Goal: Information Seeking & Learning: Learn about a topic

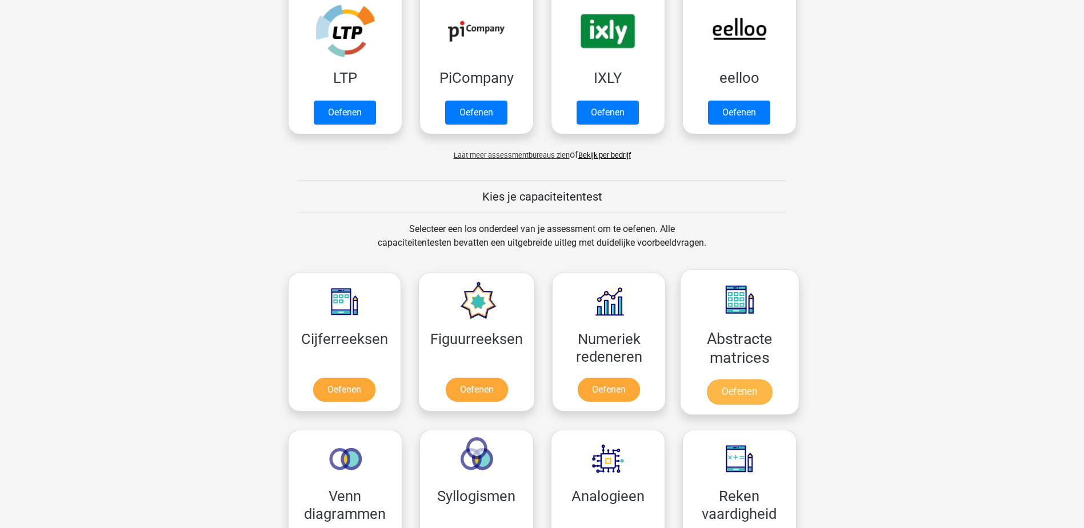
scroll to position [286, 0]
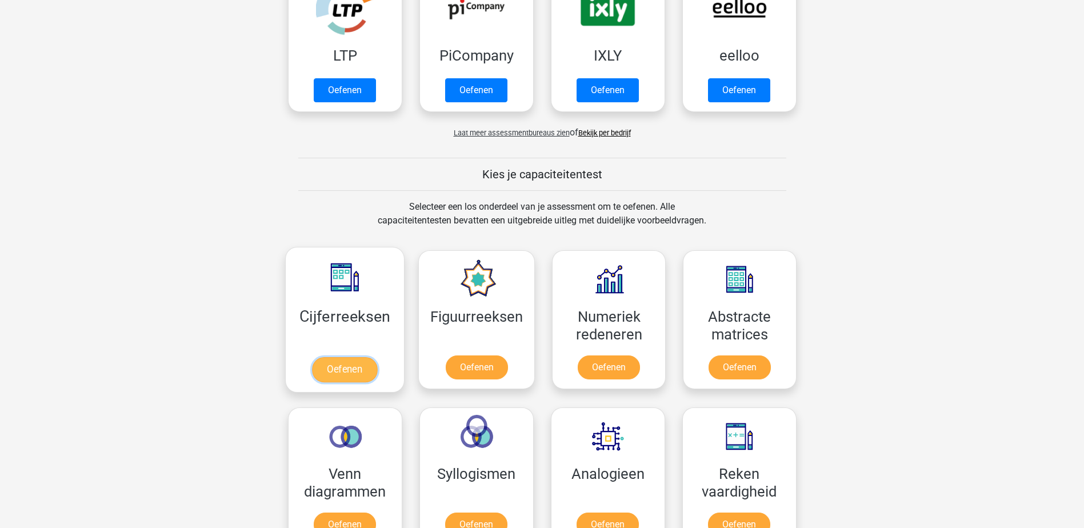
click at [367, 357] on link "Oefenen" at bounding box center [344, 369] width 65 height 25
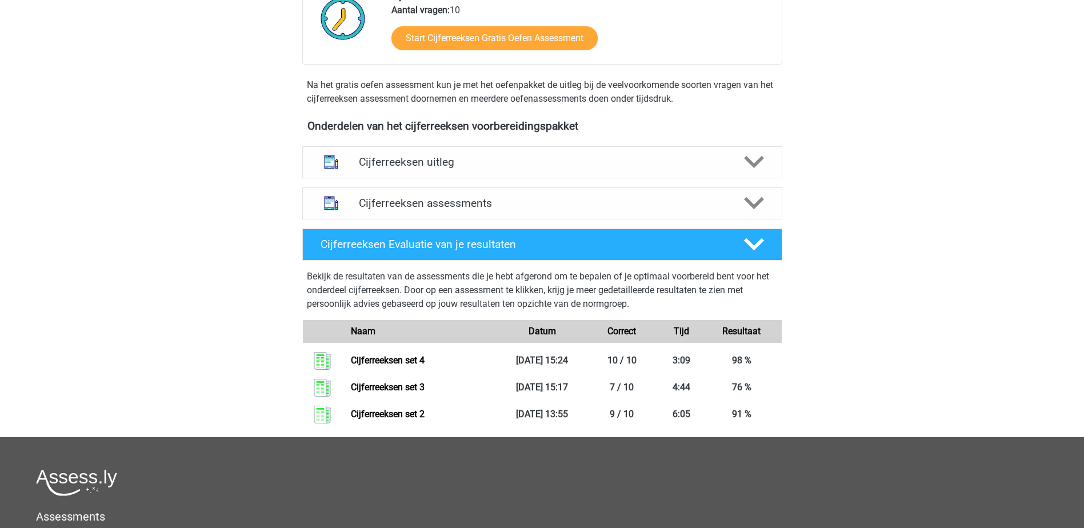
scroll to position [310, 0]
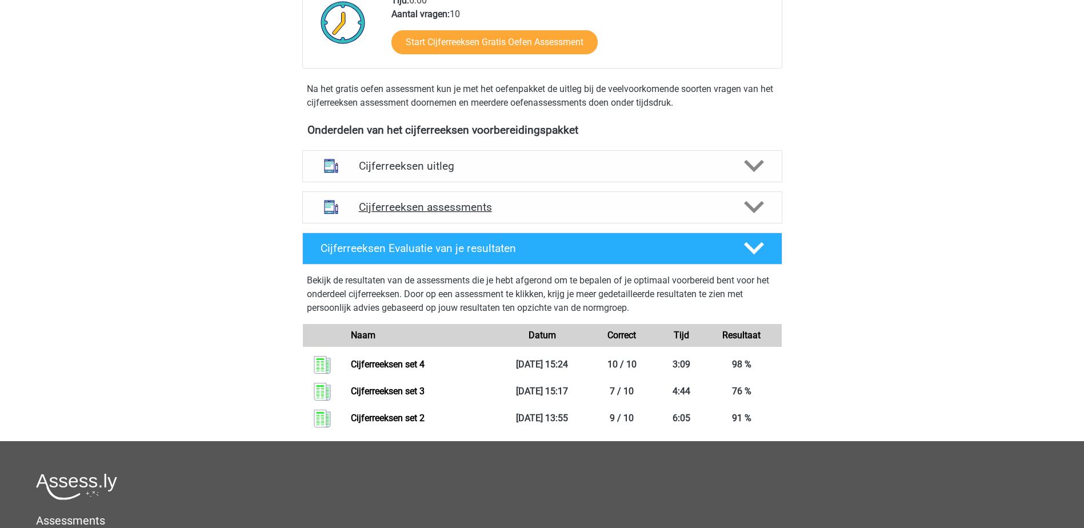
click at [520, 214] on h4 "Cijferreeksen assessments" at bounding box center [542, 207] width 367 height 13
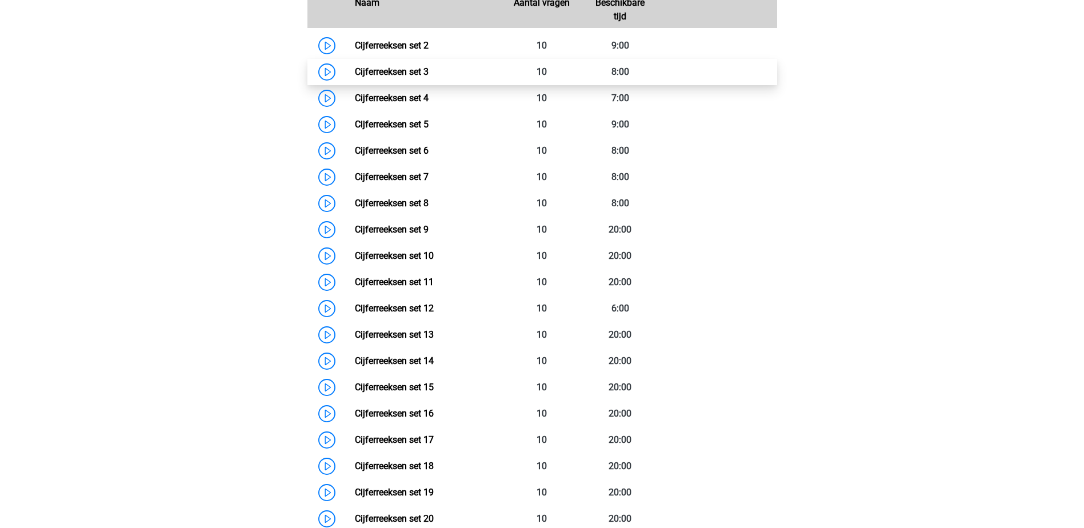
scroll to position [538, 0]
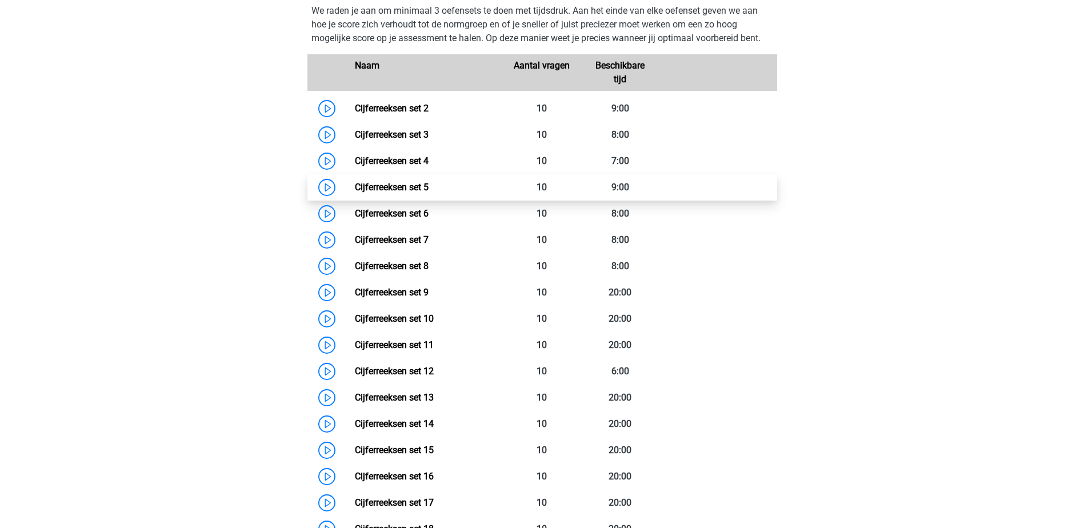
click at [429, 193] on link "Cijferreeksen set 5" at bounding box center [392, 187] width 74 height 11
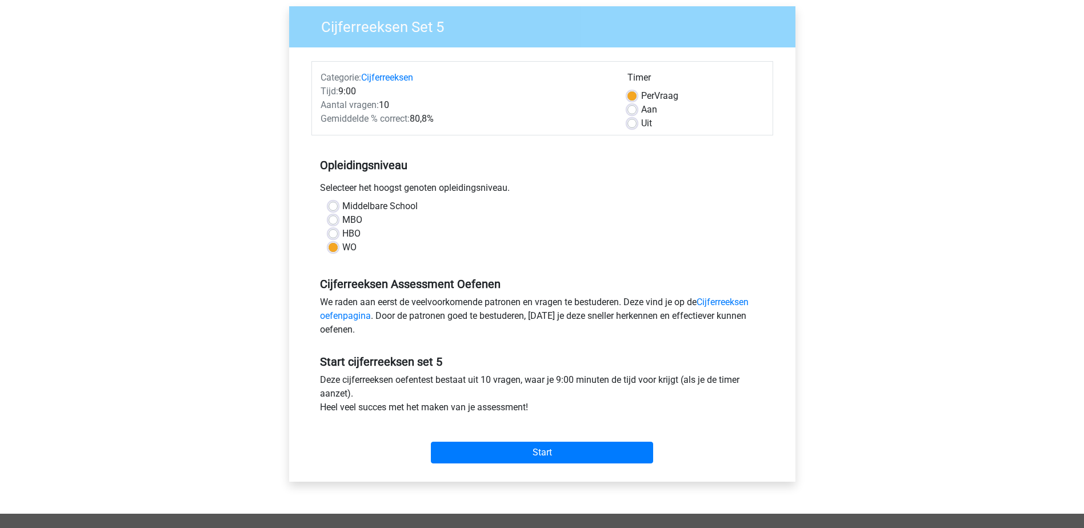
scroll to position [229, 0]
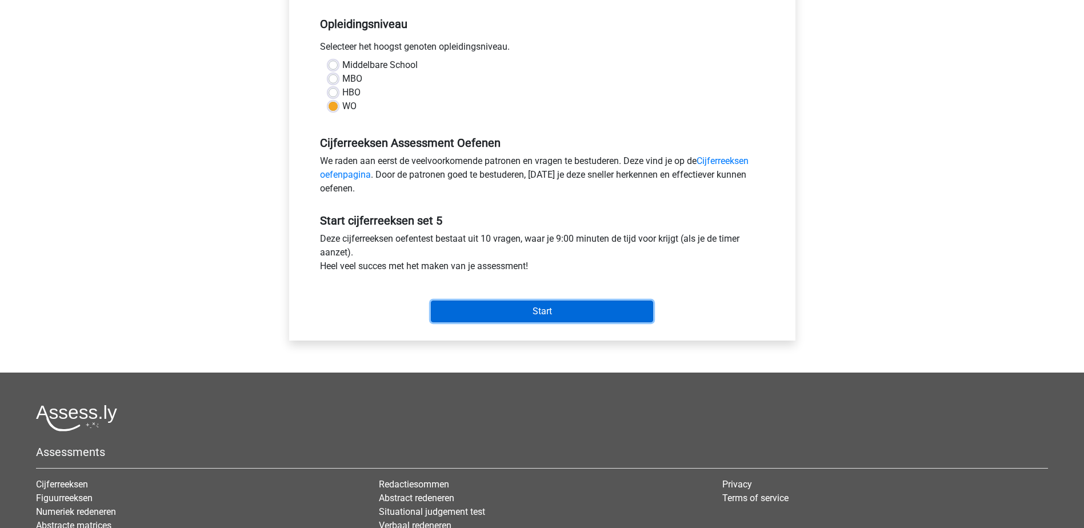
click at [506, 314] on input "Start" at bounding box center [542, 312] width 222 height 22
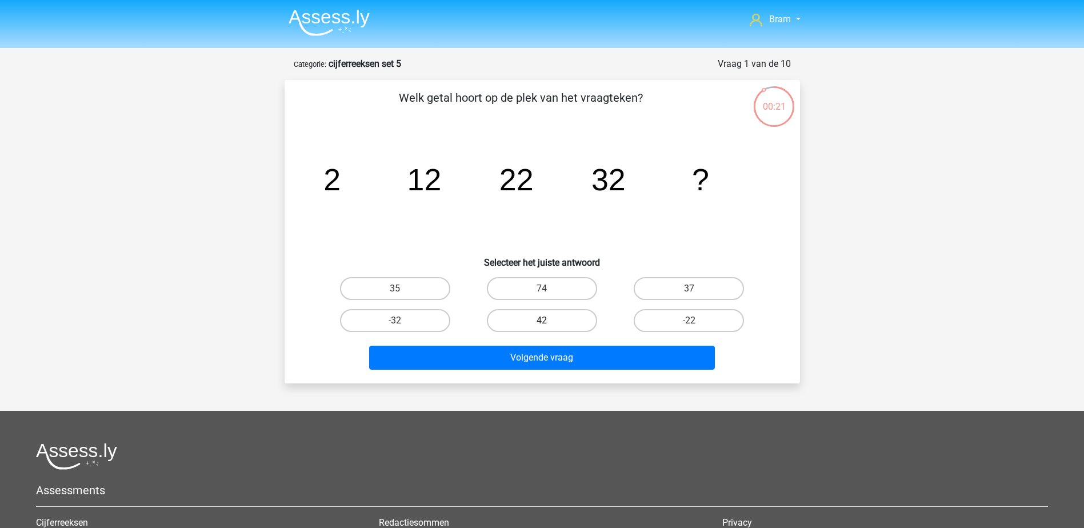
click at [533, 319] on label "42" at bounding box center [542, 320] width 110 height 23
click at [542, 321] on input "42" at bounding box center [545, 324] width 7 height 7
radio input "true"
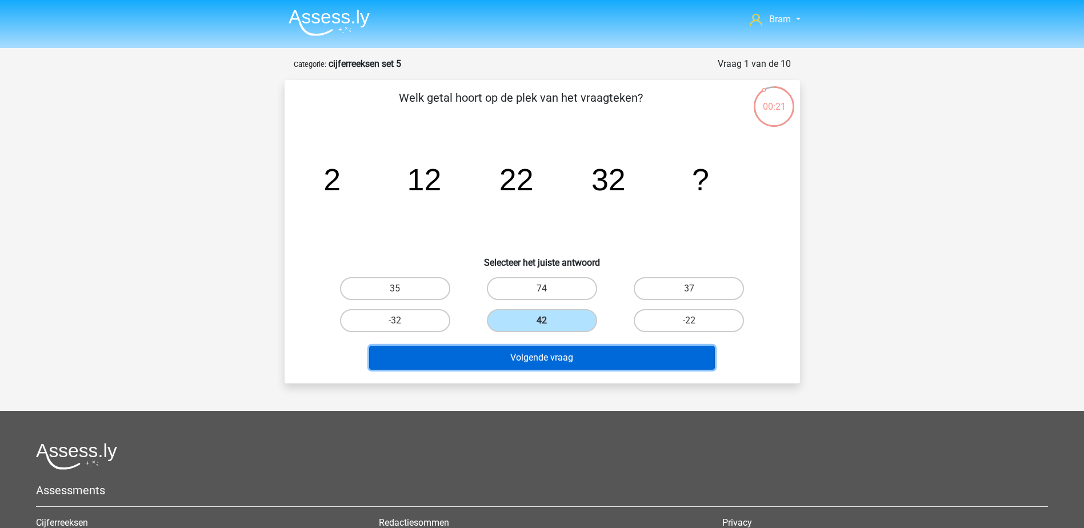
click at [542, 357] on button "Volgende vraag" at bounding box center [542, 358] width 346 height 24
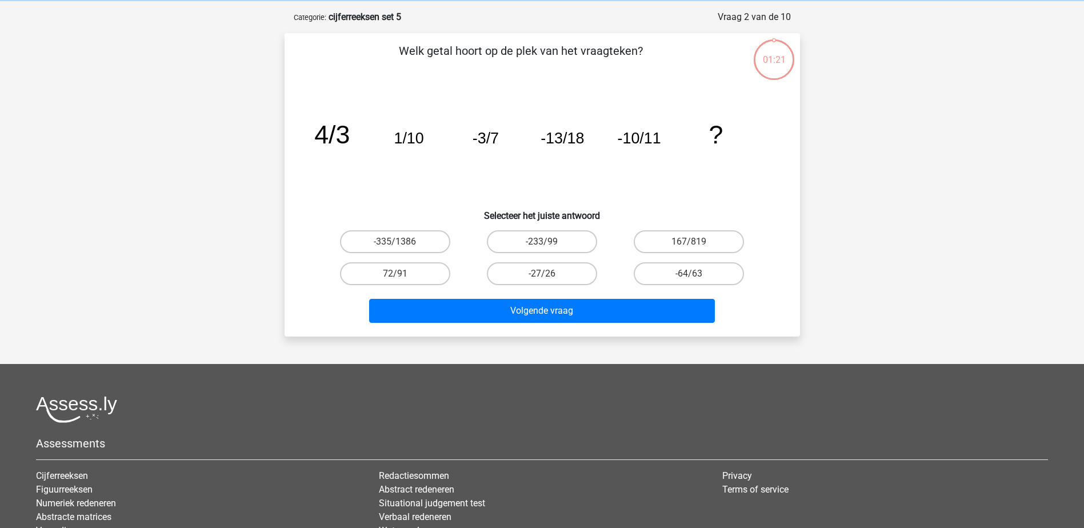
scroll to position [57, 0]
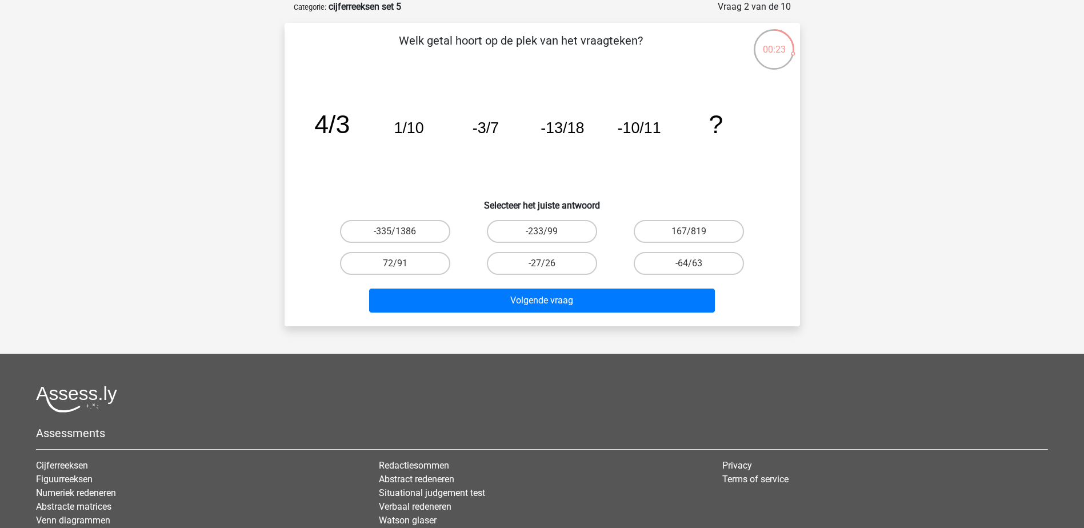
click at [570, 250] on div "-27/26" at bounding box center [542, 263] width 147 height 32
click at [575, 269] on label "-27/26" at bounding box center [542, 263] width 110 height 23
click at [549, 269] on input "-27/26" at bounding box center [545, 266] width 7 height 7
radio input "true"
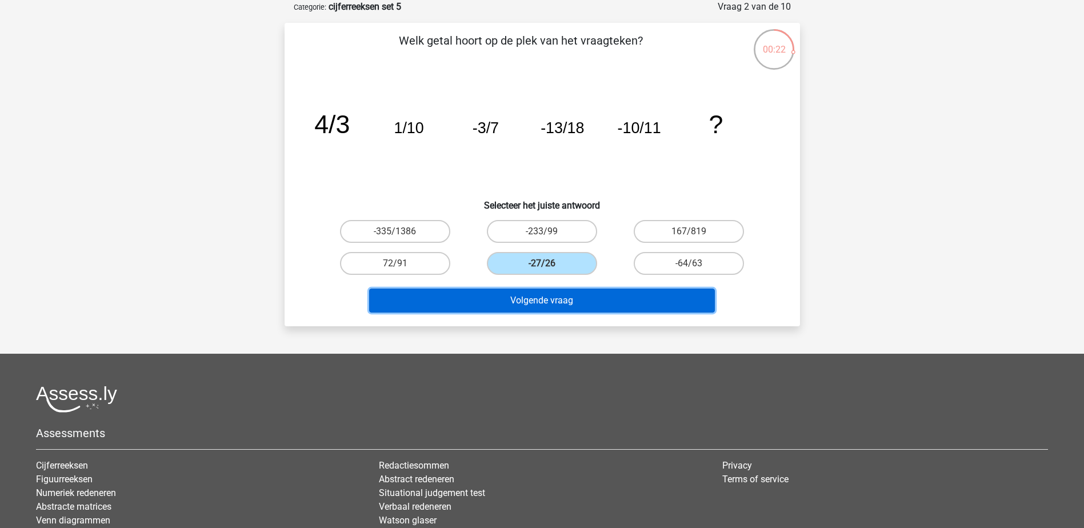
click at [590, 292] on button "Volgende vraag" at bounding box center [542, 301] width 346 height 24
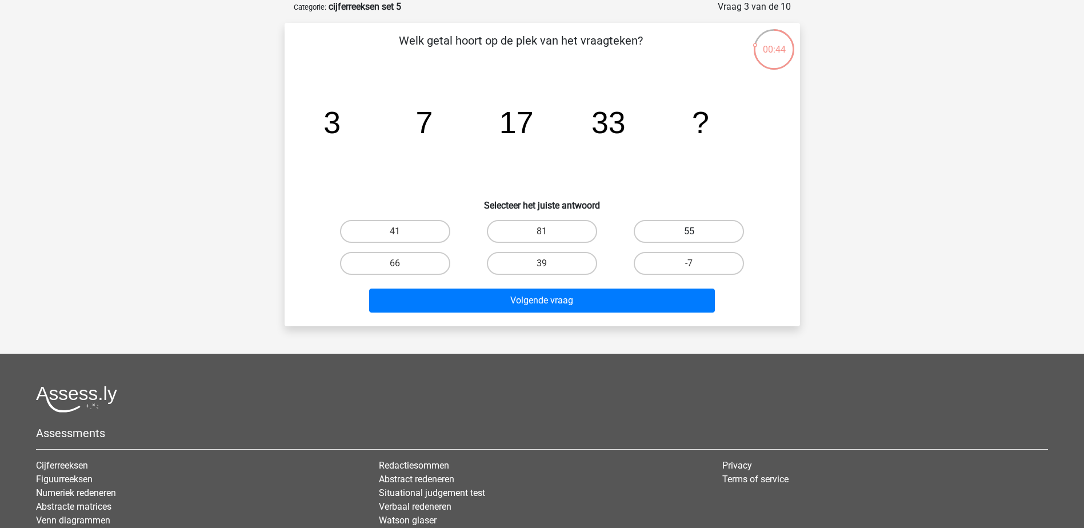
click at [730, 229] on label "55" at bounding box center [689, 231] width 110 height 23
click at [697, 231] on input "55" at bounding box center [692, 234] width 7 height 7
radio input "true"
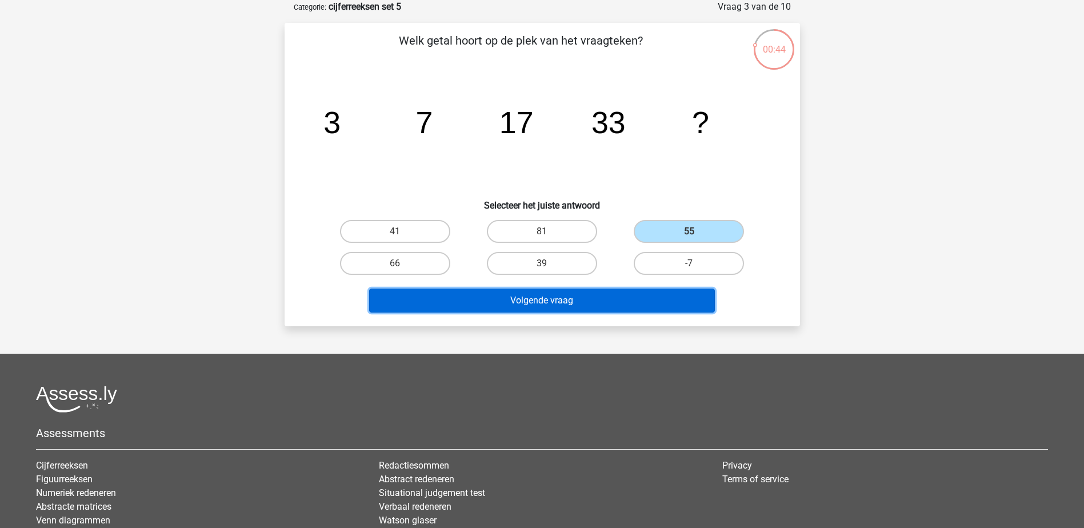
click at [666, 292] on button "Volgende vraag" at bounding box center [542, 301] width 346 height 24
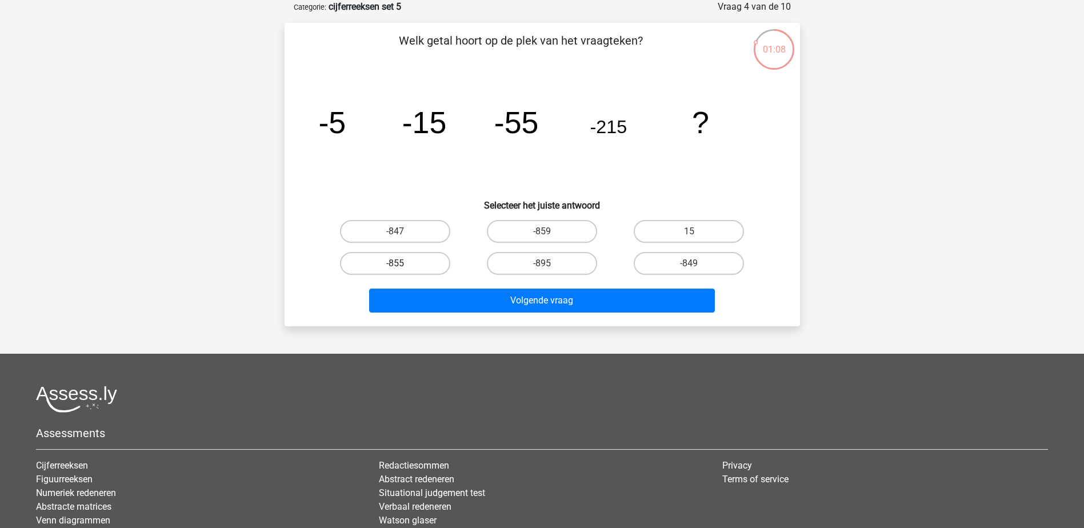
click at [437, 254] on label "-855" at bounding box center [395, 263] width 110 height 23
click at [402, 263] on input "-855" at bounding box center [398, 266] width 7 height 7
radio input "true"
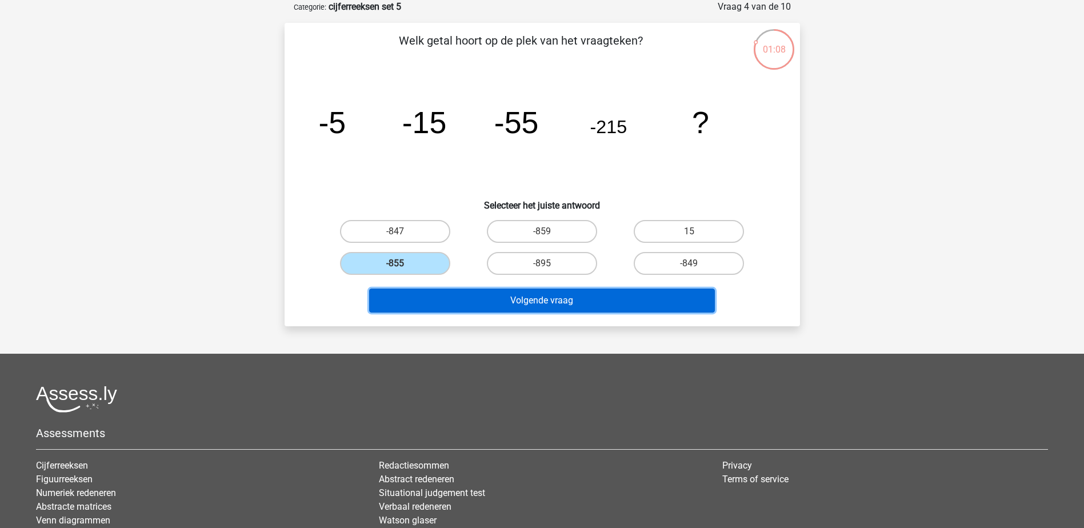
click at [477, 302] on button "Volgende vraag" at bounding box center [542, 301] width 346 height 24
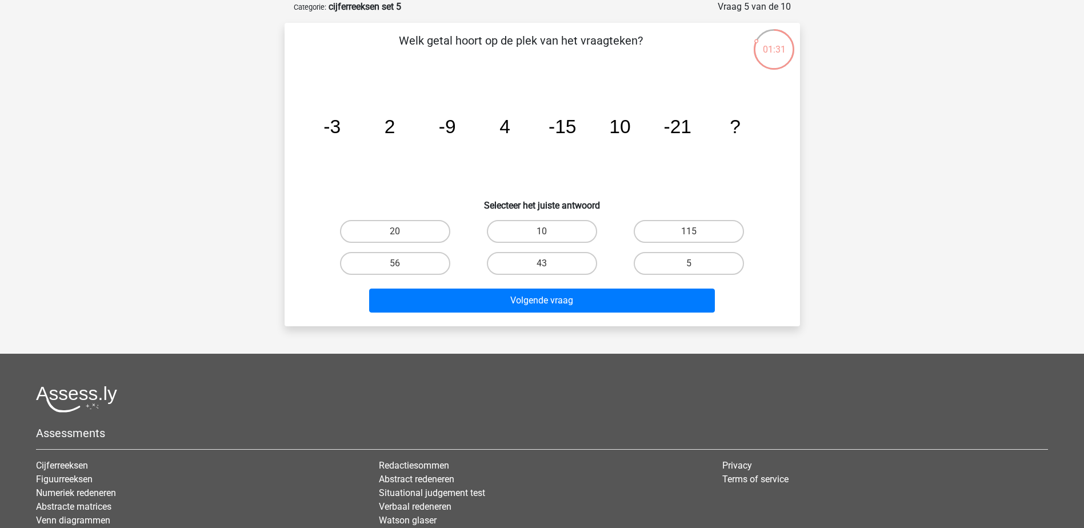
click at [401, 237] on input "20" at bounding box center [398, 234] width 7 height 7
radio input "true"
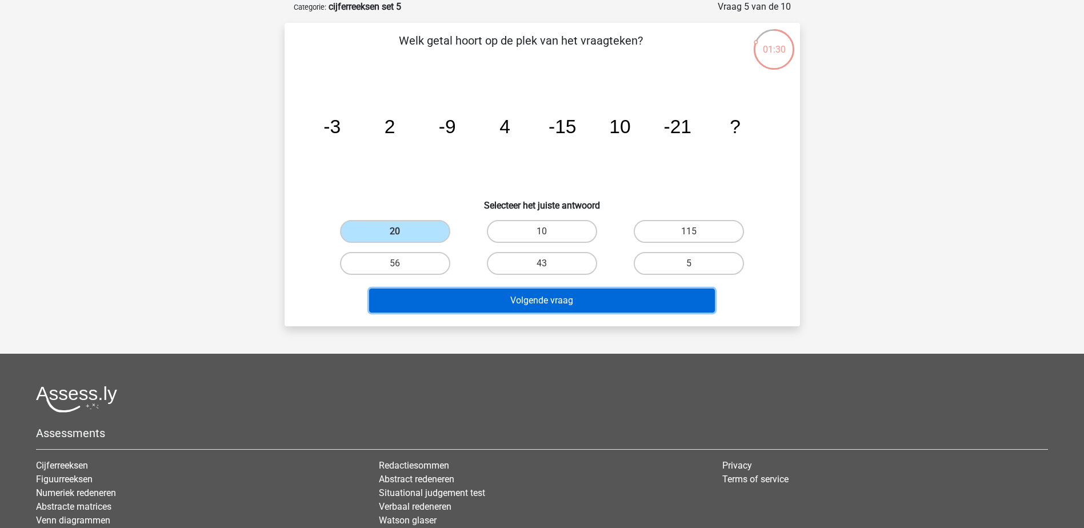
click at [449, 292] on button "Volgende vraag" at bounding box center [542, 301] width 346 height 24
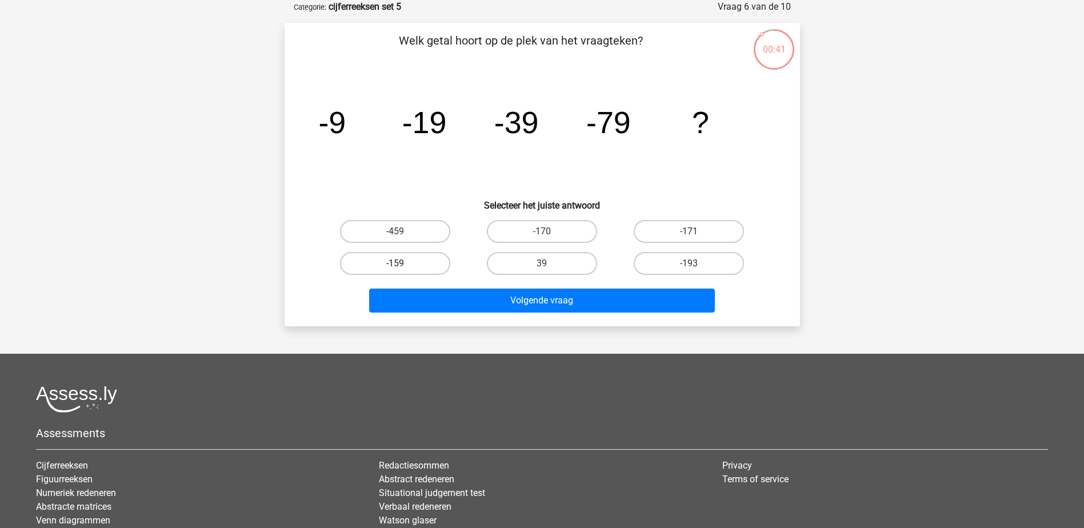
click at [427, 271] on label "-159" at bounding box center [395, 263] width 110 height 23
click at [402, 271] on input "-159" at bounding box center [398, 266] width 7 height 7
radio input "true"
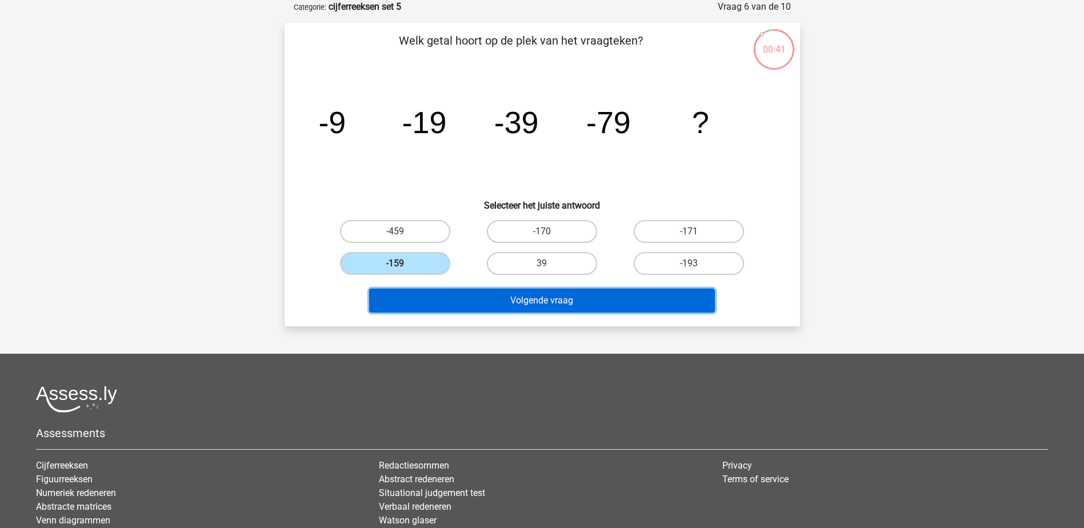
click at [444, 306] on button "Volgende vraag" at bounding box center [542, 301] width 346 height 24
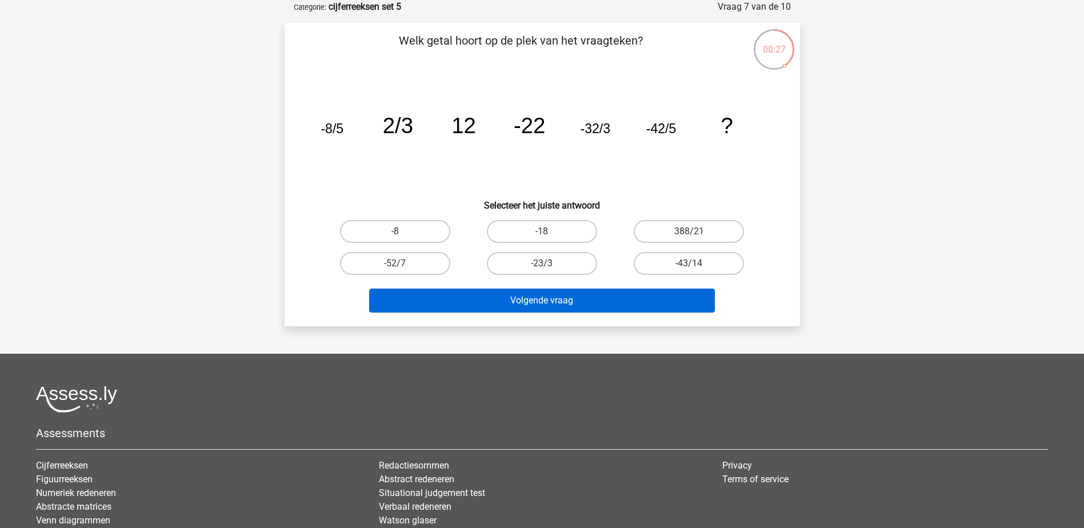
drag, startPoint x: 438, startPoint y: 263, endPoint x: 457, endPoint y: 290, distance: 33.2
click at [437, 263] on label "-52/7" at bounding box center [395, 263] width 110 height 23
click at [402, 263] on input "-52/7" at bounding box center [398, 266] width 7 height 7
radio input "true"
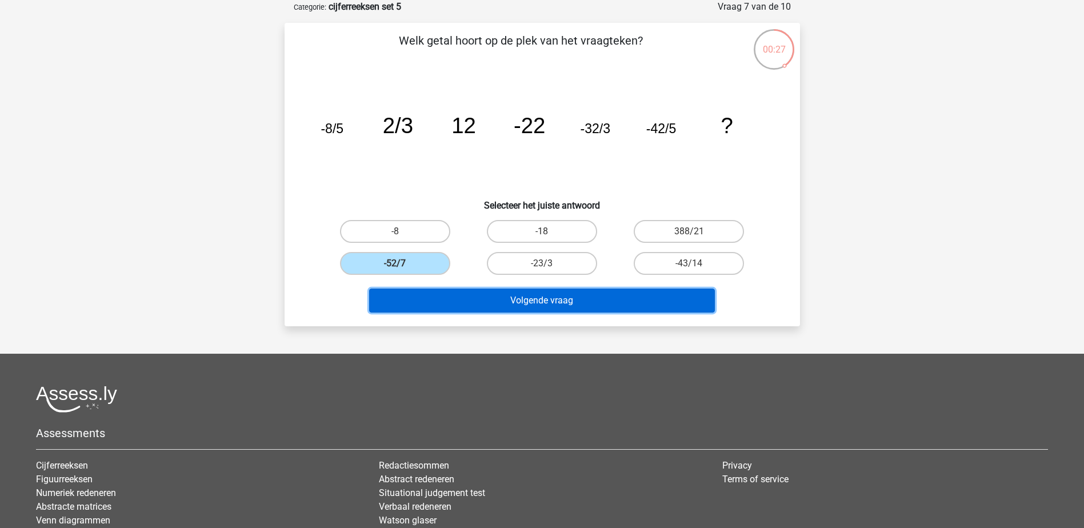
click at [461, 294] on button "Volgende vraag" at bounding box center [542, 301] width 346 height 24
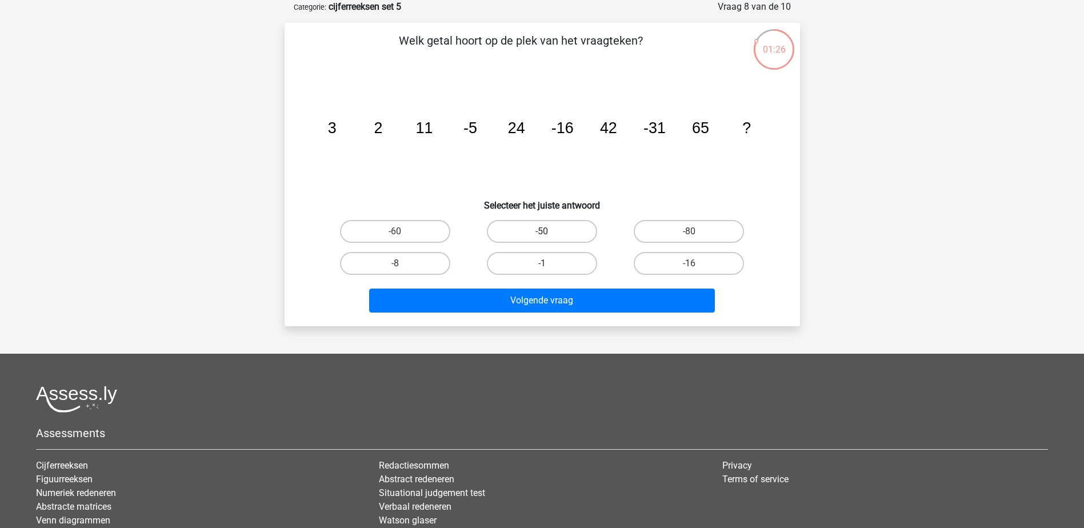
click at [564, 242] on div "-50" at bounding box center [542, 231] width 147 height 32
drag, startPoint x: 574, startPoint y: 233, endPoint x: 576, endPoint y: 259, distance: 26.4
click at [574, 233] on label "-50" at bounding box center [542, 231] width 110 height 23
click at [549, 233] on input "-50" at bounding box center [545, 234] width 7 height 7
radio input "true"
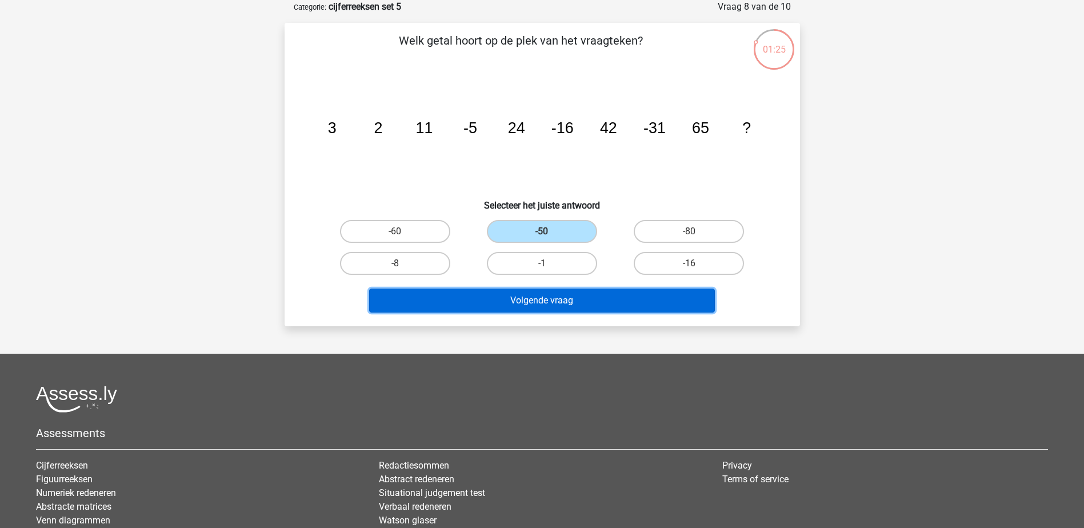
click at [581, 295] on button "Volgende vraag" at bounding box center [542, 301] width 346 height 24
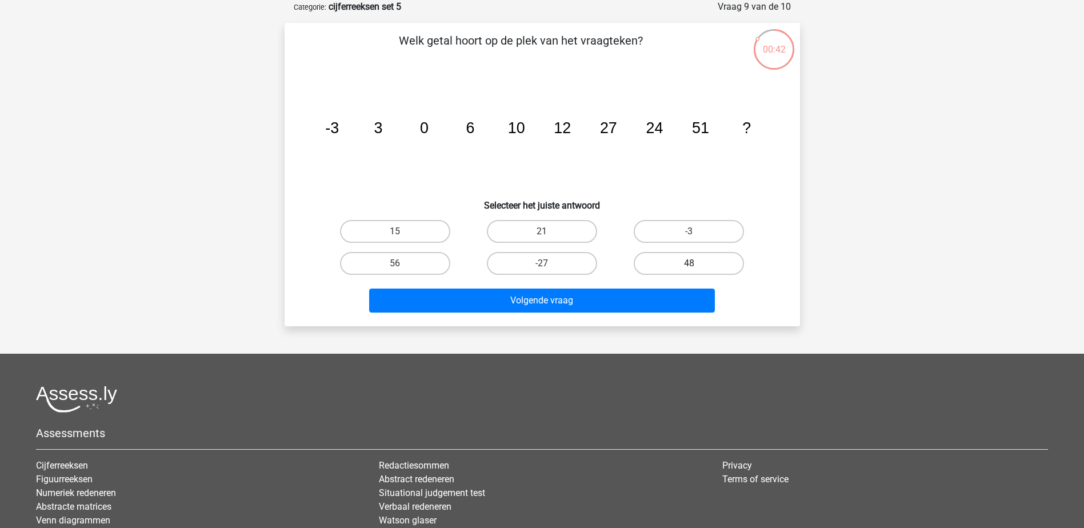
click at [705, 268] on label "48" at bounding box center [689, 263] width 110 height 23
click at [697, 268] on input "48" at bounding box center [692, 266] width 7 height 7
radio input "true"
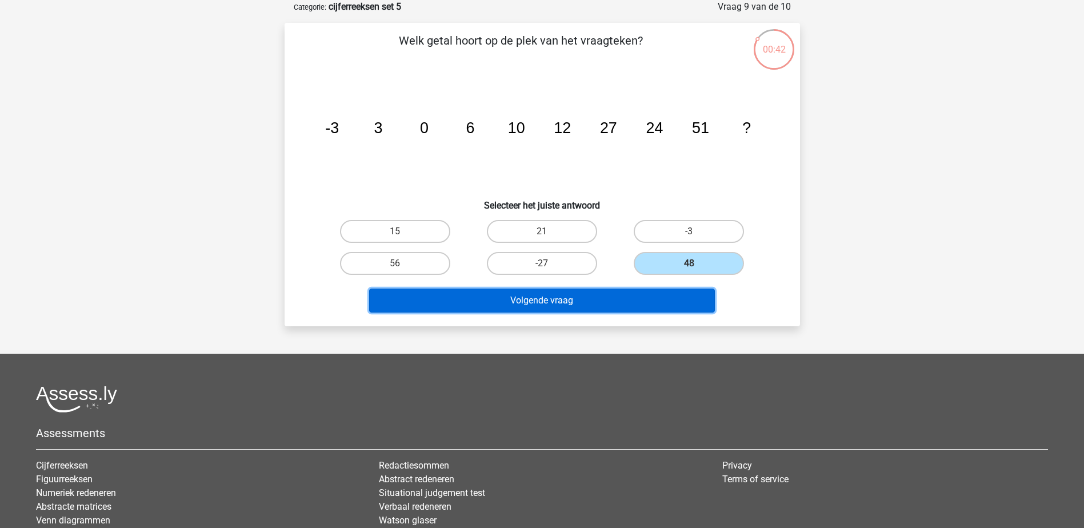
click at [698, 290] on button "Volgende vraag" at bounding box center [542, 301] width 346 height 24
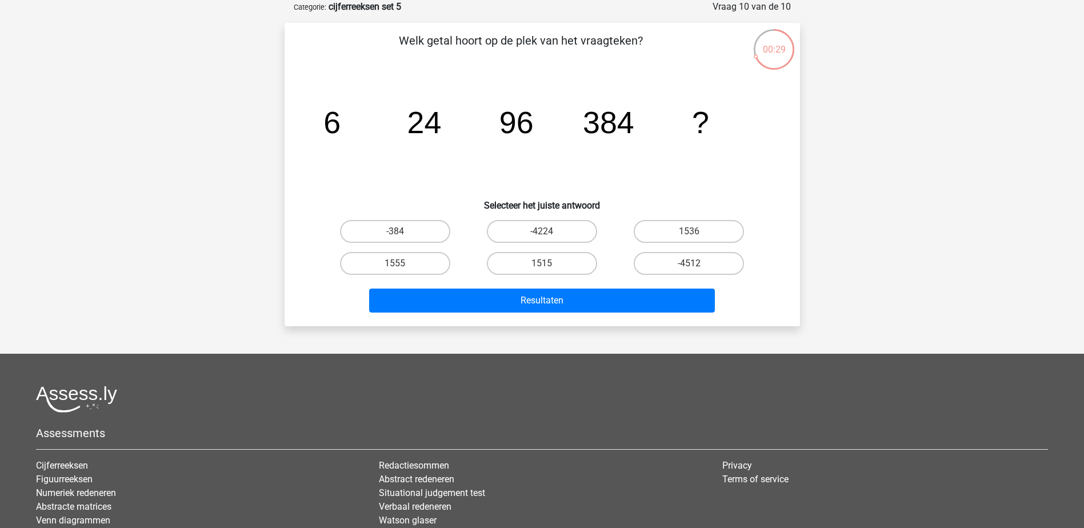
click at [692, 236] on input "1536" at bounding box center [692, 234] width 7 height 7
radio input "true"
click at [690, 286] on div "Resultaten" at bounding box center [542, 298] width 479 height 38
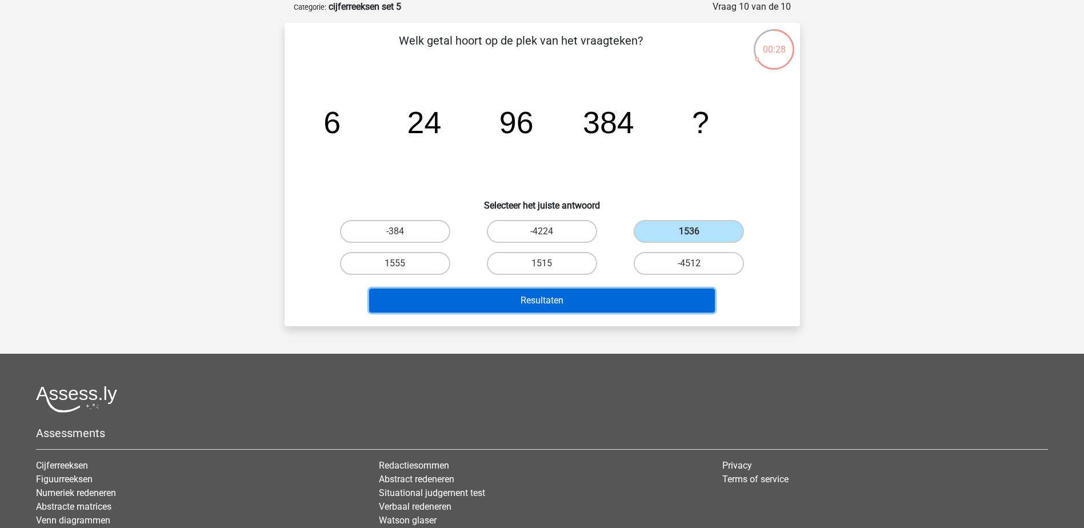
click at [703, 298] on button "Resultaten" at bounding box center [542, 301] width 346 height 24
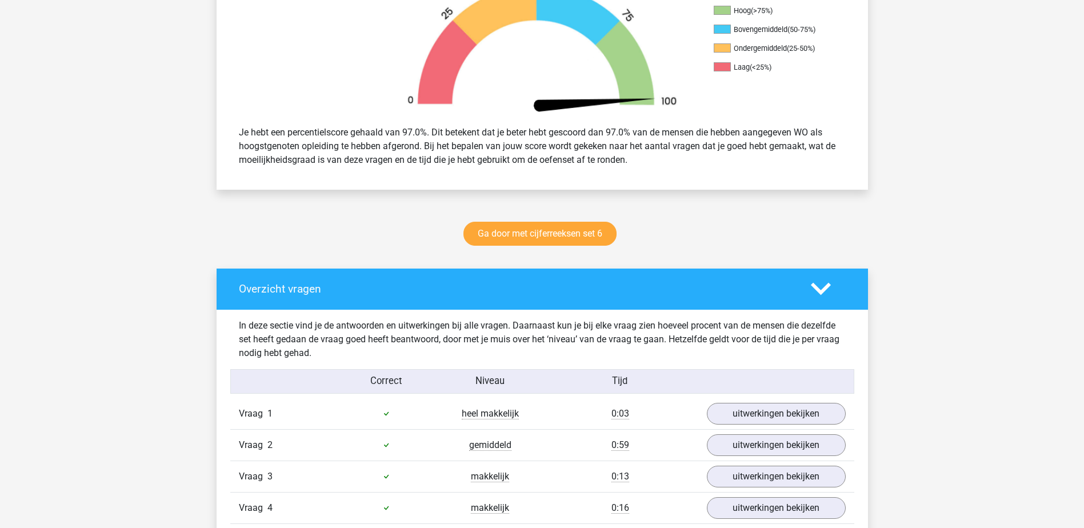
scroll to position [171, 0]
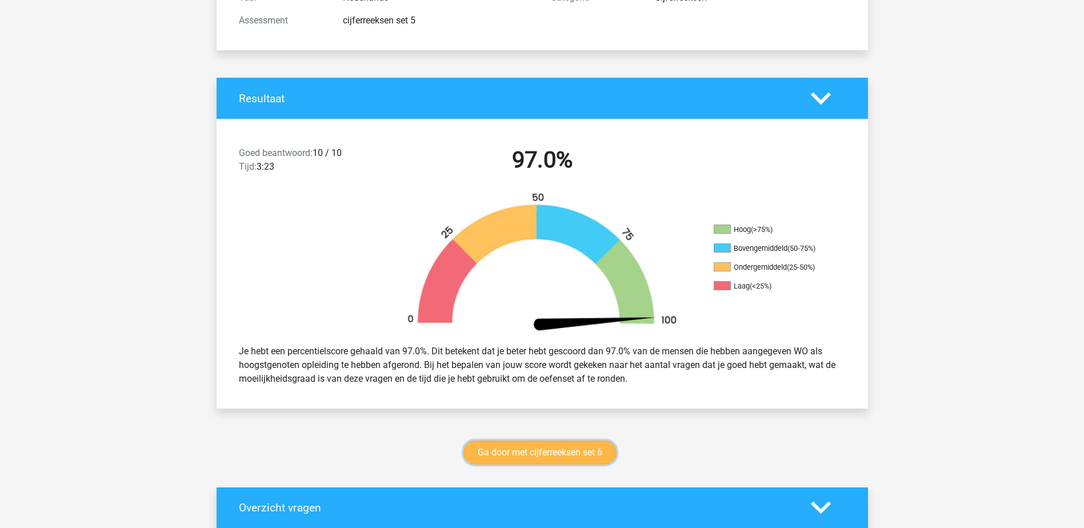
click at [542, 441] on link "Ga door met cijferreeksen set 6" at bounding box center [540, 453] width 153 height 24
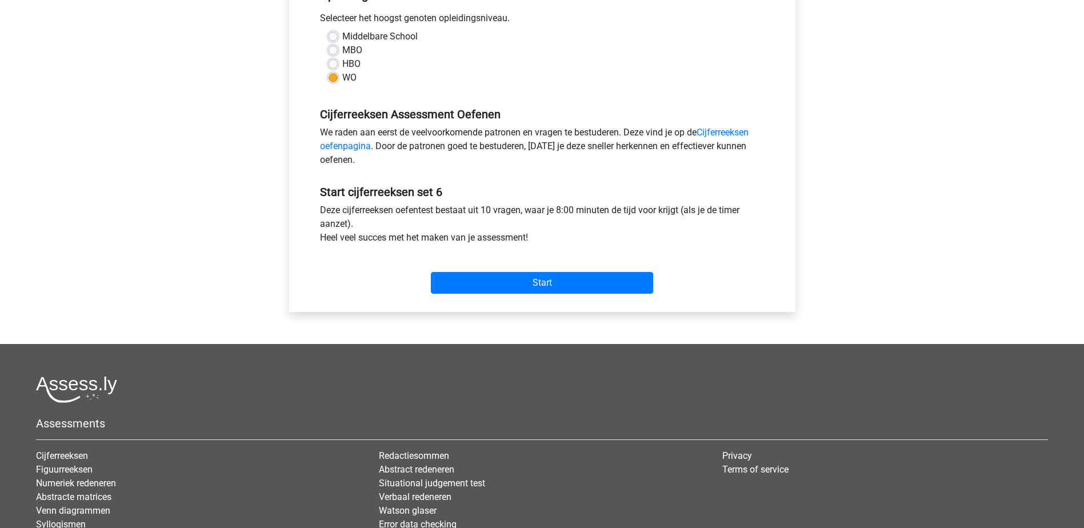
scroll to position [229, 0]
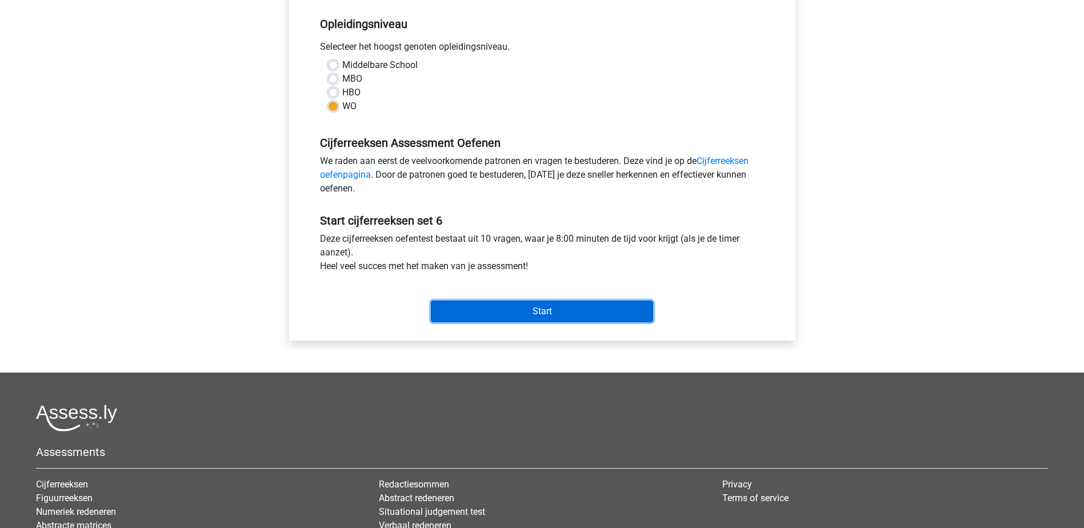
click at [549, 301] on input "Start" at bounding box center [542, 312] width 222 height 22
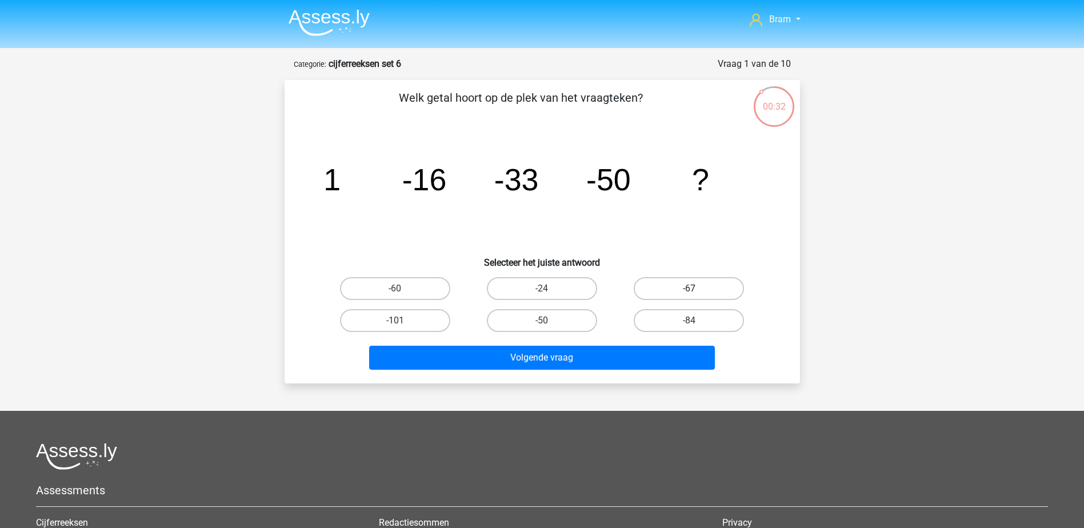
click at [655, 283] on label "-67" at bounding box center [689, 288] width 110 height 23
click at [689, 289] on input "-67" at bounding box center [692, 292] width 7 height 7
radio input "true"
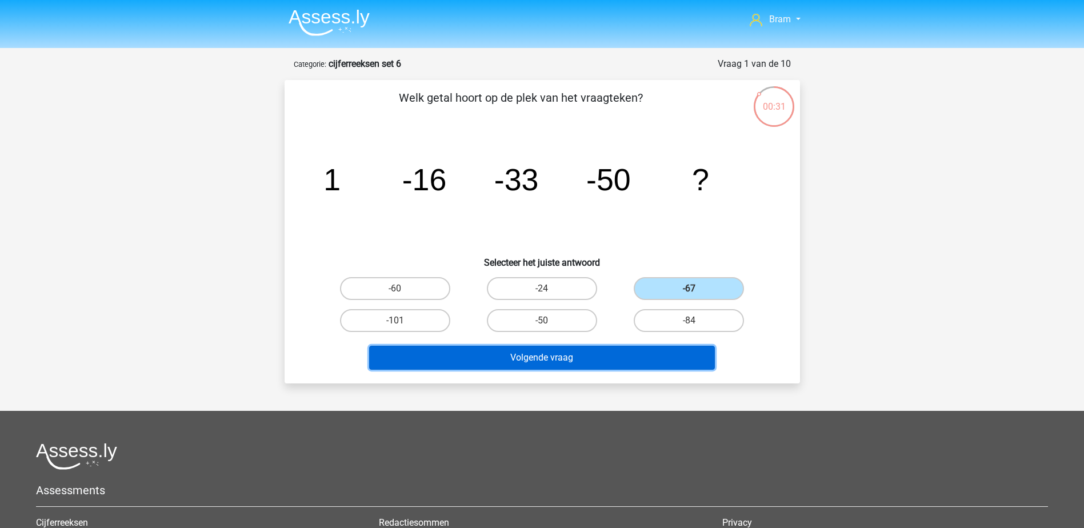
click at [598, 358] on button "Volgende vraag" at bounding box center [542, 358] width 346 height 24
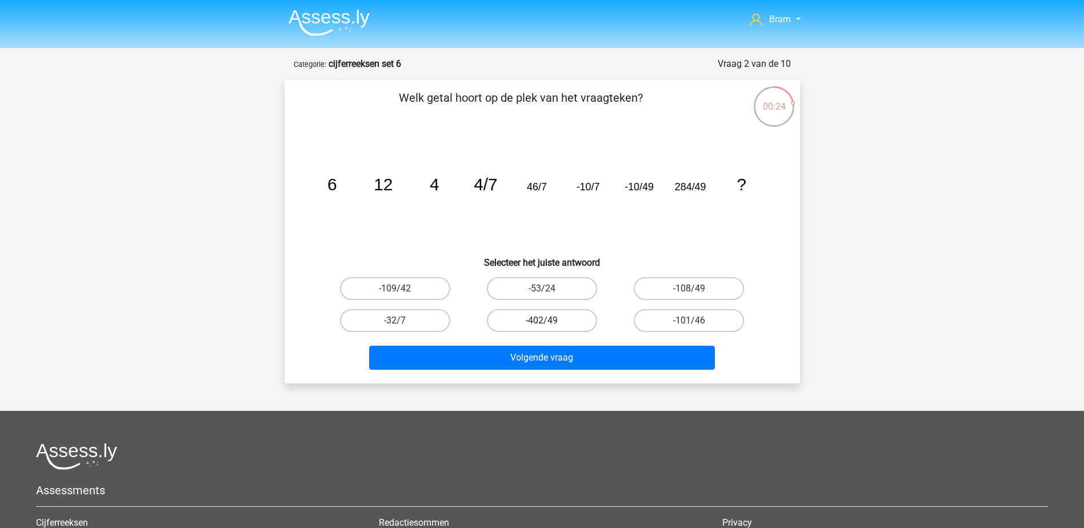
click at [584, 321] on label "-402/49" at bounding box center [542, 320] width 110 height 23
click at [549, 321] on input "-402/49" at bounding box center [545, 324] width 7 height 7
radio input "true"
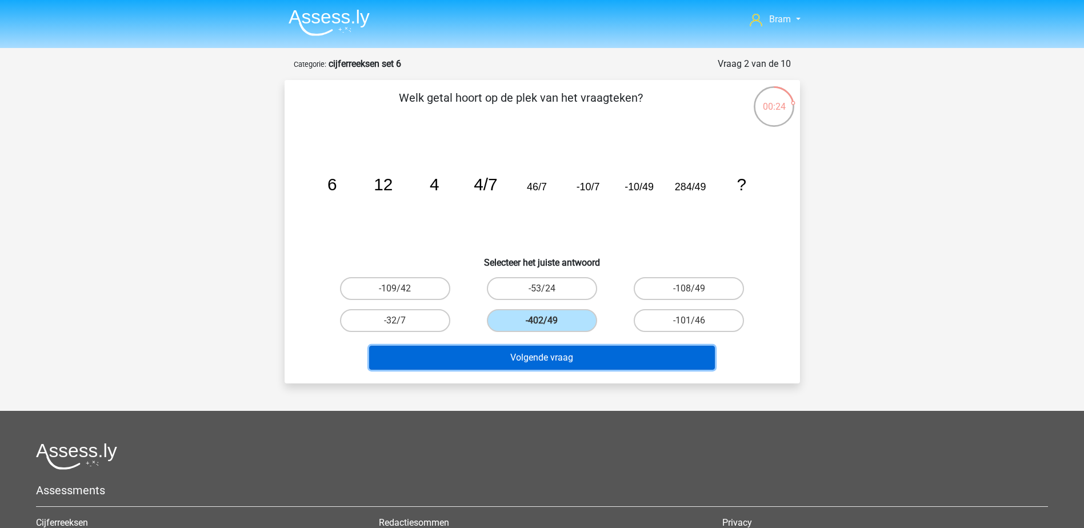
click at [590, 353] on button "Volgende vraag" at bounding box center [542, 358] width 346 height 24
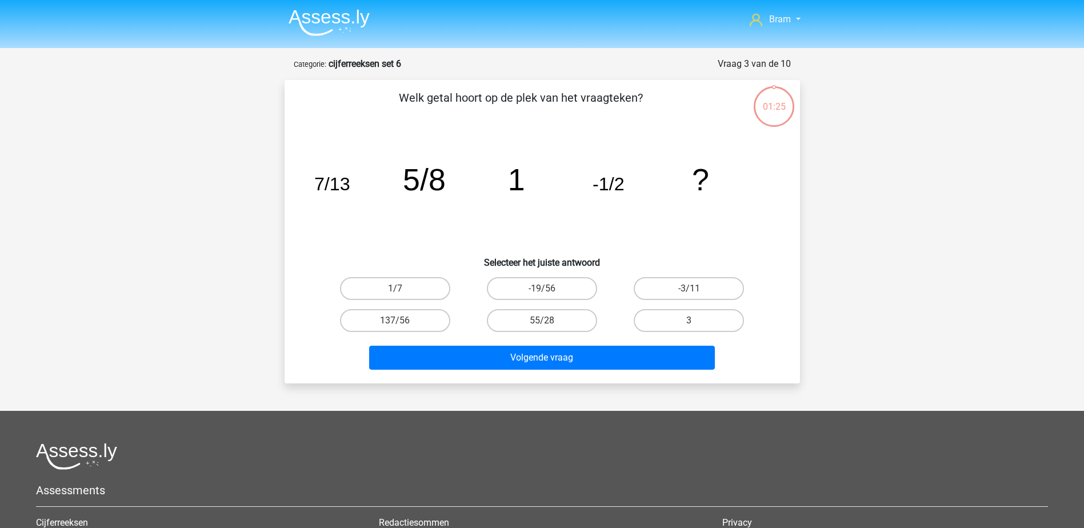
scroll to position [57, 0]
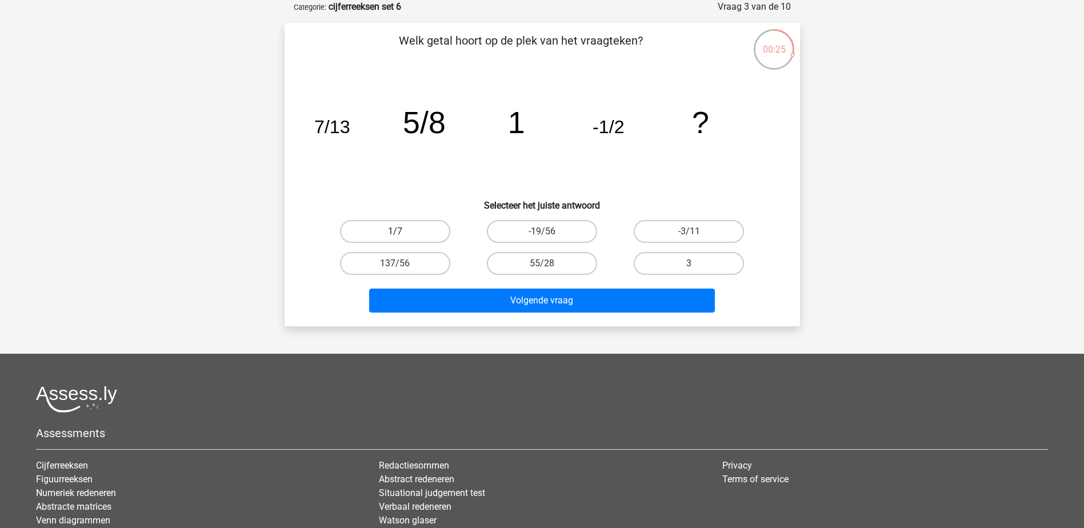
click at [410, 228] on label "1/7" at bounding box center [395, 231] width 110 height 23
click at [402, 231] on input "1/7" at bounding box center [398, 234] width 7 height 7
radio input "true"
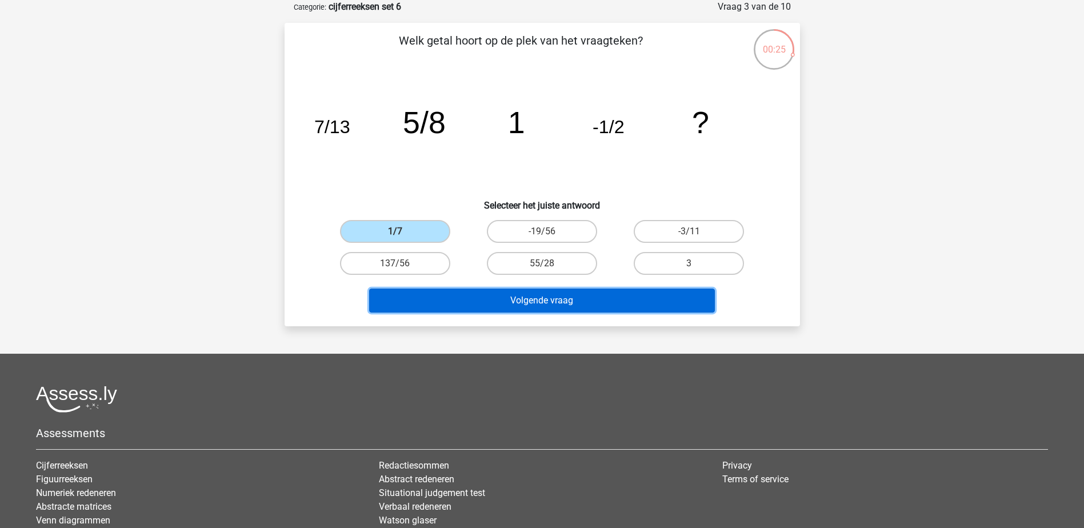
click at [462, 300] on button "Volgende vraag" at bounding box center [542, 301] width 346 height 24
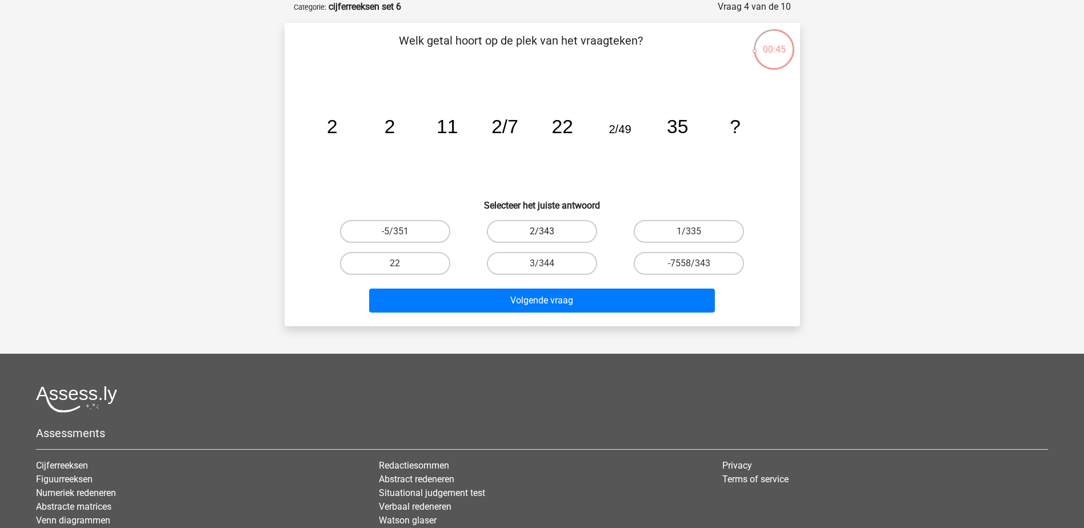
click at [584, 227] on label "2/343" at bounding box center [542, 231] width 110 height 23
click at [549, 231] on input "2/343" at bounding box center [545, 234] width 7 height 7
radio input "true"
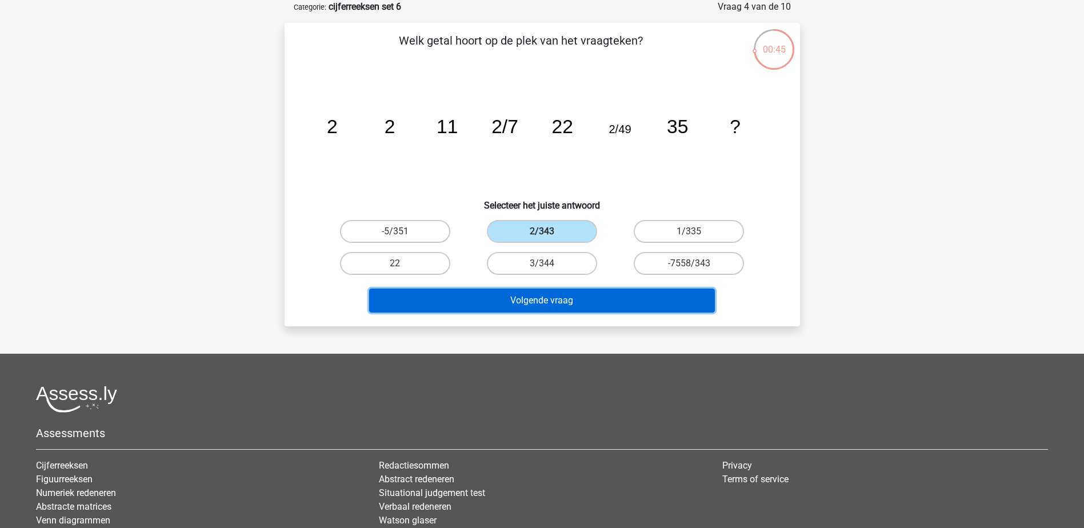
click at [601, 310] on button "Volgende vraag" at bounding box center [542, 301] width 346 height 24
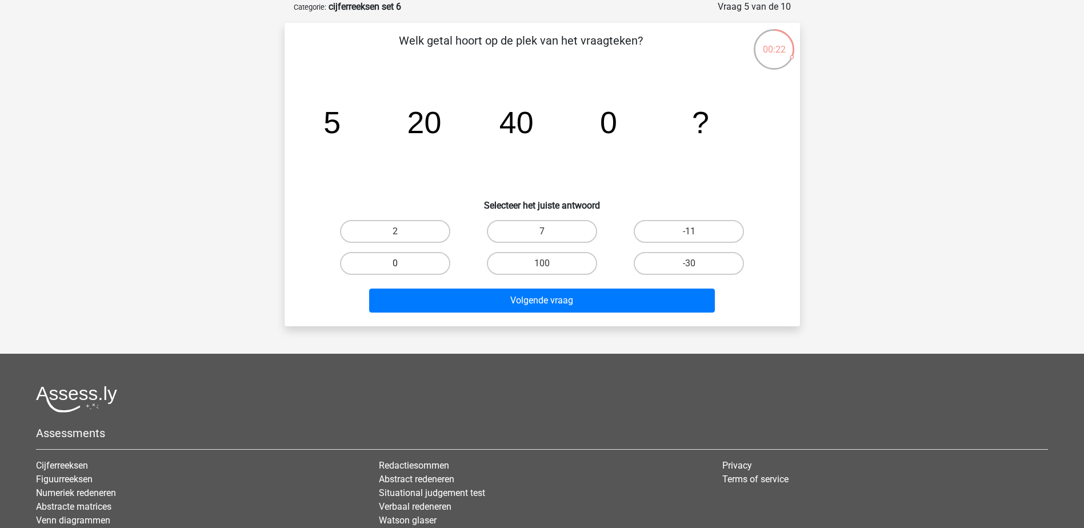
click at [394, 258] on label "0" at bounding box center [395, 263] width 110 height 23
click at [395, 263] on input "0" at bounding box center [398, 266] width 7 height 7
radio input "true"
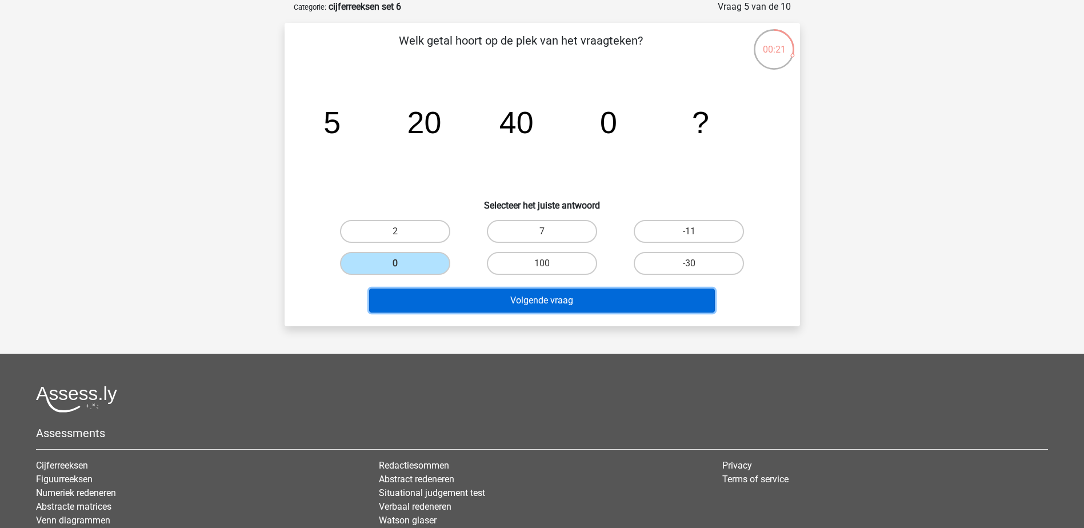
click at [529, 307] on button "Volgende vraag" at bounding box center [542, 301] width 346 height 24
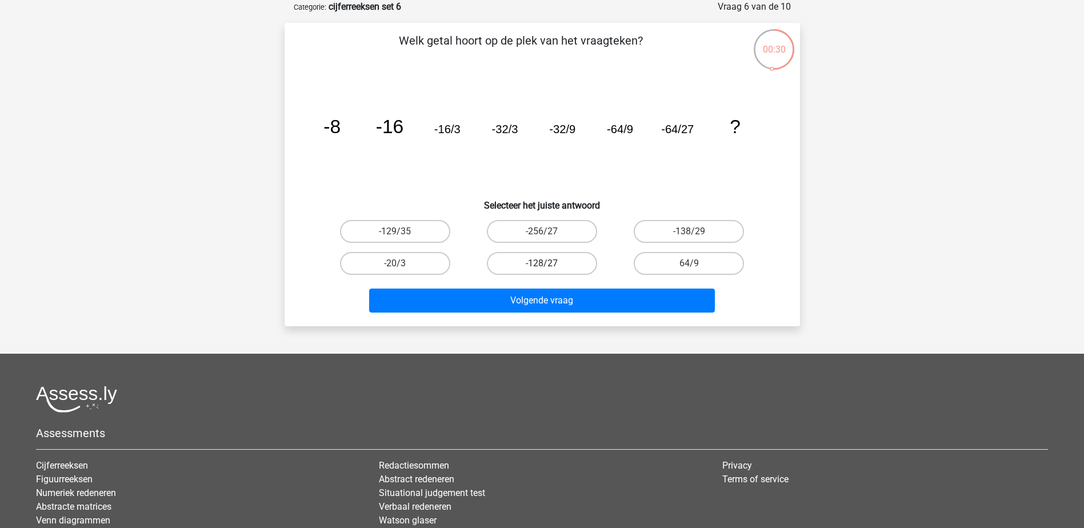
click at [550, 266] on label "-128/27" at bounding box center [542, 263] width 110 height 23
click at [549, 266] on input "-128/27" at bounding box center [545, 266] width 7 height 7
radio input "true"
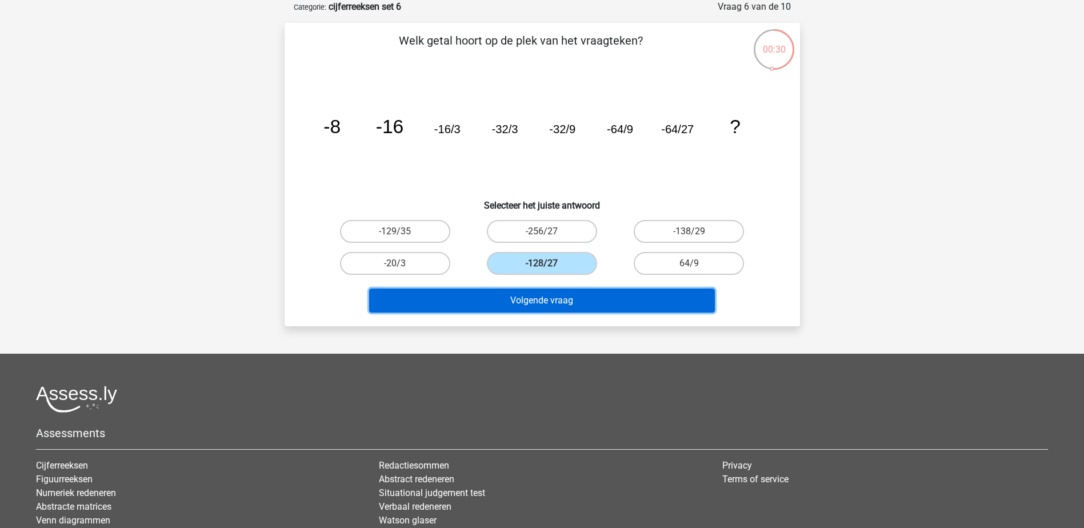
click at [562, 297] on button "Volgende vraag" at bounding box center [542, 301] width 346 height 24
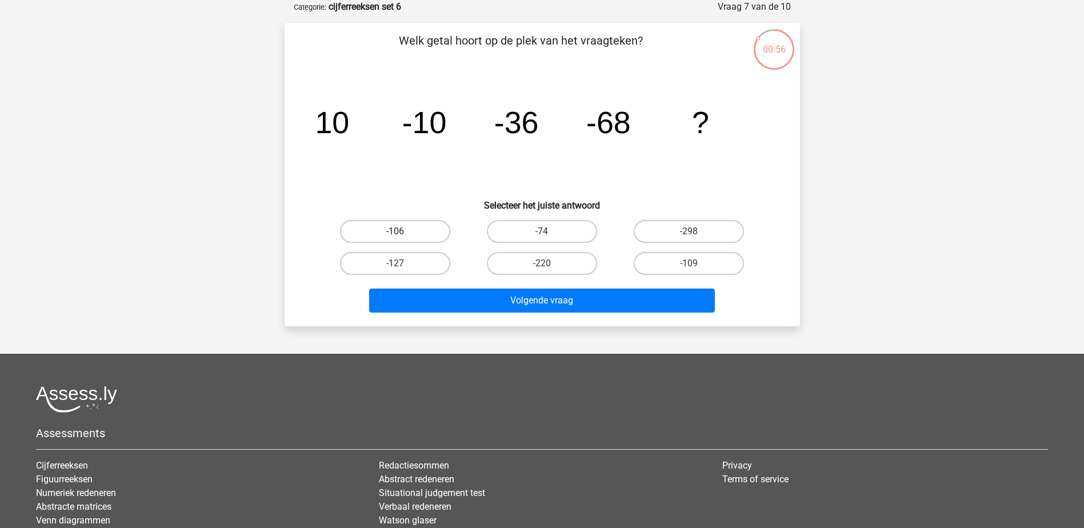
click at [417, 236] on label "-106" at bounding box center [395, 231] width 110 height 23
click at [402, 236] on input "-106" at bounding box center [398, 234] width 7 height 7
radio input "true"
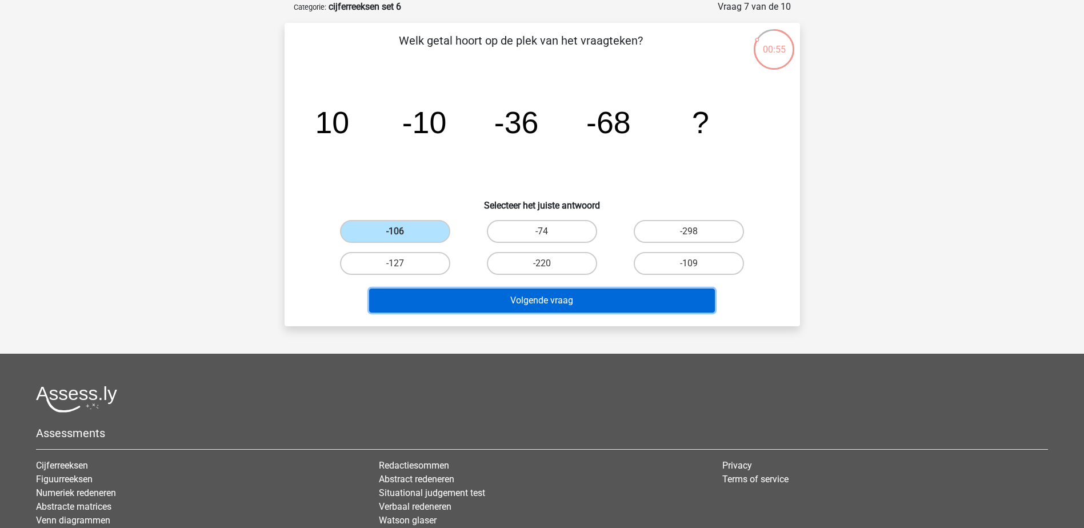
drag, startPoint x: 482, startPoint y: 291, endPoint x: 494, endPoint y: 291, distance: 12.0
click at [484, 291] on button "Volgende vraag" at bounding box center [542, 301] width 346 height 24
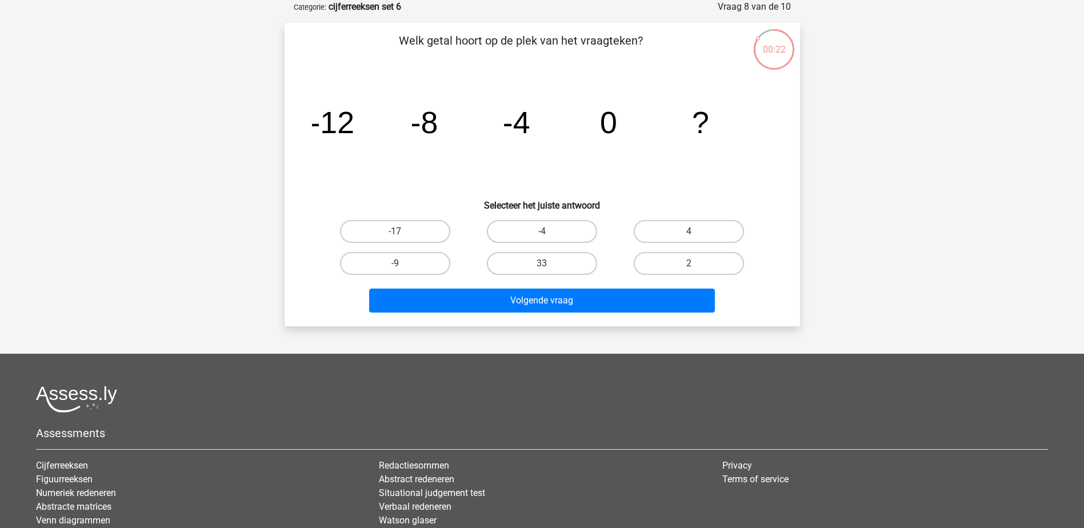
click at [677, 210] on h6 "Selecteer het juiste antwoord" at bounding box center [542, 201] width 479 height 20
click at [683, 225] on label "4" at bounding box center [689, 231] width 110 height 23
click at [689, 231] on input "4" at bounding box center [692, 234] width 7 height 7
radio input "true"
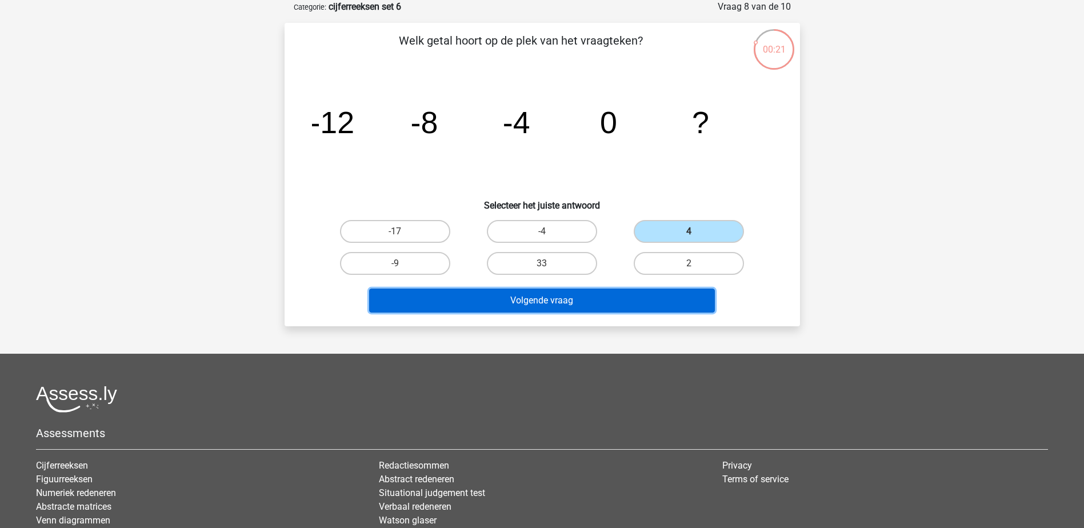
click at [694, 291] on button "Volgende vraag" at bounding box center [542, 301] width 346 height 24
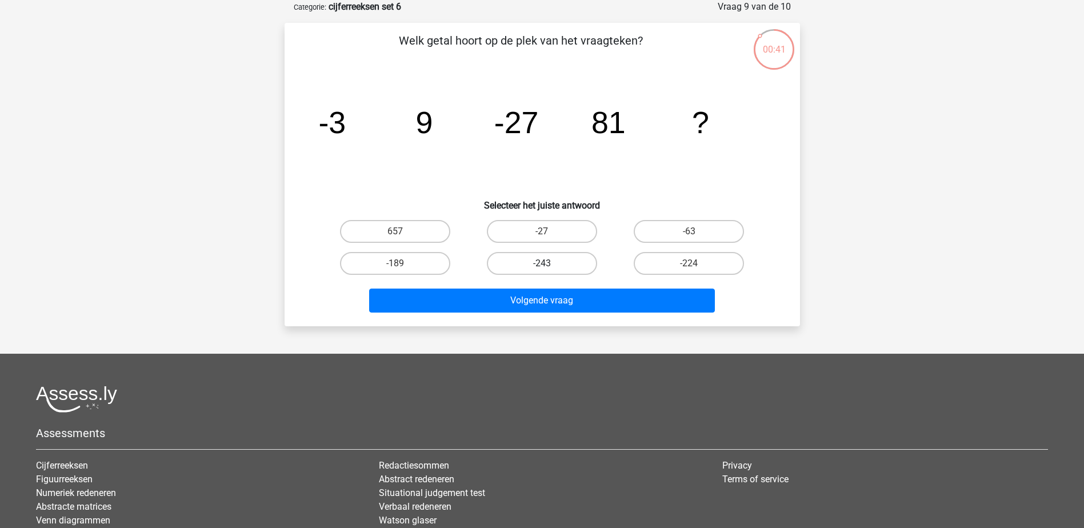
click at [560, 266] on label "-243" at bounding box center [542, 263] width 110 height 23
click at [549, 266] on input "-243" at bounding box center [545, 266] width 7 height 7
radio input "true"
click at [578, 313] on div "Volgende vraag" at bounding box center [542, 303] width 441 height 29
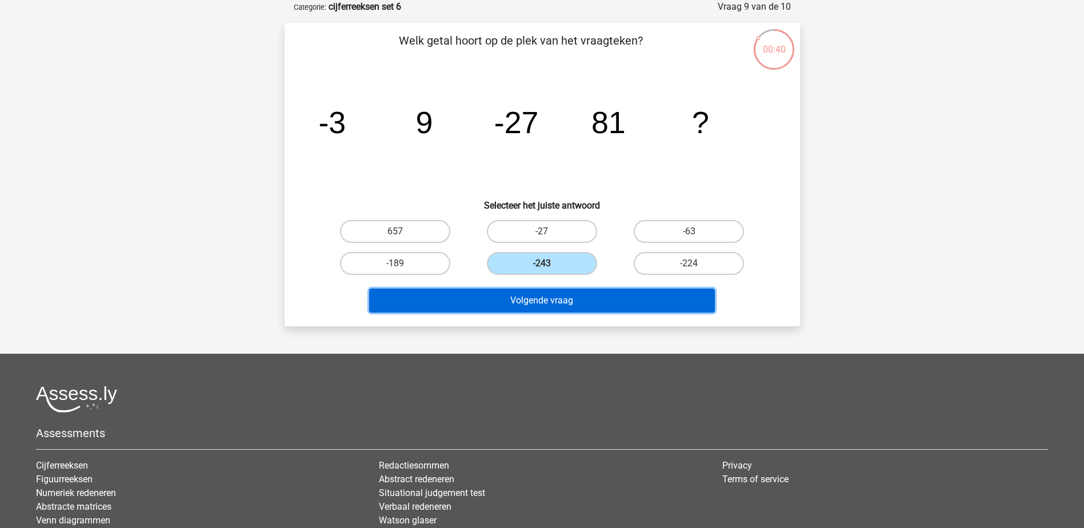
click at [666, 294] on button "Volgende vraag" at bounding box center [542, 301] width 346 height 24
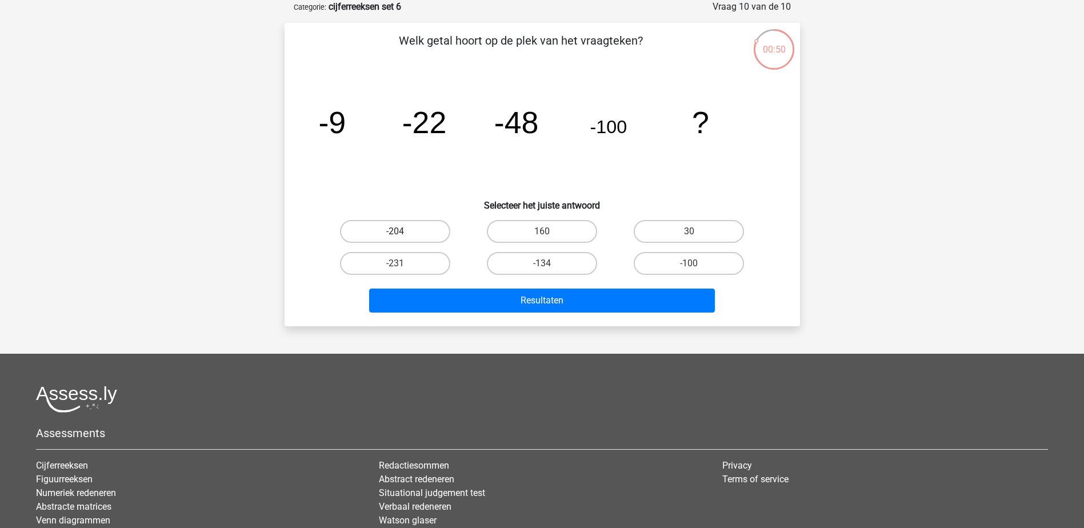
click at [431, 229] on label "-204" at bounding box center [395, 231] width 110 height 23
click at [402, 231] on input "-204" at bounding box center [398, 234] width 7 height 7
radio input "true"
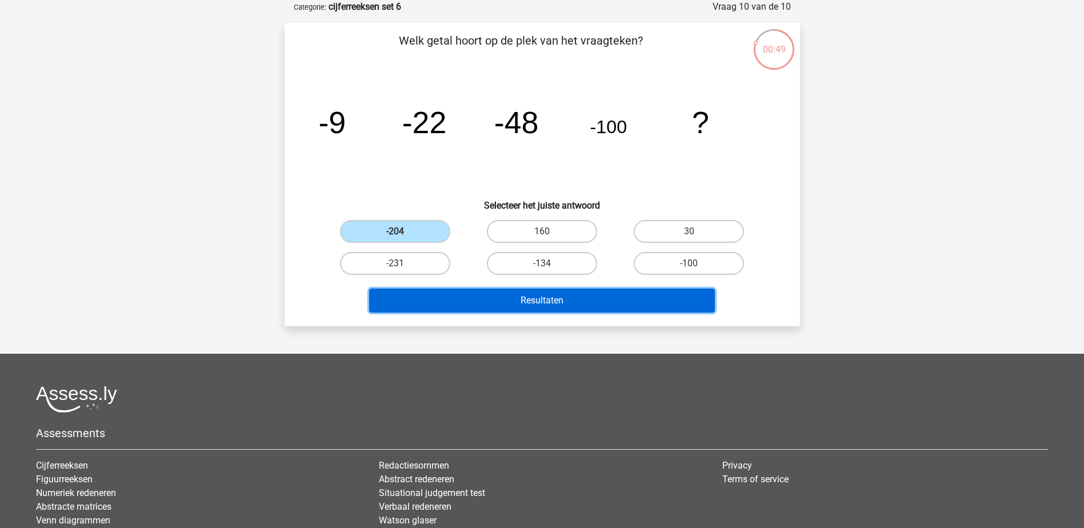
drag, startPoint x: 468, startPoint y: 289, endPoint x: 490, endPoint y: 293, distance: 22.1
click at [469, 289] on button "Resultaten" at bounding box center [542, 301] width 346 height 24
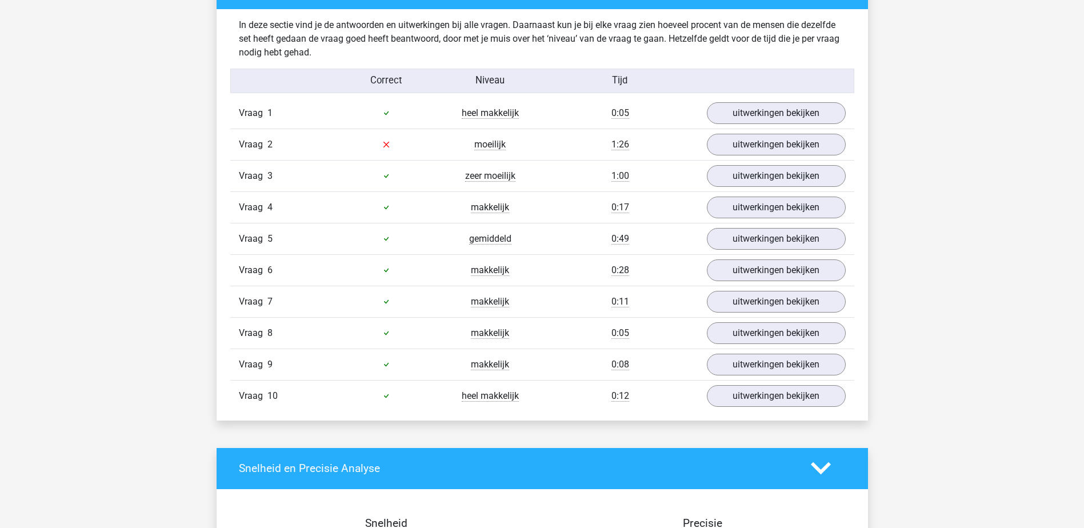
scroll to position [629, 0]
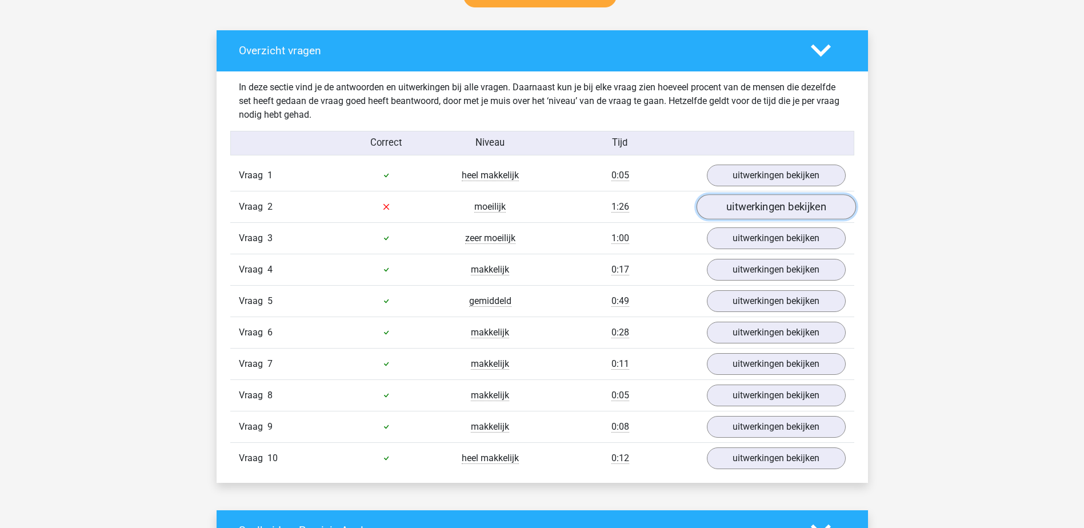
click at [792, 203] on link "uitwerkingen bekijken" at bounding box center [775, 206] width 159 height 25
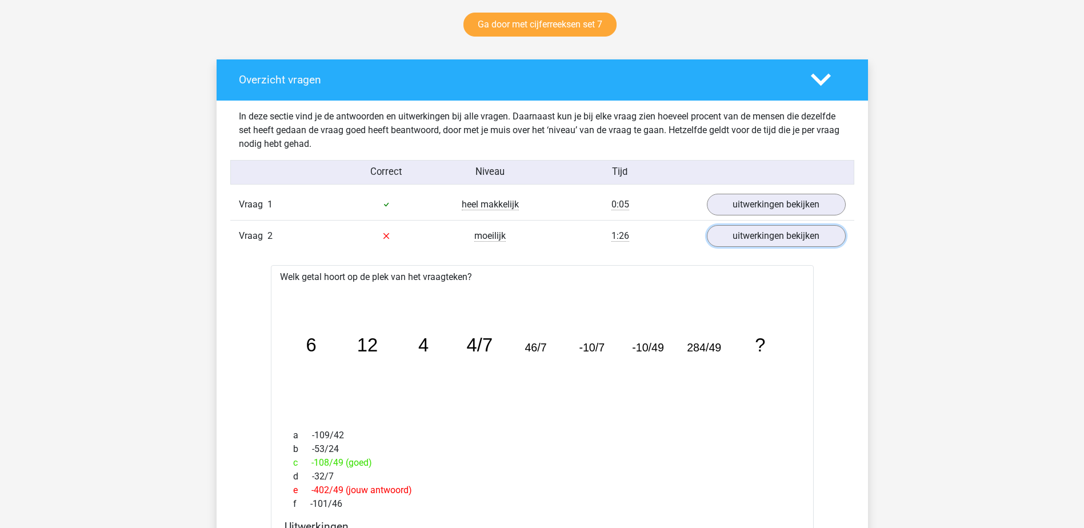
scroll to position [457, 0]
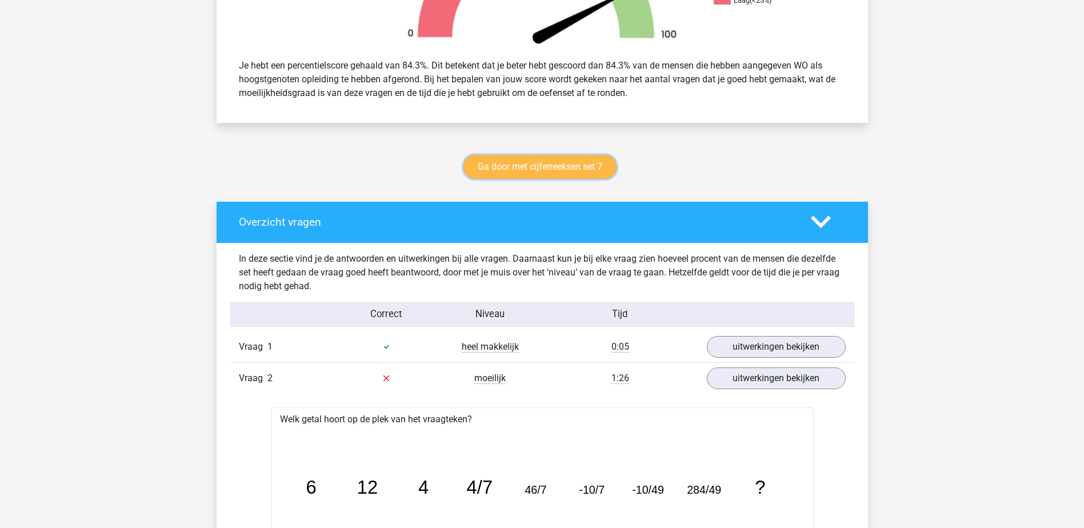
click at [541, 175] on link "Ga door met cijferreeksen set 7" at bounding box center [540, 167] width 153 height 24
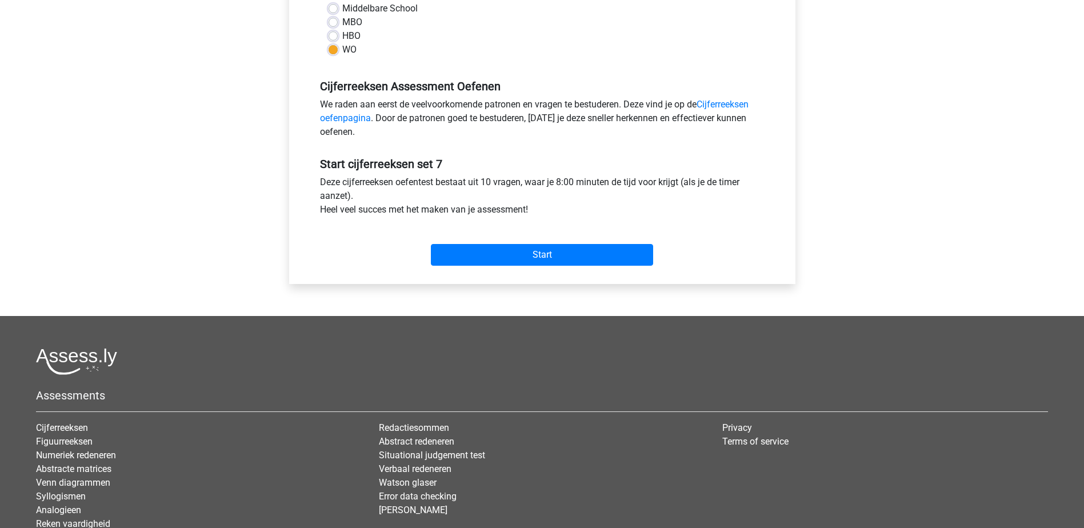
scroll to position [286, 0]
click at [614, 251] on input "Start" at bounding box center [542, 254] width 222 height 22
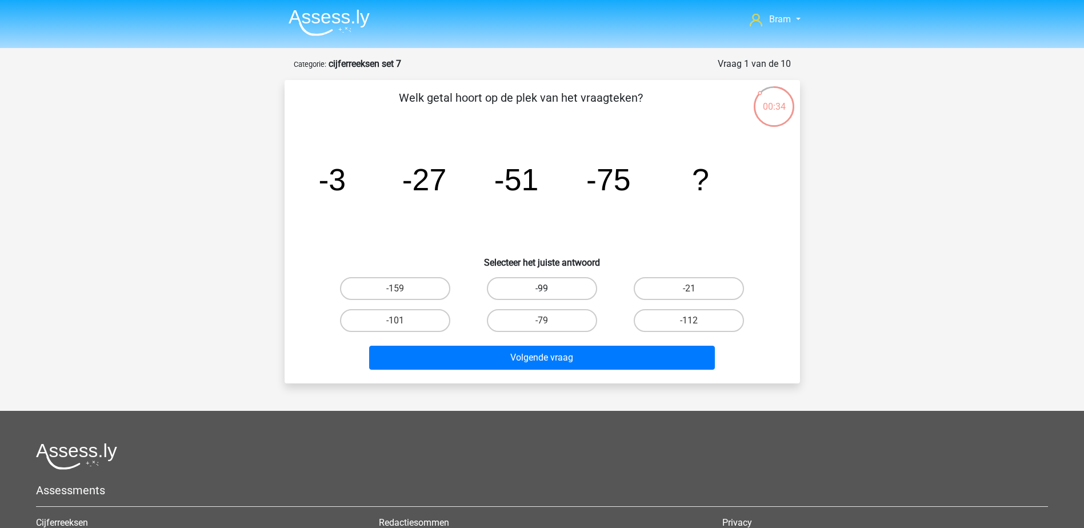
click at [561, 286] on label "-99" at bounding box center [542, 288] width 110 height 23
click at [549, 289] on input "-99" at bounding box center [545, 292] width 7 height 7
radio input "true"
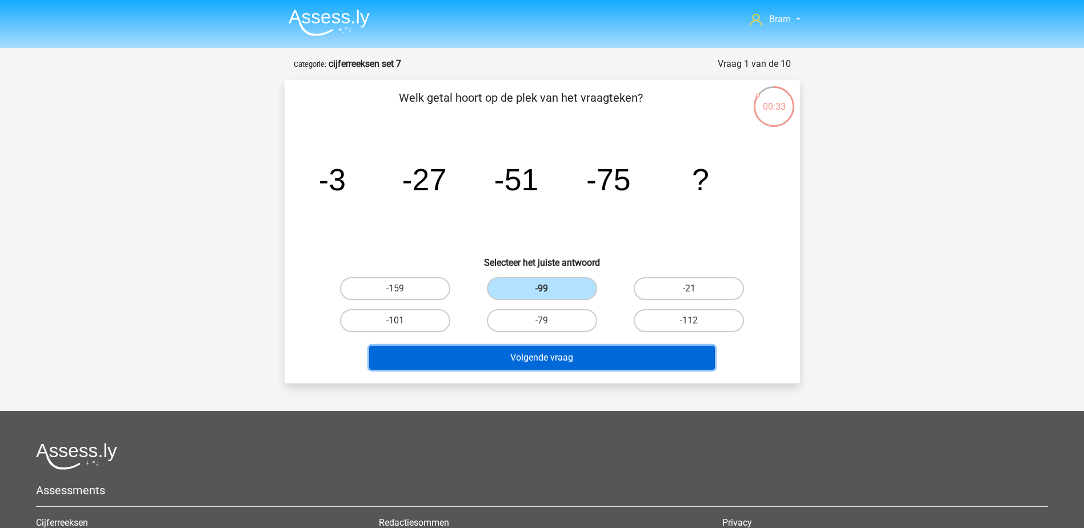
click at [581, 358] on button "Volgende vraag" at bounding box center [542, 358] width 346 height 24
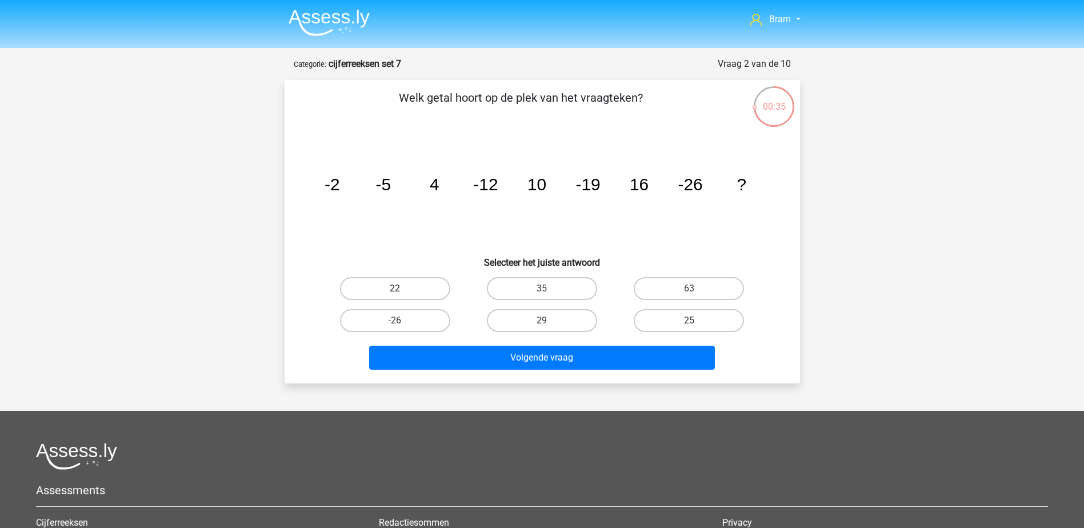
click at [409, 293] on label "22" at bounding box center [395, 288] width 110 height 23
click at [402, 293] on input "22" at bounding box center [398, 292] width 7 height 7
radio input "true"
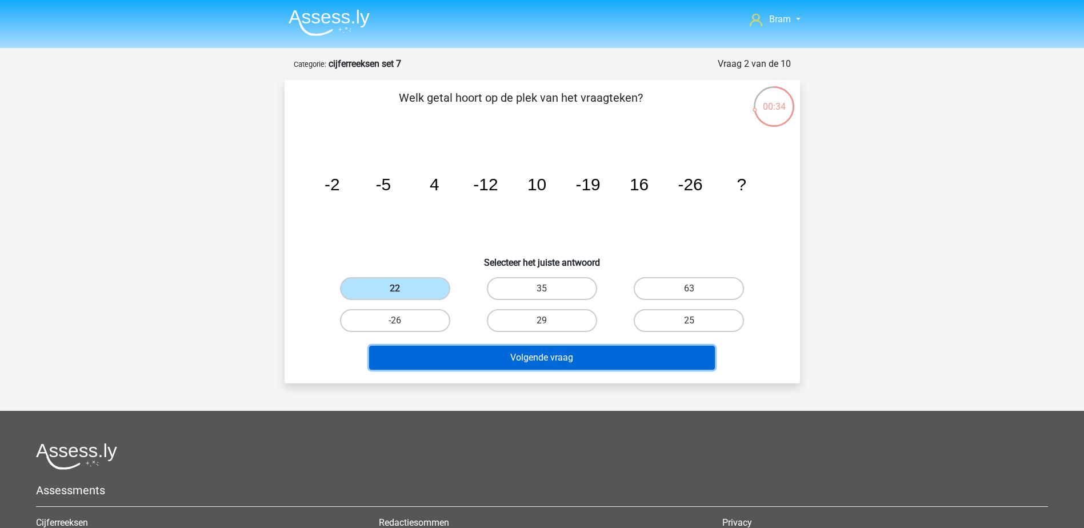
click at [457, 347] on button "Volgende vraag" at bounding box center [542, 358] width 346 height 24
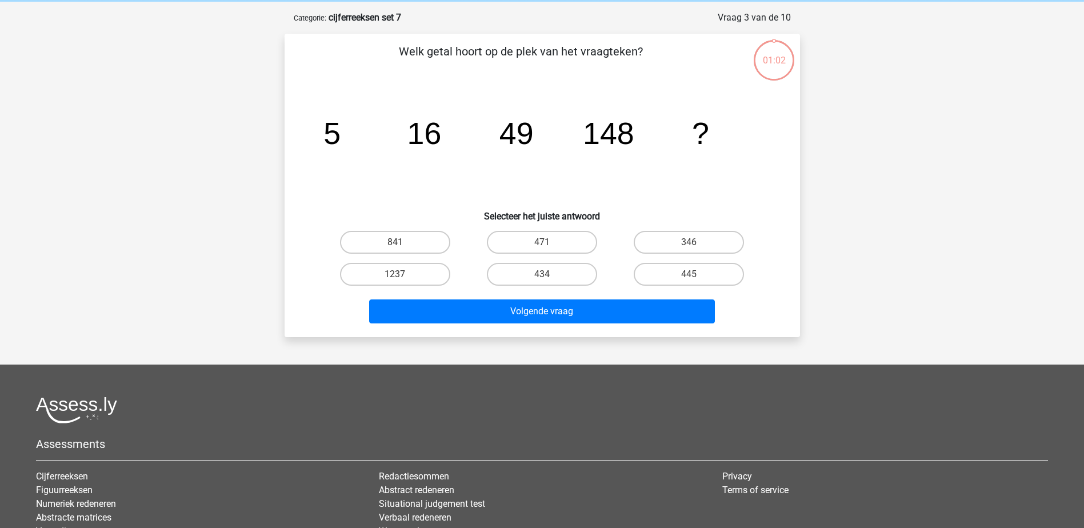
scroll to position [57, 0]
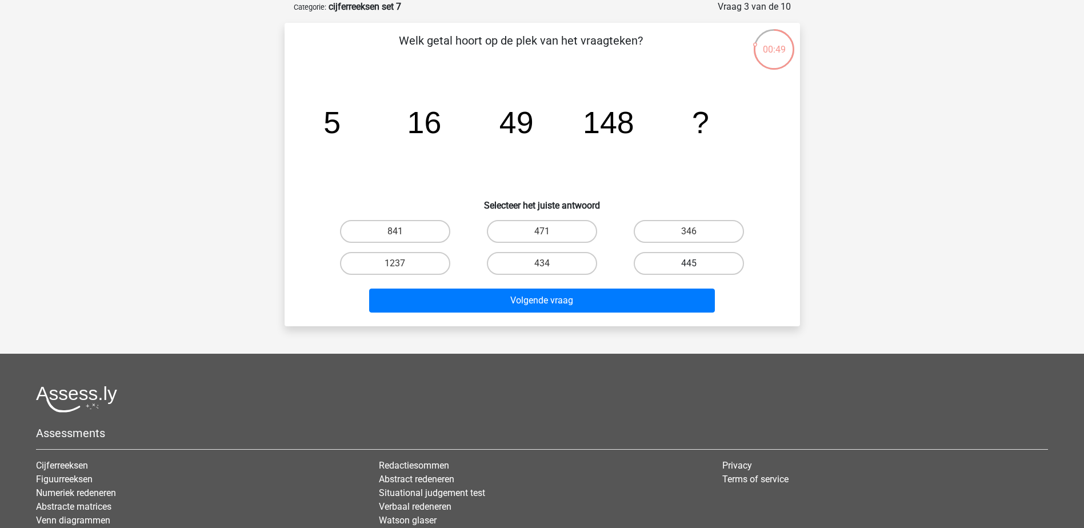
click at [662, 263] on label "445" at bounding box center [689, 263] width 110 height 23
click at [689, 263] on input "445" at bounding box center [692, 266] width 7 height 7
radio input "true"
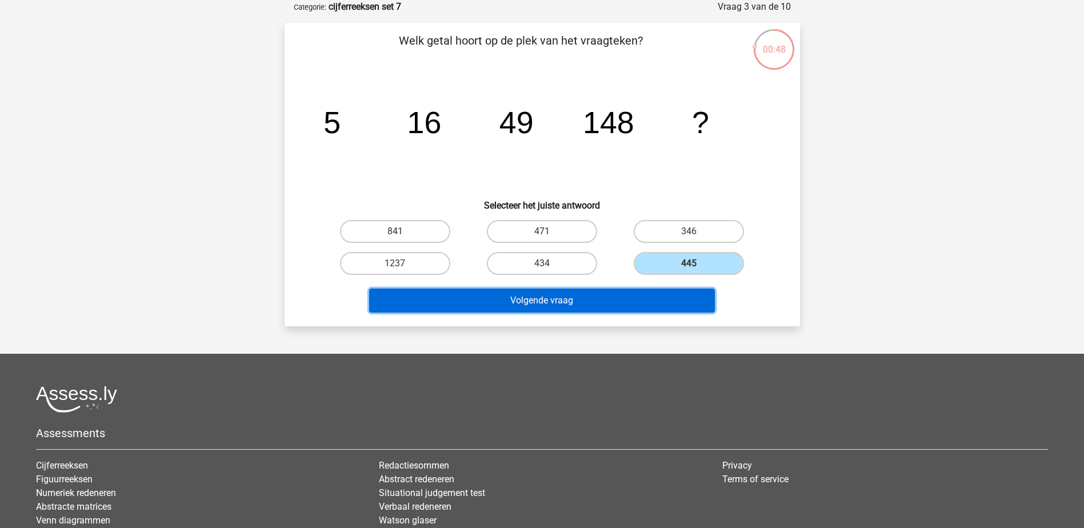
click at [667, 302] on button "Volgende vraag" at bounding box center [542, 301] width 346 height 24
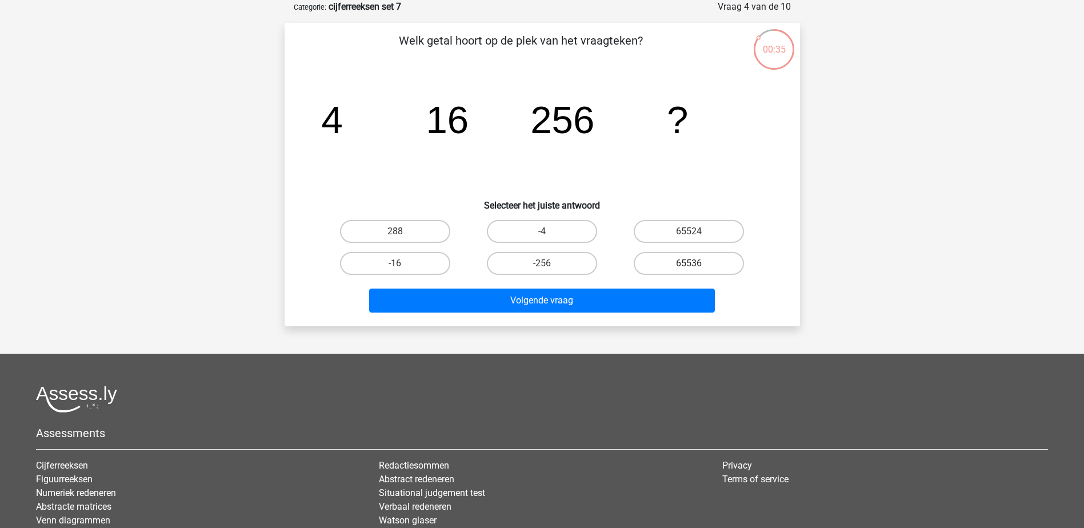
click at [679, 269] on label "65536" at bounding box center [689, 263] width 110 height 23
click at [689, 269] on input "65536" at bounding box center [692, 266] width 7 height 7
radio input "true"
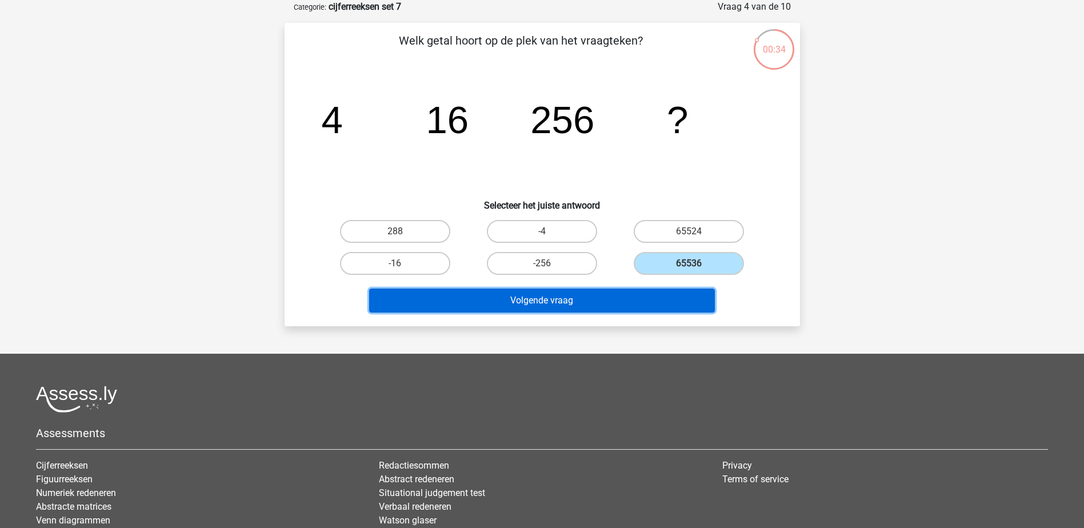
click at [682, 307] on button "Volgende vraag" at bounding box center [542, 301] width 346 height 24
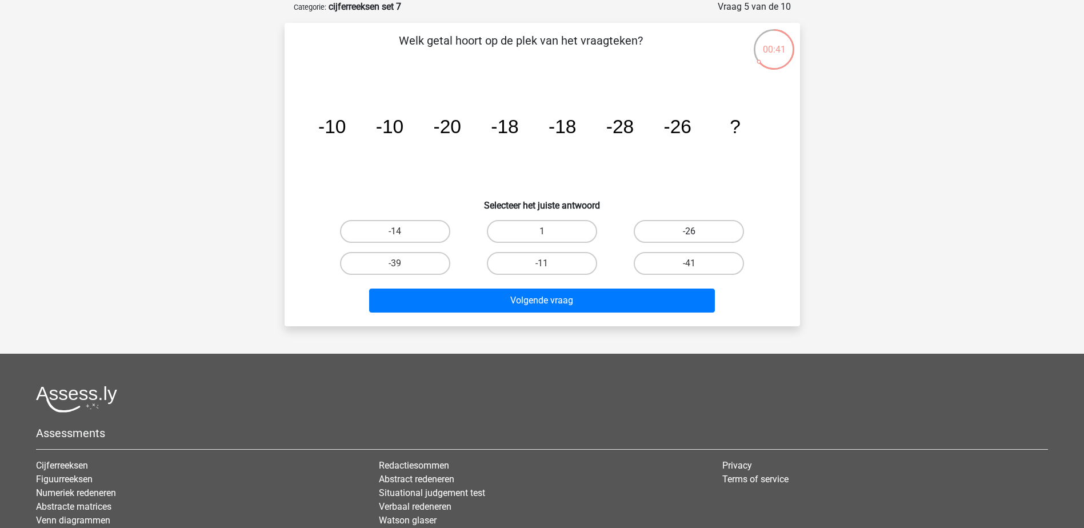
click at [657, 226] on label "-26" at bounding box center [689, 231] width 110 height 23
click at [689, 231] on input "-26" at bounding box center [692, 234] width 7 height 7
radio input "true"
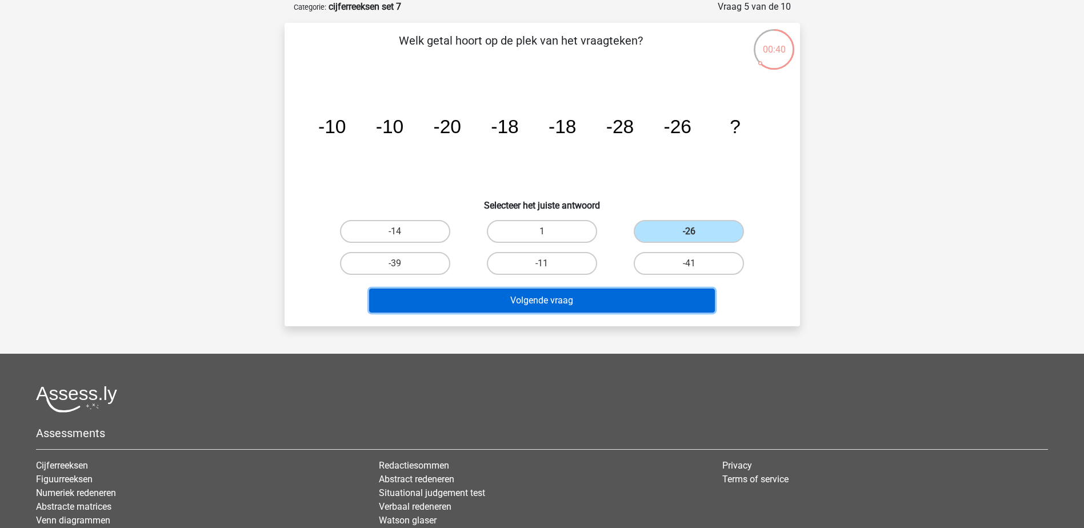
click at [654, 291] on button "Volgende vraag" at bounding box center [542, 301] width 346 height 24
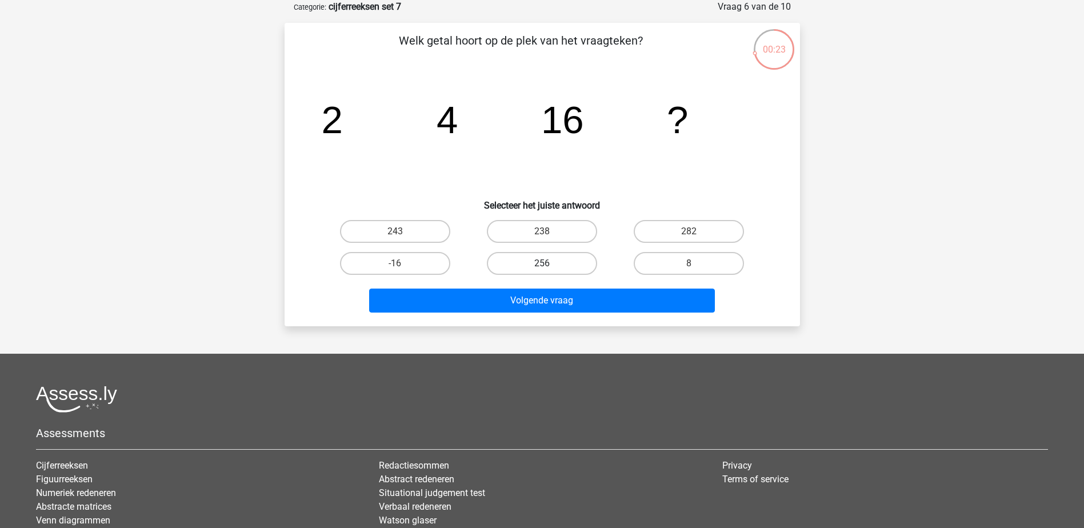
click at [556, 259] on label "256" at bounding box center [542, 263] width 110 height 23
click at [549, 263] on input "256" at bounding box center [545, 266] width 7 height 7
radio input "true"
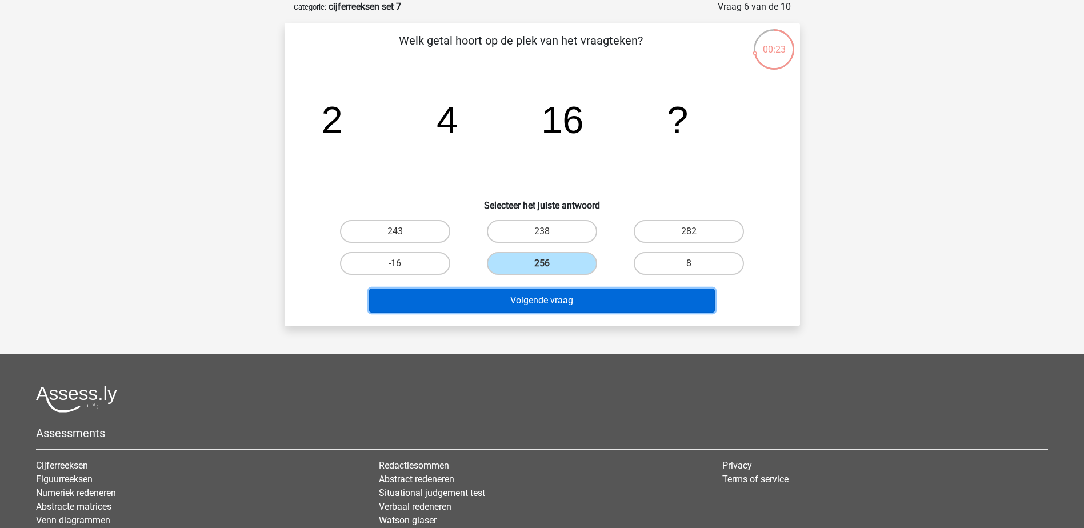
click at [561, 305] on button "Volgende vraag" at bounding box center [542, 301] width 346 height 24
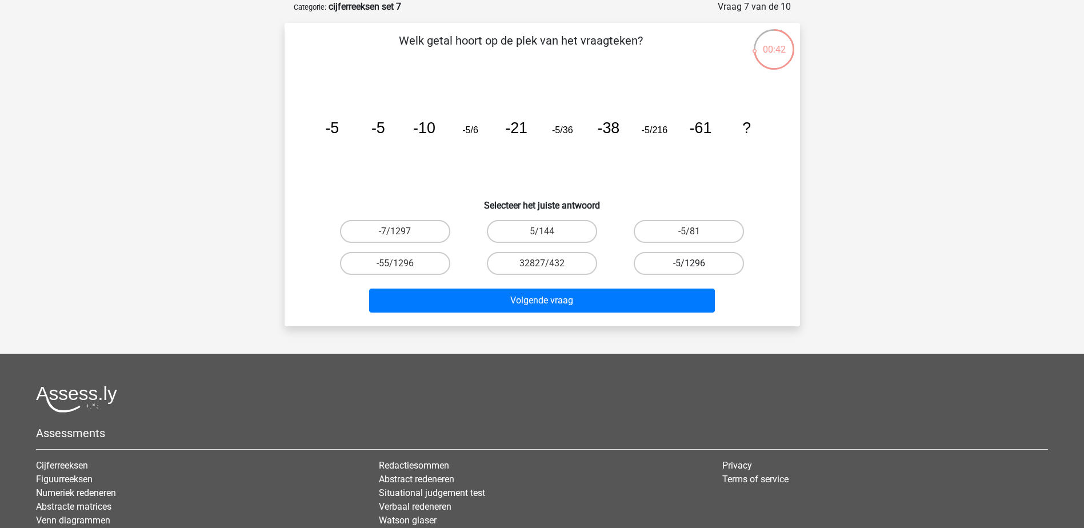
click at [683, 263] on label "-5/1296" at bounding box center [689, 263] width 110 height 23
click at [689, 263] on input "-5/1296" at bounding box center [692, 266] width 7 height 7
radio input "true"
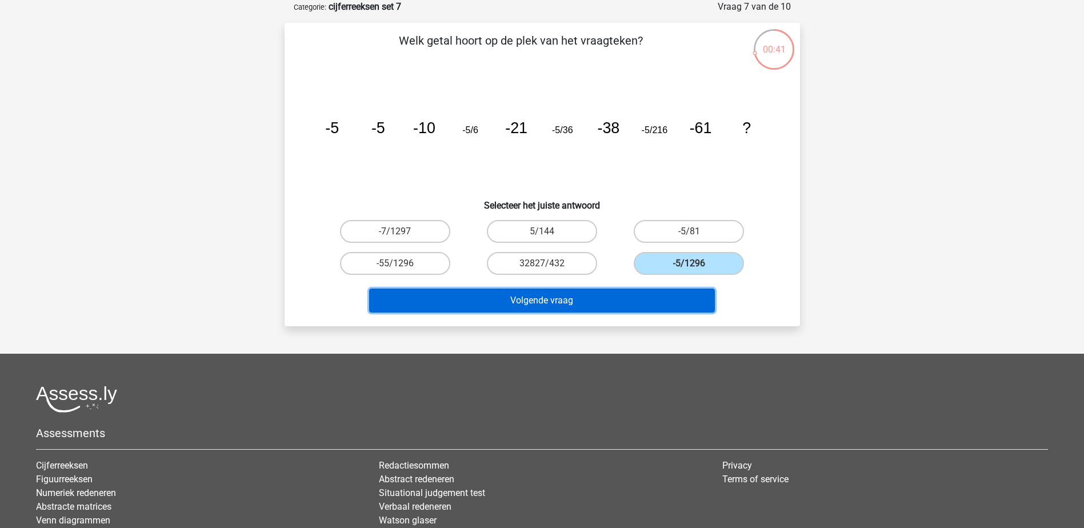
click at [676, 292] on button "Volgende vraag" at bounding box center [542, 301] width 346 height 24
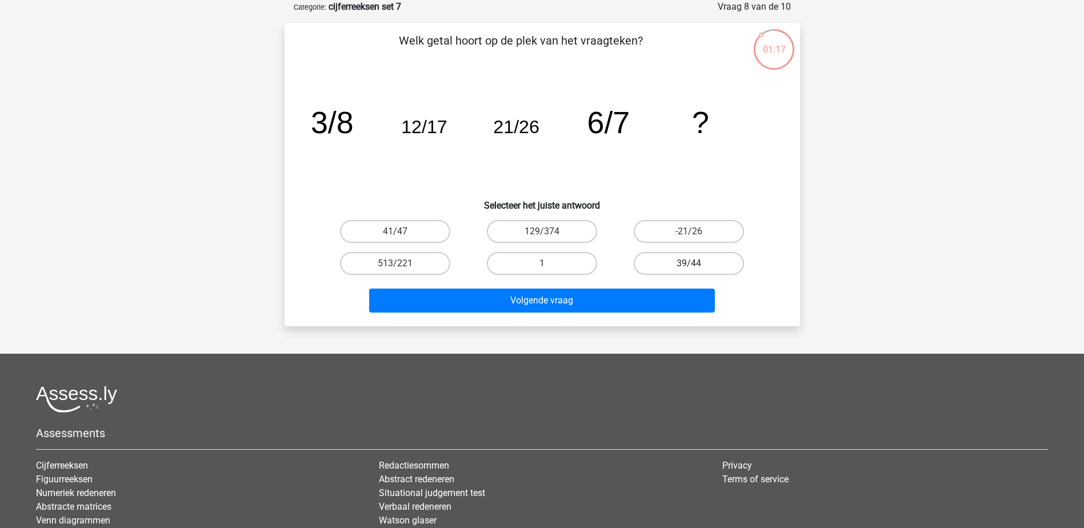
click at [710, 254] on label "39/44" at bounding box center [689, 263] width 110 height 23
click at [697, 263] on input "39/44" at bounding box center [692, 266] width 7 height 7
radio input "true"
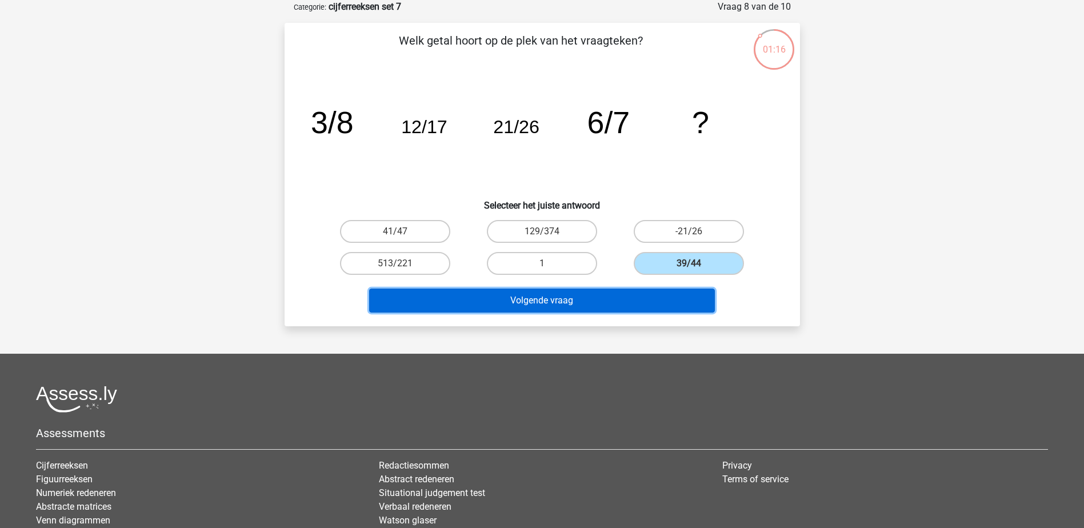
click at [694, 296] on button "Volgende vraag" at bounding box center [542, 301] width 346 height 24
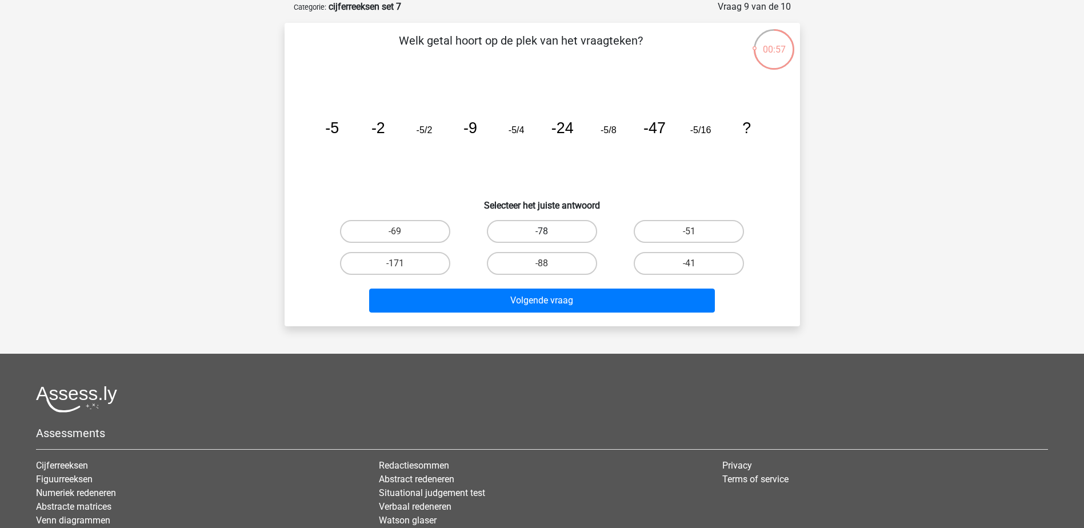
click at [590, 233] on label "-78" at bounding box center [542, 231] width 110 height 23
click at [549, 233] on input "-78" at bounding box center [545, 234] width 7 height 7
radio input "true"
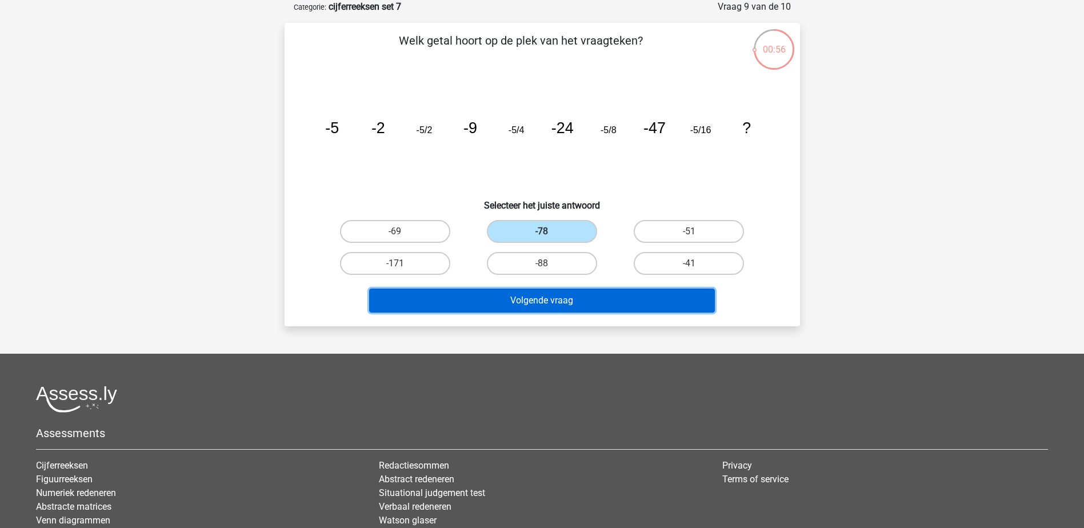
click at [604, 290] on button "Volgende vraag" at bounding box center [542, 301] width 346 height 24
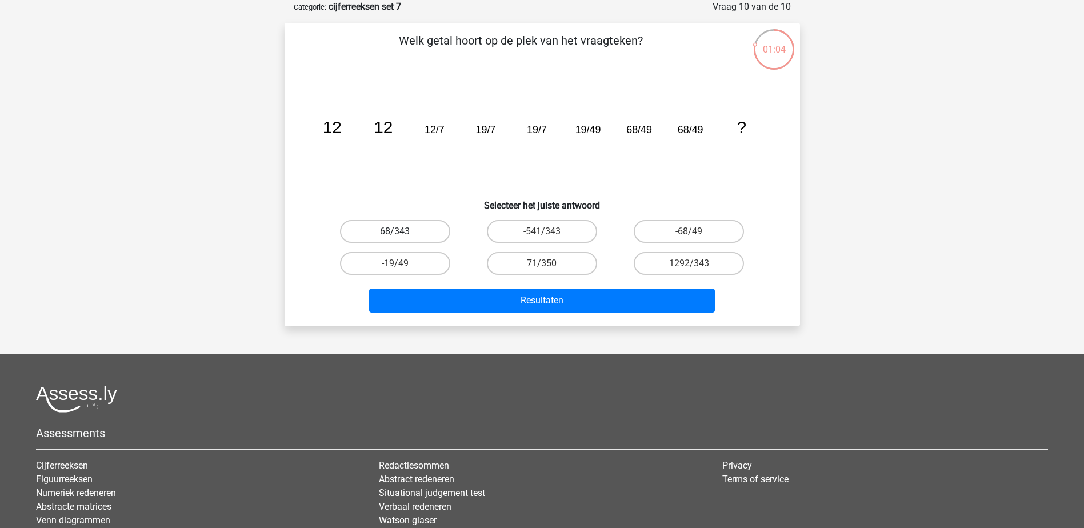
click at [432, 236] on label "68/343" at bounding box center [395, 231] width 110 height 23
click at [402, 236] on input "68/343" at bounding box center [398, 234] width 7 height 7
radio input "true"
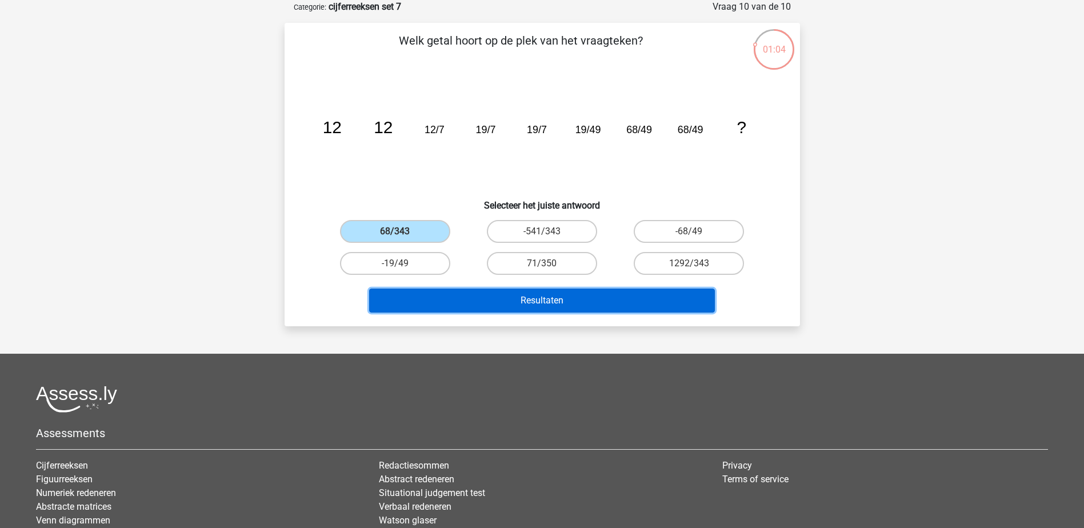
drag, startPoint x: 488, startPoint y: 305, endPoint x: 496, endPoint y: 305, distance: 8.6
click at [489, 305] on button "Resultaten" at bounding box center [542, 301] width 346 height 24
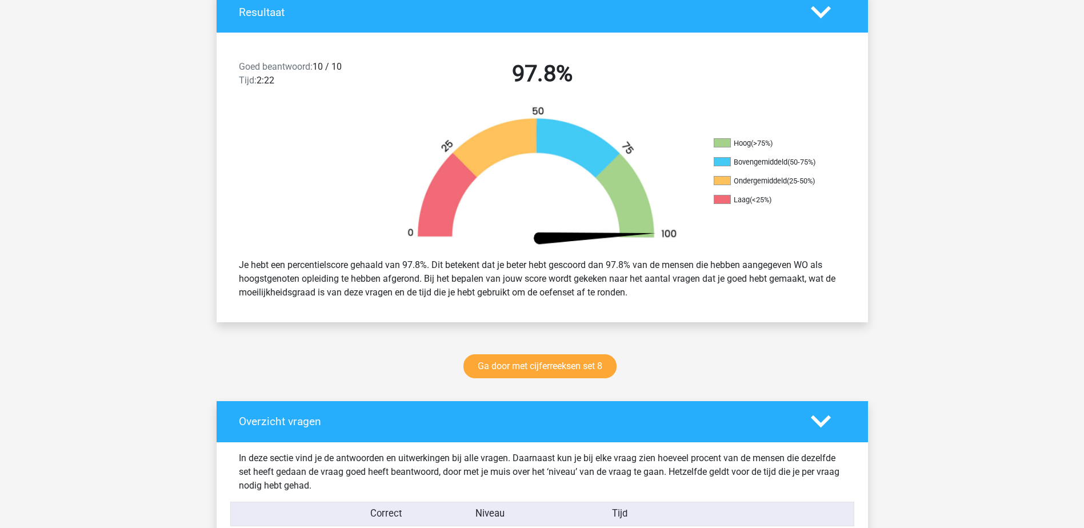
scroll to position [400, 0]
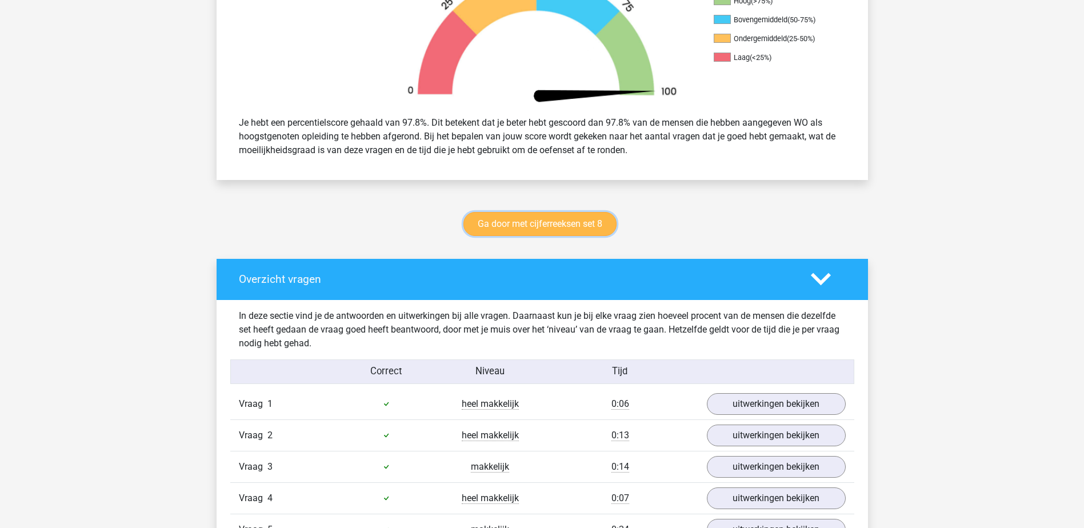
click at [526, 218] on link "Ga door met cijferreeksen set 8" at bounding box center [540, 224] width 153 height 24
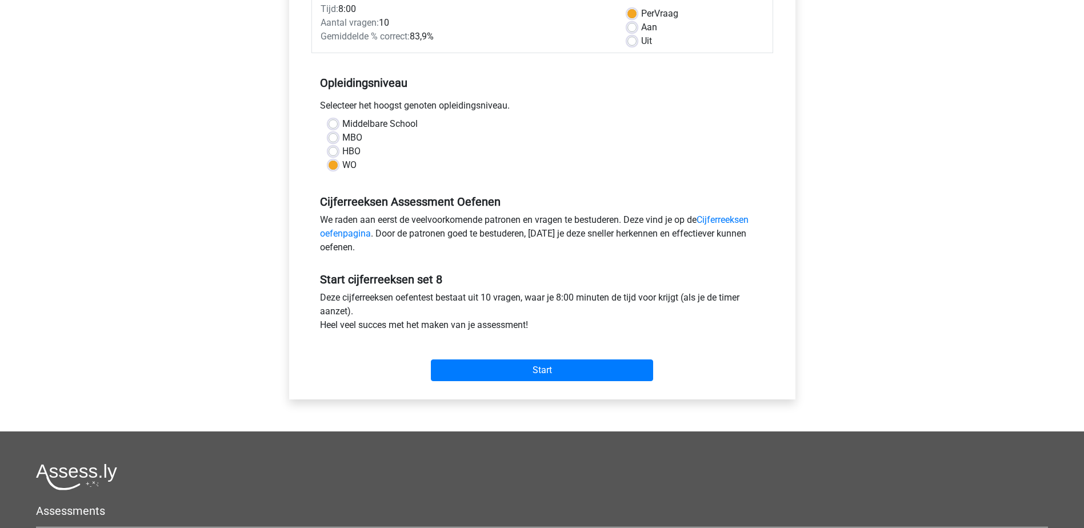
scroll to position [171, 0]
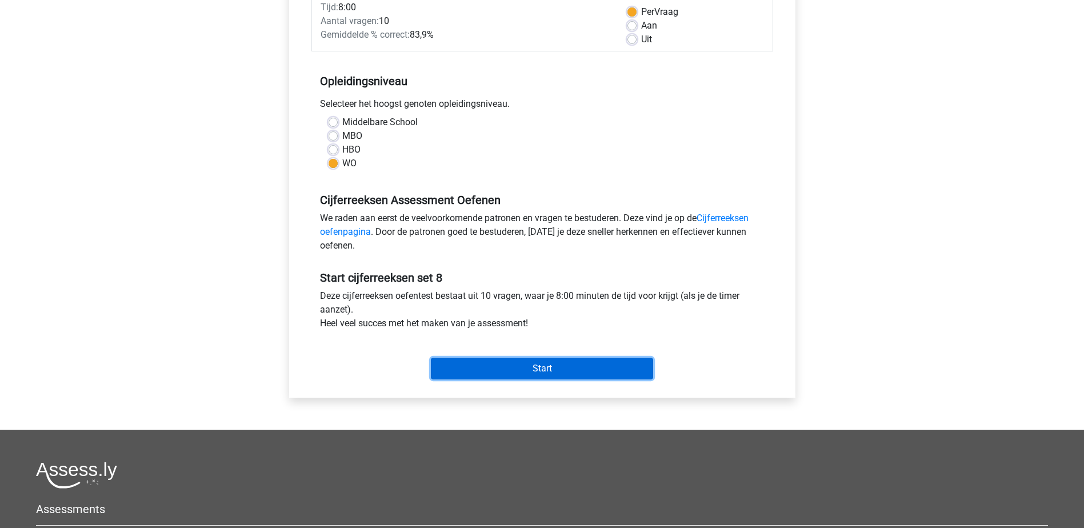
click at [593, 367] on input "Start" at bounding box center [542, 369] width 222 height 22
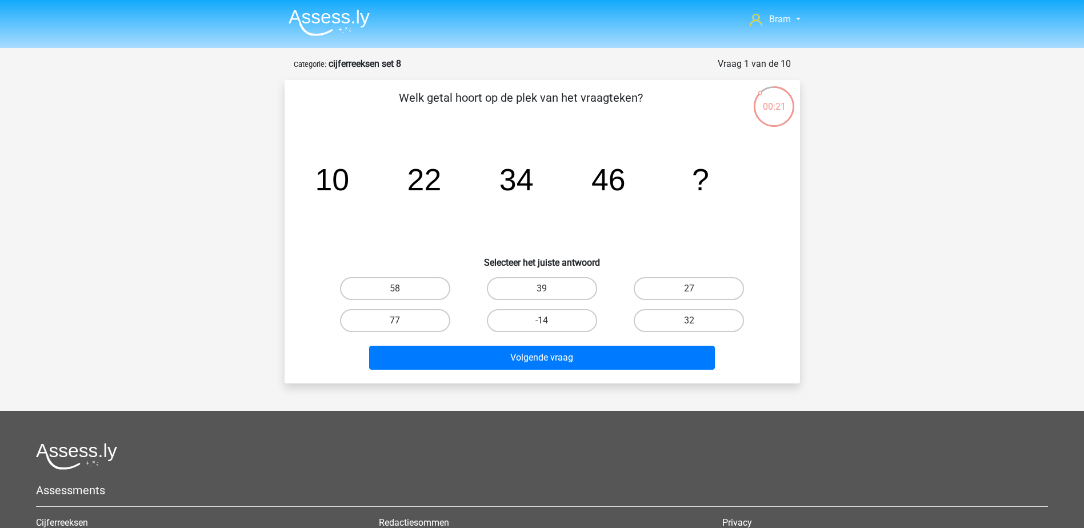
drag, startPoint x: 406, startPoint y: 283, endPoint x: 420, endPoint y: 311, distance: 31.2
click at [406, 283] on label "58" at bounding box center [395, 288] width 110 height 23
click at [402, 289] on input "58" at bounding box center [398, 292] width 7 height 7
radio input "true"
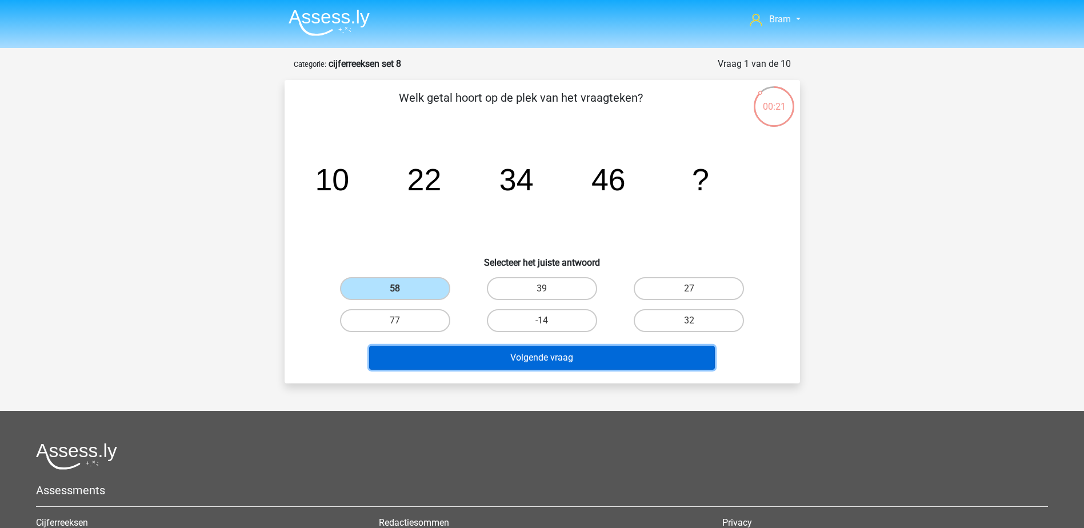
click at [468, 348] on button "Volgende vraag" at bounding box center [542, 358] width 346 height 24
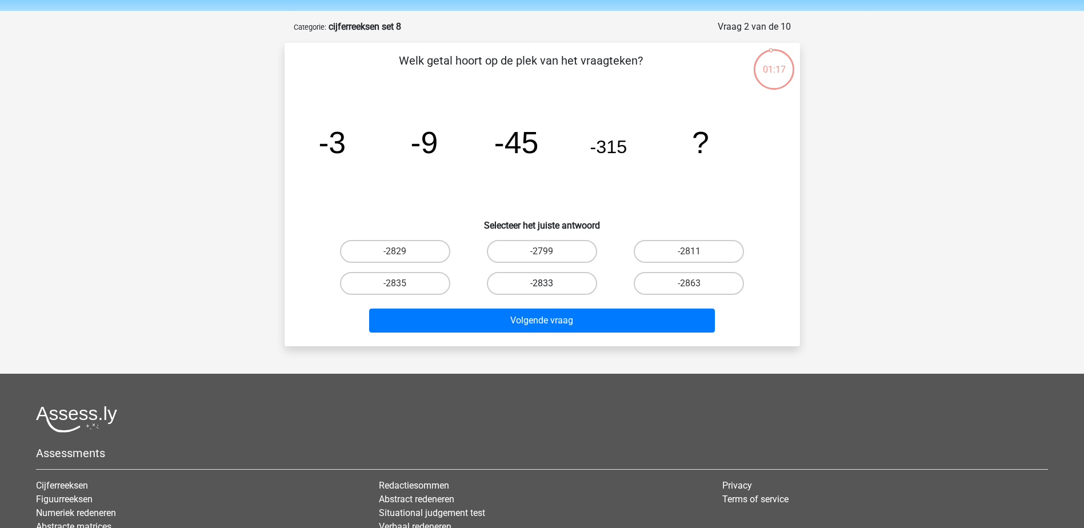
scroll to position [57, 0]
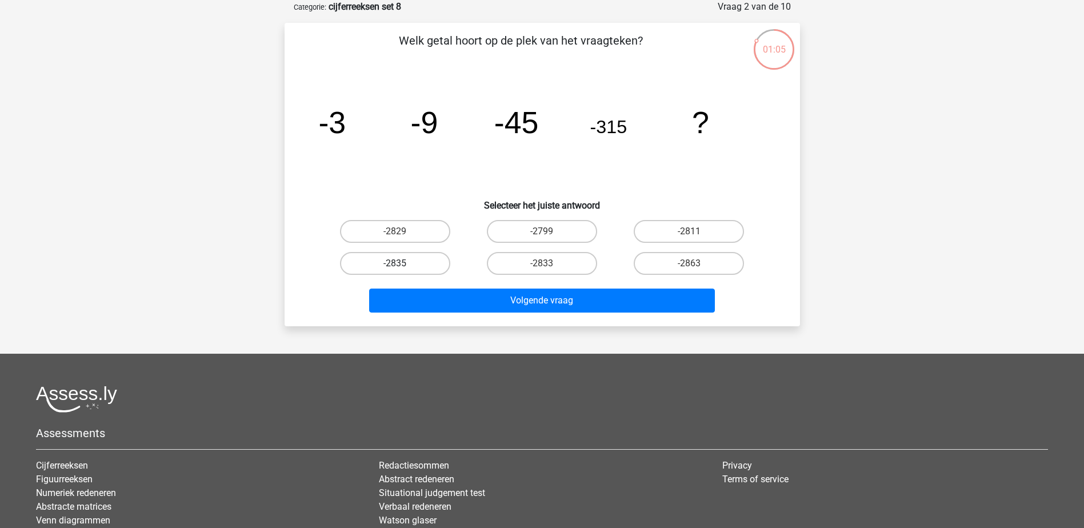
click at [419, 259] on label "-2835" at bounding box center [395, 263] width 110 height 23
click at [402, 263] on input "-2835" at bounding box center [398, 266] width 7 height 7
radio input "true"
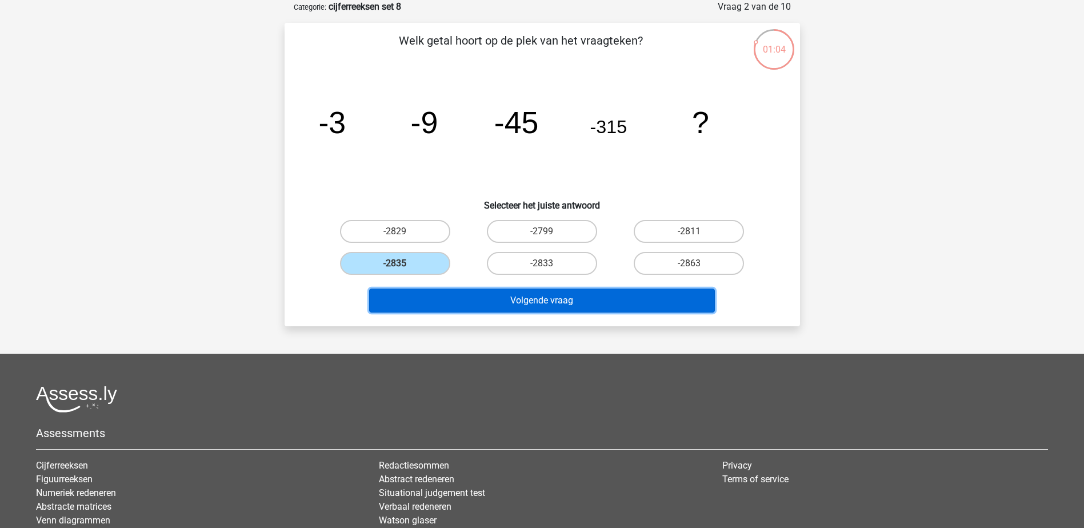
click at [453, 293] on button "Volgende vraag" at bounding box center [542, 301] width 346 height 24
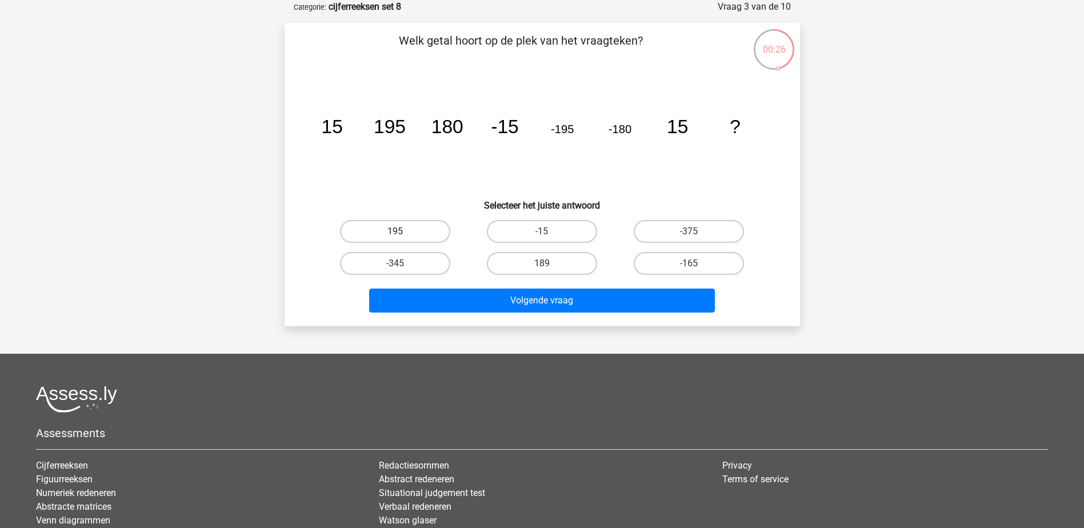
click at [426, 229] on label "195" at bounding box center [395, 231] width 110 height 23
click at [402, 231] on input "195" at bounding box center [398, 234] width 7 height 7
radio input "true"
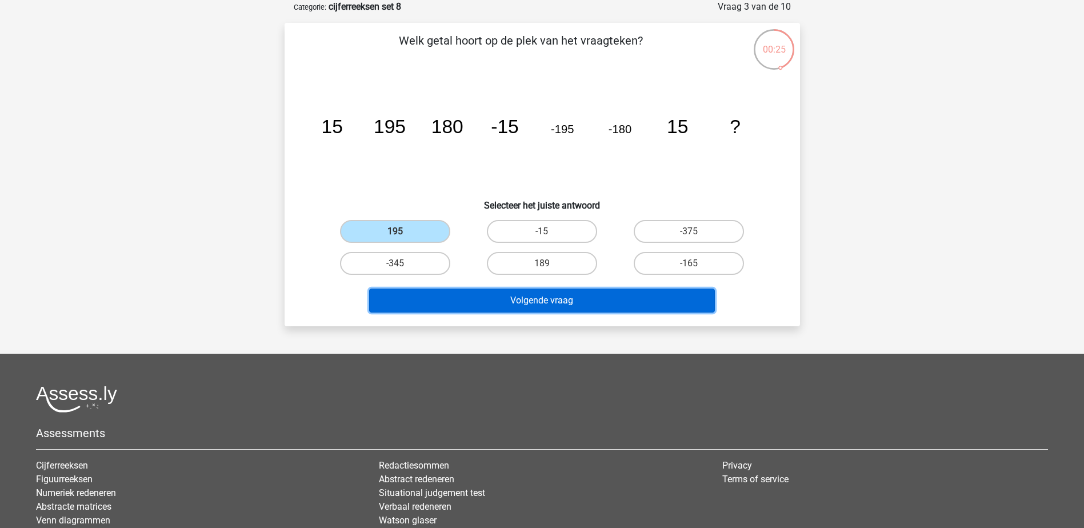
click at [468, 290] on button "Volgende vraag" at bounding box center [542, 301] width 346 height 24
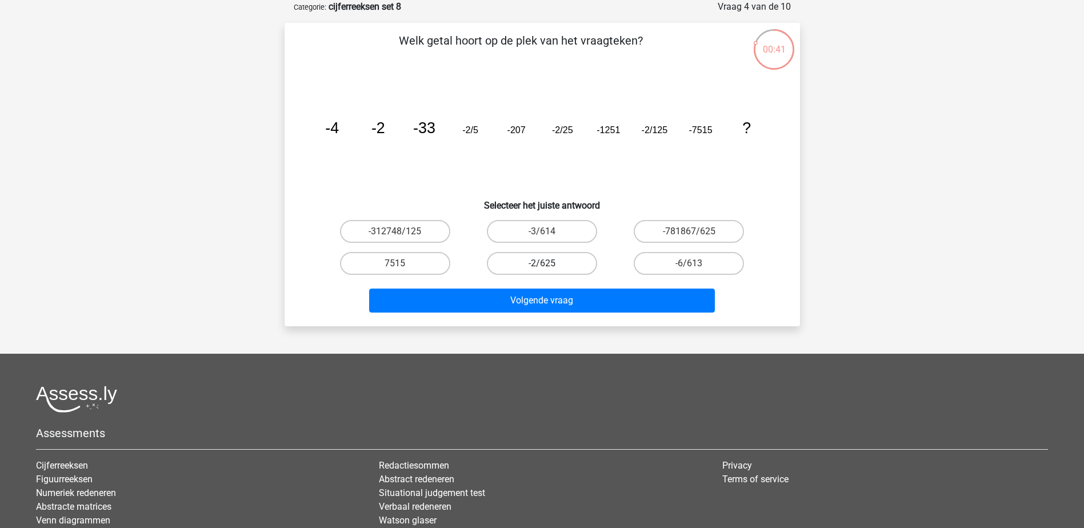
click at [570, 265] on label "-2/625" at bounding box center [542, 263] width 110 height 23
click at [549, 265] on input "-2/625" at bounding box center [545, 266] width 7 height 7
radio input "true"
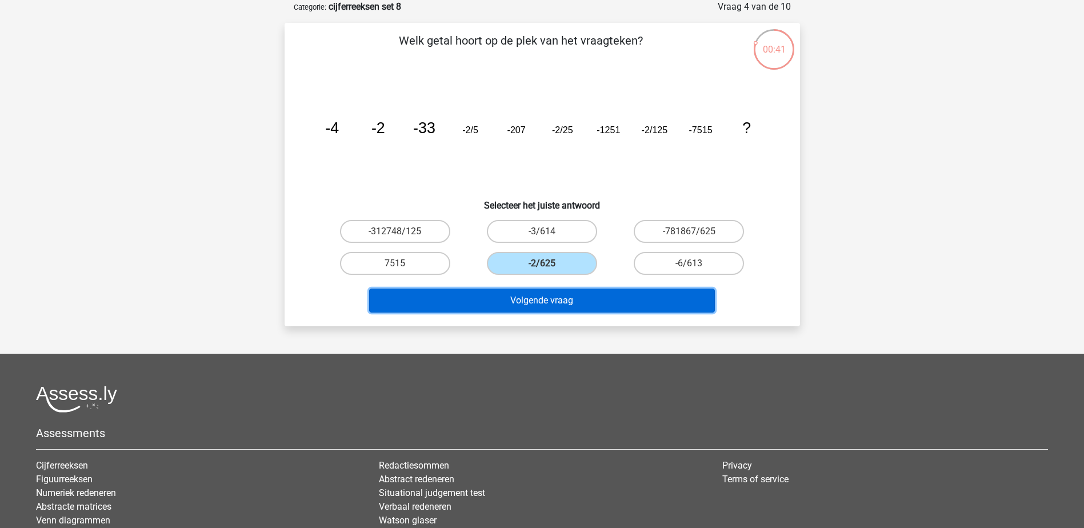
click at [581, 303] on button "Volgende vraag" at bounding box center [542, 301] width 346 height 24
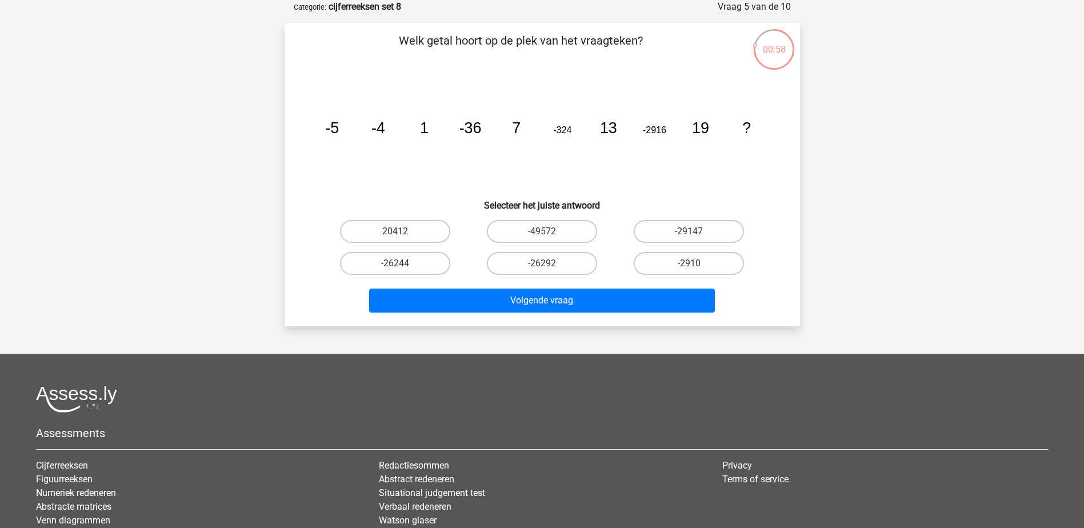
click at [400, 266] on input "-26244" at bounding box center [398, 266] width 7 height 7
radio input "true"
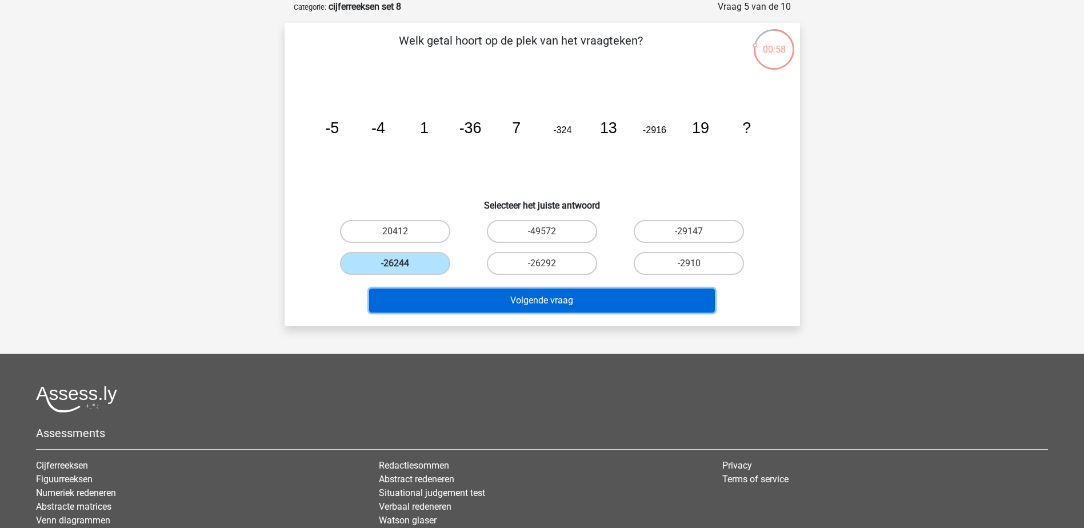
click at [441, 291] on button "Volgende vraag" at bounding box center [542, 301] width 346 height 24
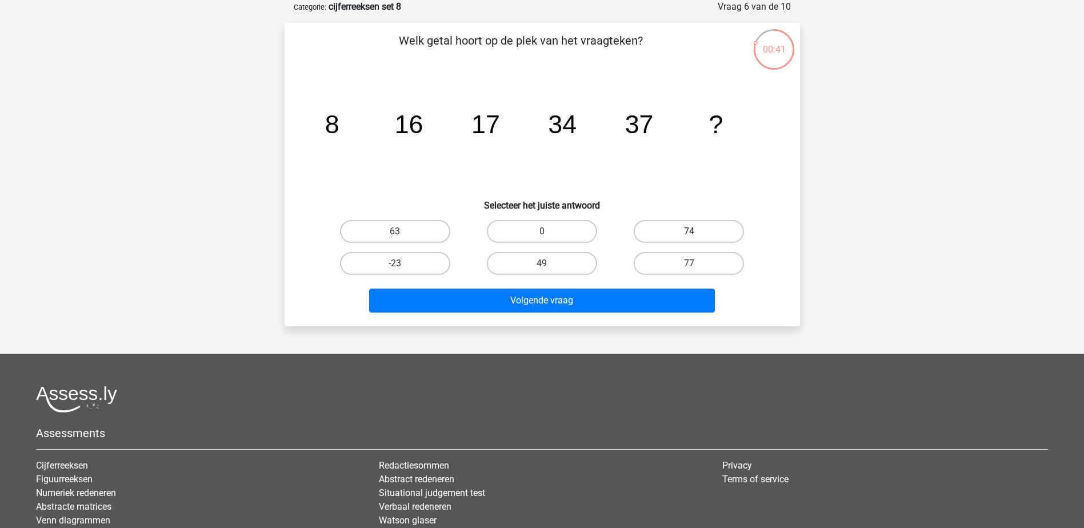
click at [731, 227] on label "74" at bounding box center [689, 231] width 110 height 23
click at [697, 231] on input "74" at bounding box center [692, 234] width 7 height 7
radio input "true"
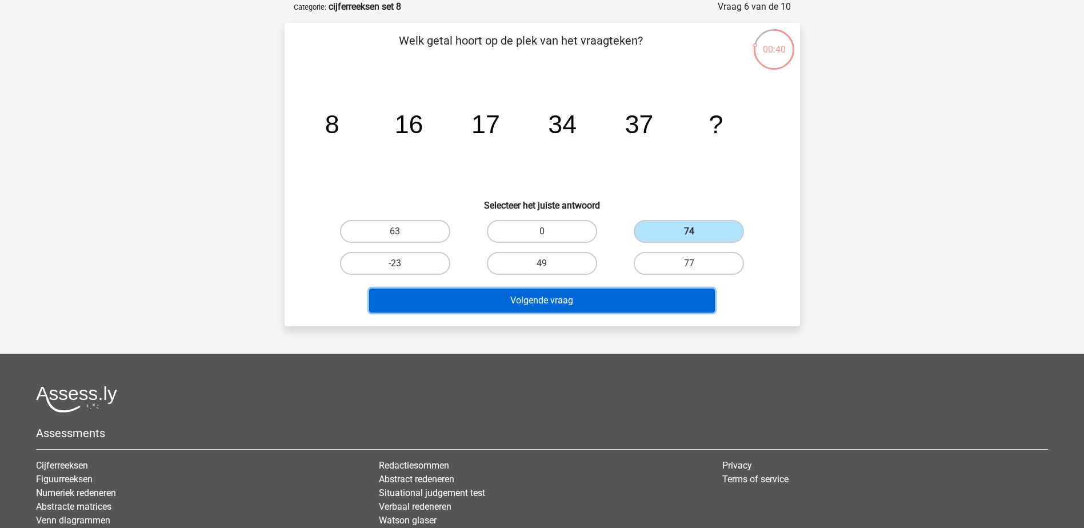
click at [689, 301] on button "Volgende vraag" at bounding box center [542, 301] width 346 height 24
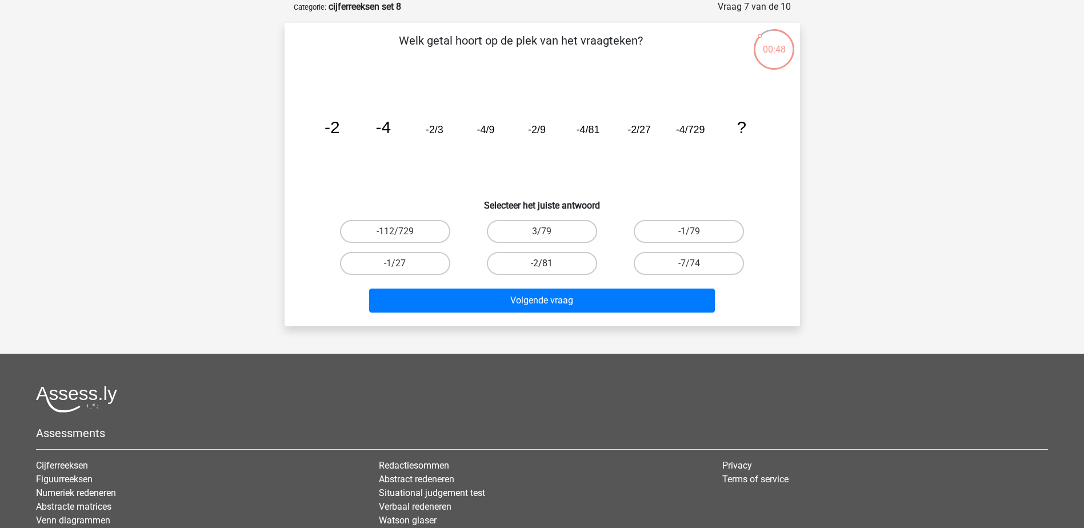
click at [562, 273] on label "-2/81" at bounding box center [542, 263] width 110 height 23
click at [549, 271] on input "-2/81" at bounding box center [545, 266] width 7 height 7
radio input "true"
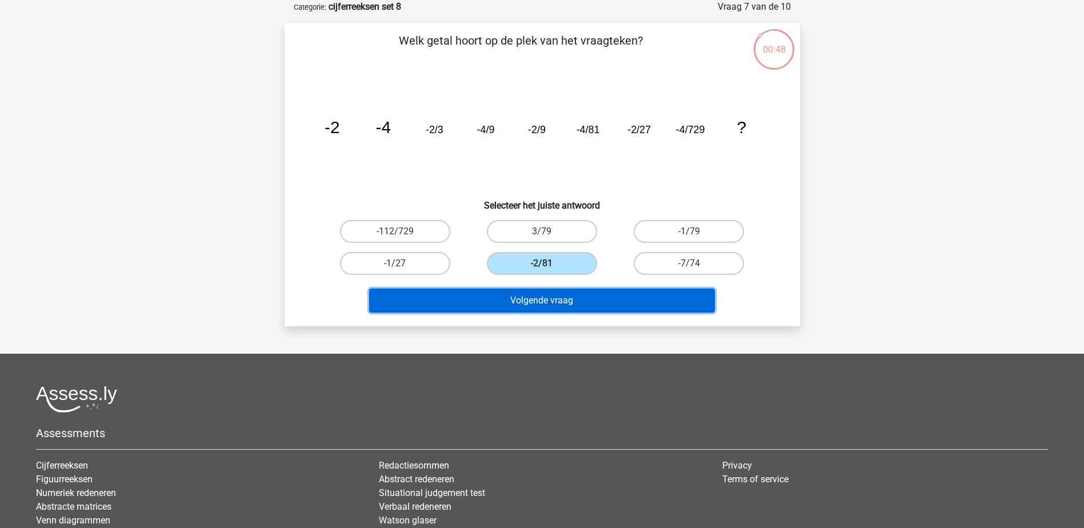
click at [563, 302] on button "Volgende vraag" at bounding box center [542, 301] width 346 height 24
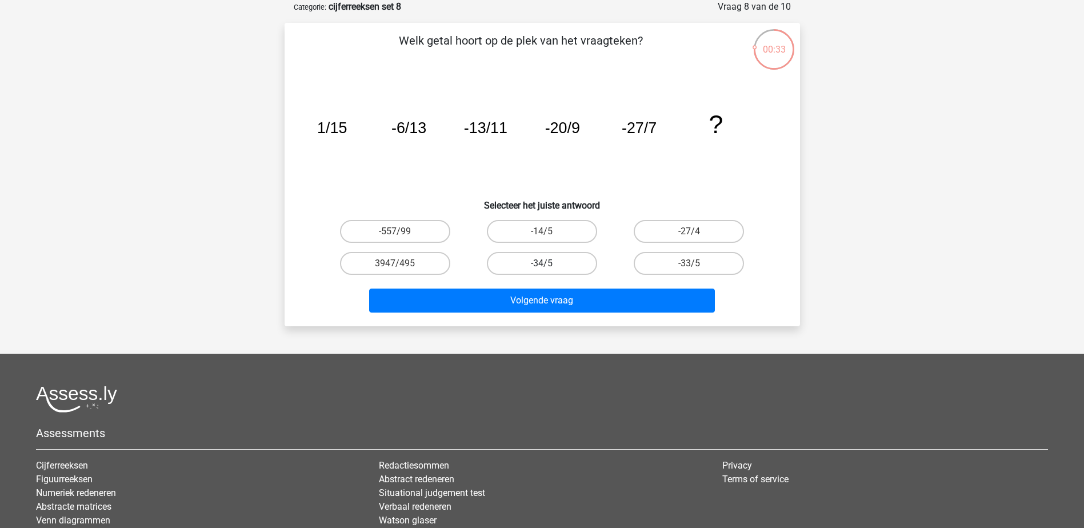
click at [564, 267] on label "-34/5" at bounding box center [542, 263] width 110 height 23
click at [549, 267] on input "-34/5" at bounding box center [545, 266] width 7 height 7
radio input "true"
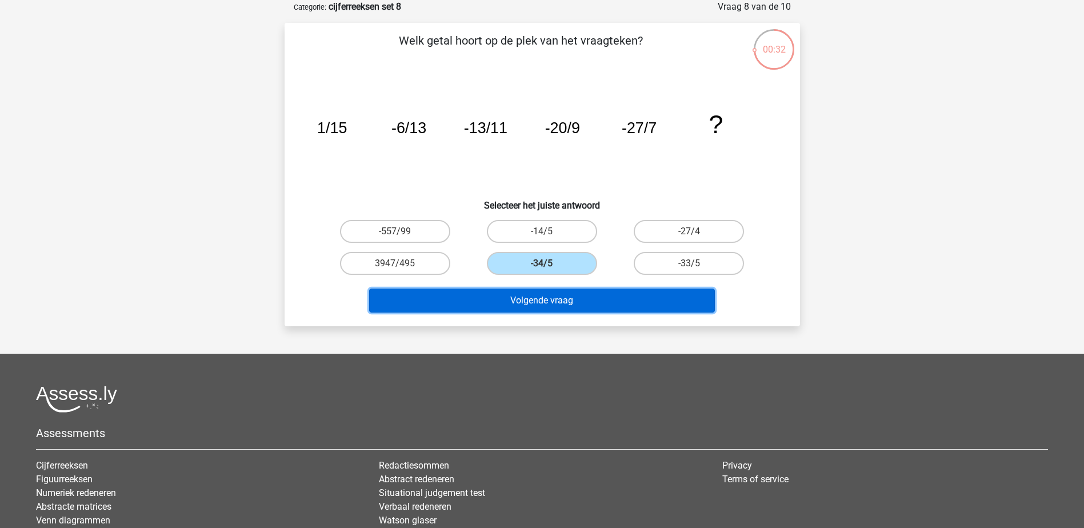
click at [565, 293] on button "Volgende vraag" at bounding box center [542, 301] width 346 height 24
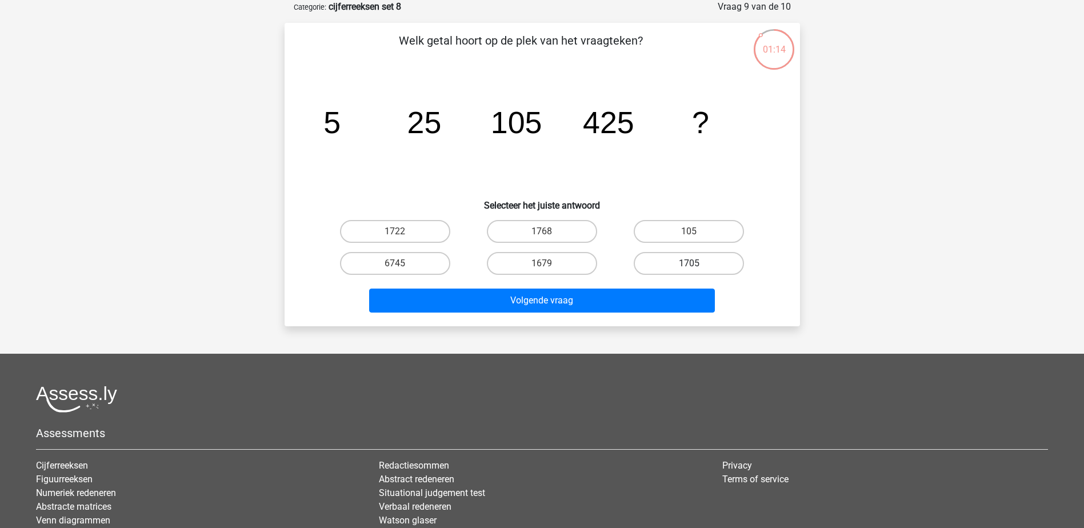
click at [704, 270] on label "1705" at bounding box center [689, 263] width 110 height 23
click at [697, 270] on input "1705" at bounding box center [692, 266] width 7 height 7
radio input "true"
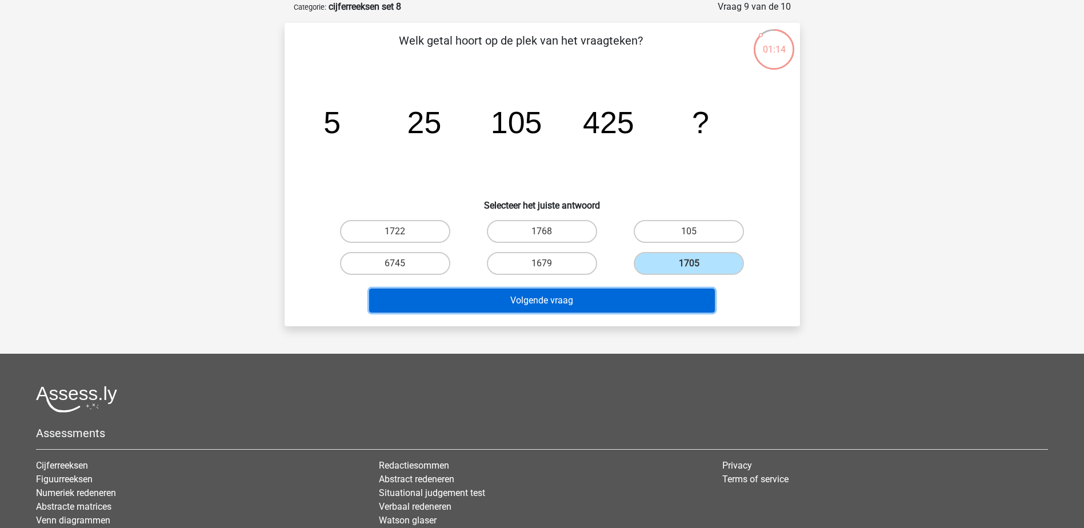
click at [695, 295] on button "Volgende vraag" at bounding box center [542, 301] width 346 height 24
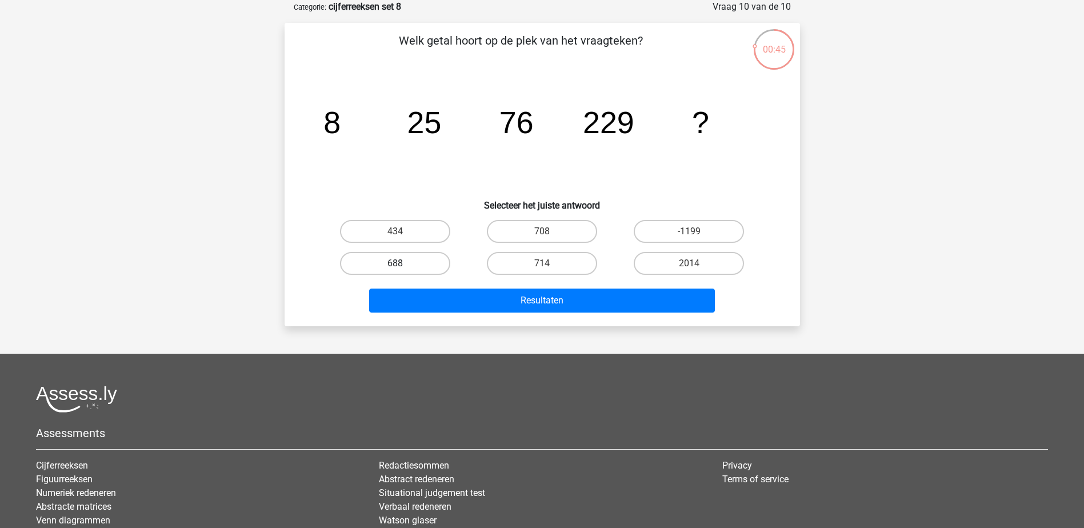
click at [435, 263] on label "688" at bounding box center [395, 263] width 110 height 23
click at [402, 263] on input "688" at bounding box center [398, 266] width 7 height 7
radio input "true"
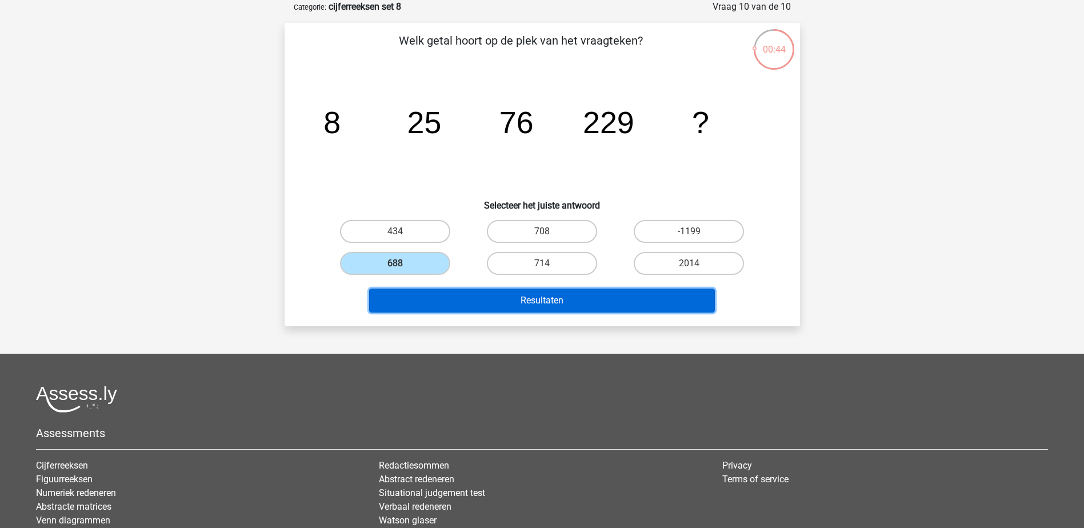
click at [448, 296] on button "Resultaten" at bounding box center [542, 301] width 346 height 24
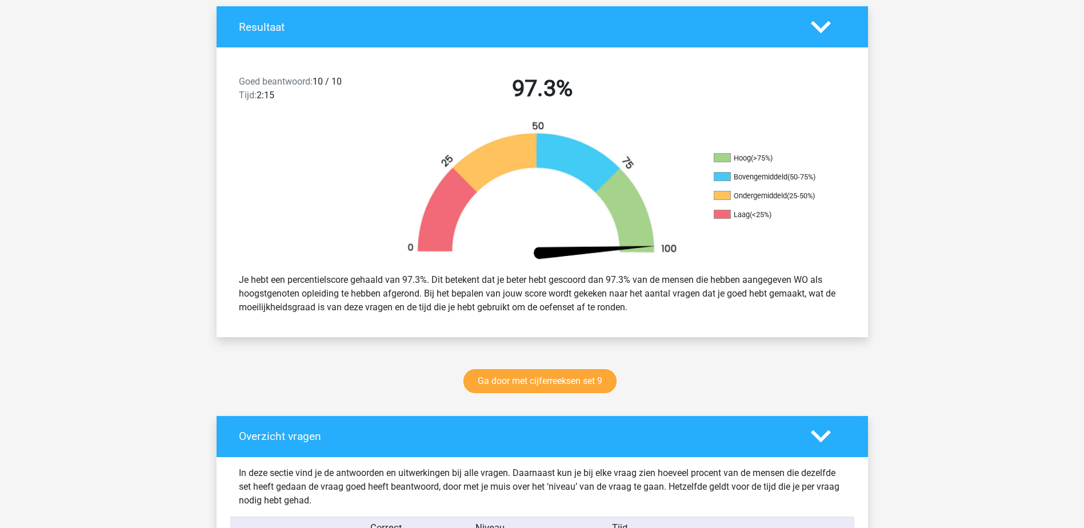
scroll to position [286, 0]
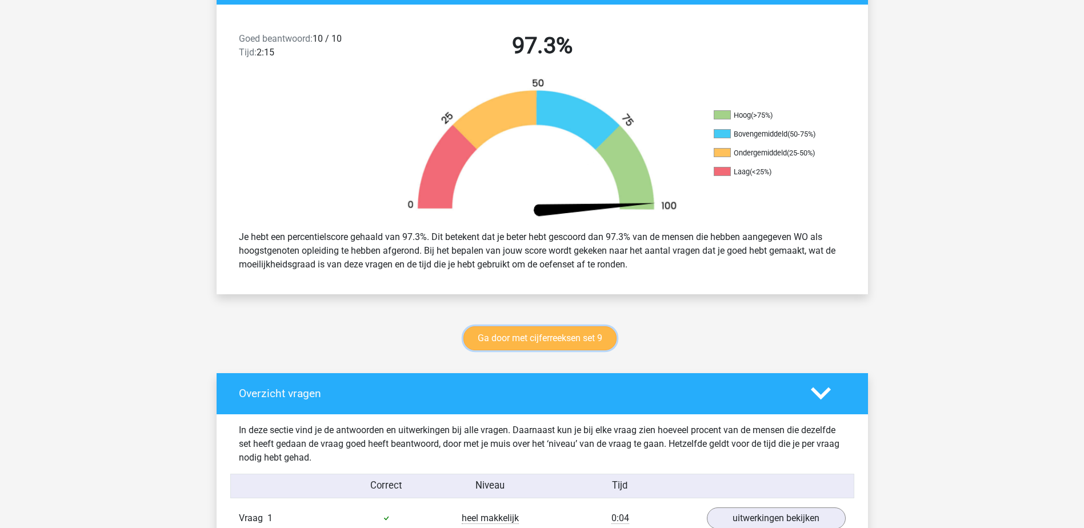
click at [509, 335] on link "Ga door met cijferreeksen set 9" at bounding box center [540, 338] width 153 height 24
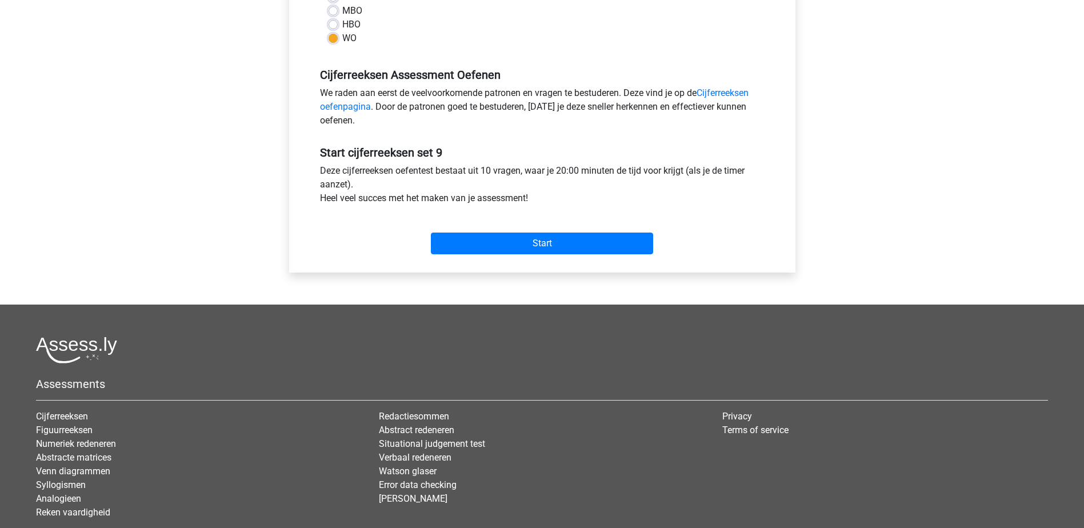
scroll to position [343, 0]
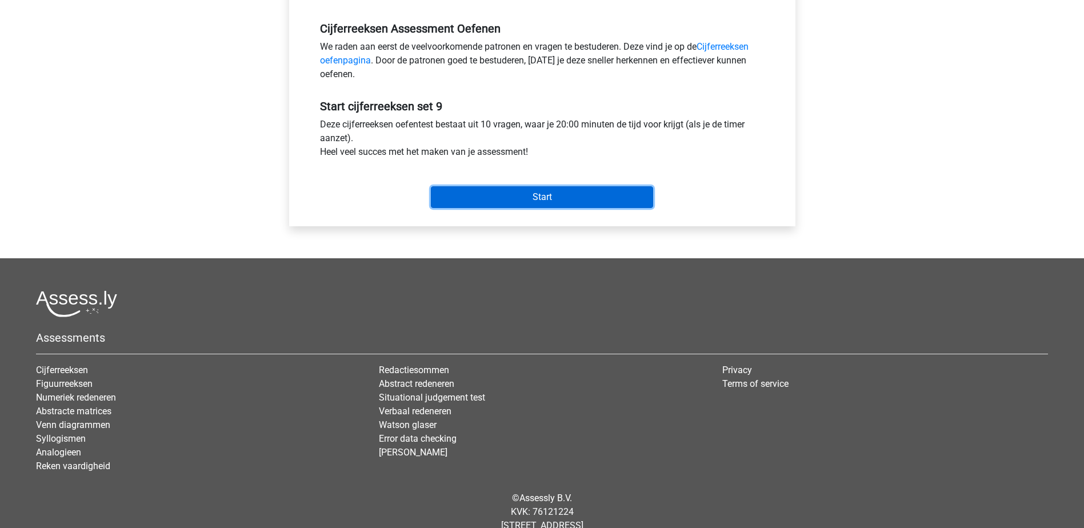
click at [528, 191] on input "Start" at bounding box center [542, 197] width 222 height 22
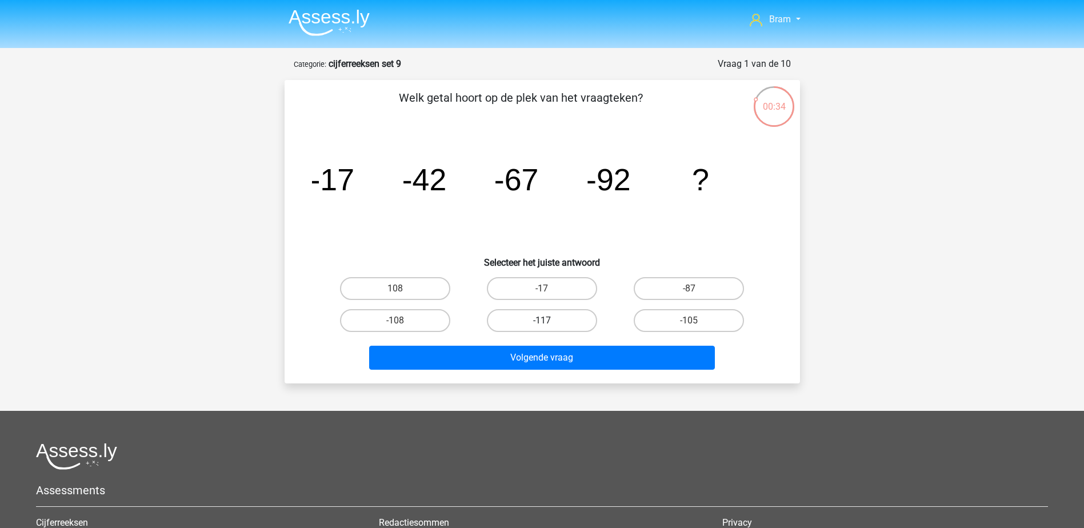
click at [577, 322] on label "-117" at bounding box center [542, 320] width 110 height 23
click at [549, 322] on input "-117" at bounding box center [545, 324] width 7 height 7
radio input "true"
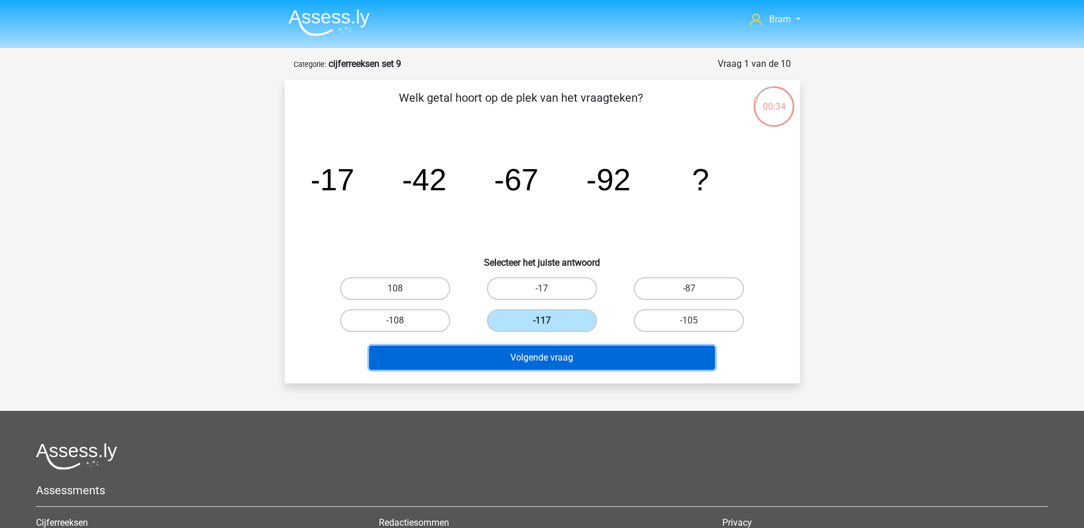
click at [573, 363] on button "Volgende vraag" at bounding box center [542, 358] width 346 height 24
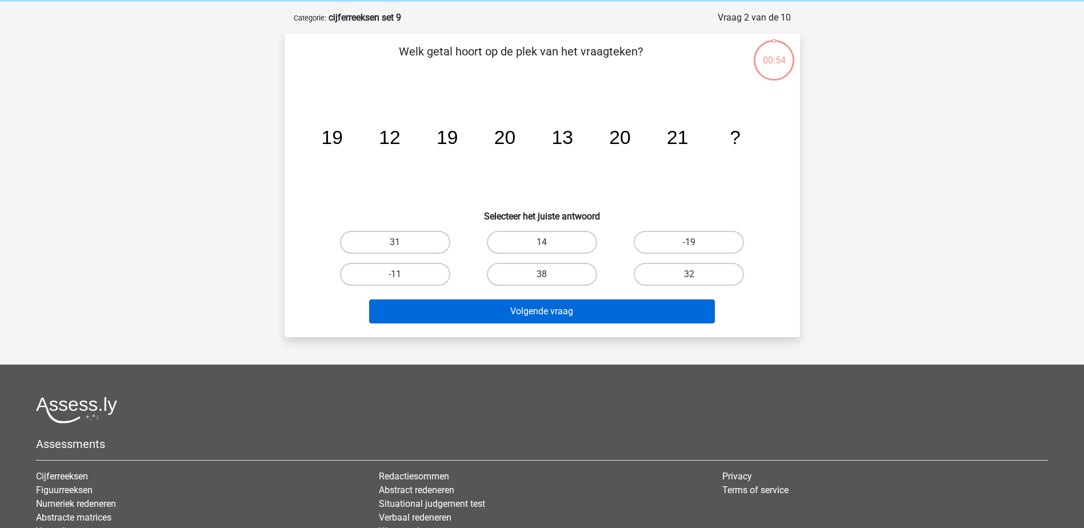
scroll to position [57, 0]
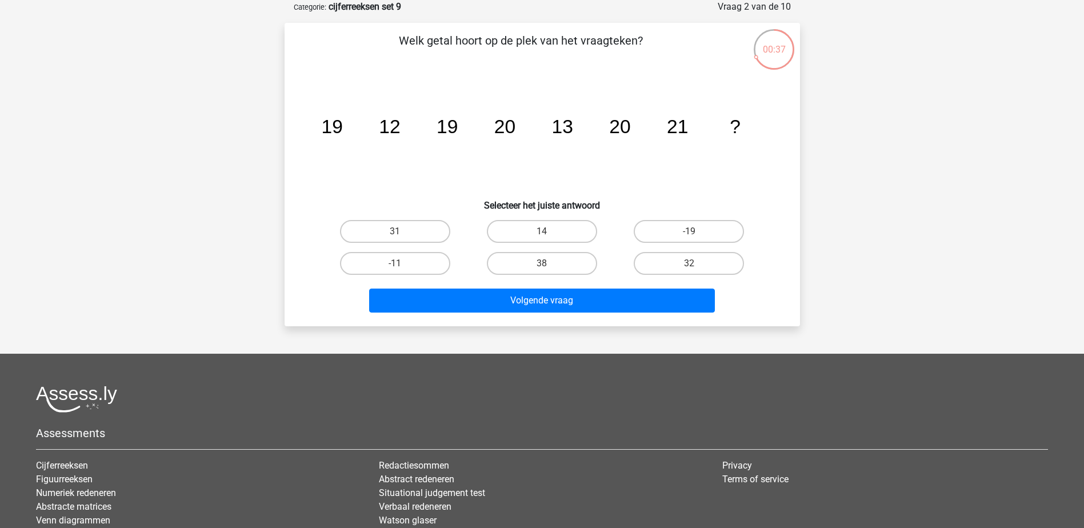
click at [577, 158] on icon "image/svg+xml 19 12 19 20 13 20 21 ?" at bounding box center [542, 132] width 461 height 115
click at [540, 231] on label "14" at bounding box center [542, 231] width 110 height 23
click at [542, 231] on input "14" at bounding box center [545, 234] width 7 height 7
radio input "true"
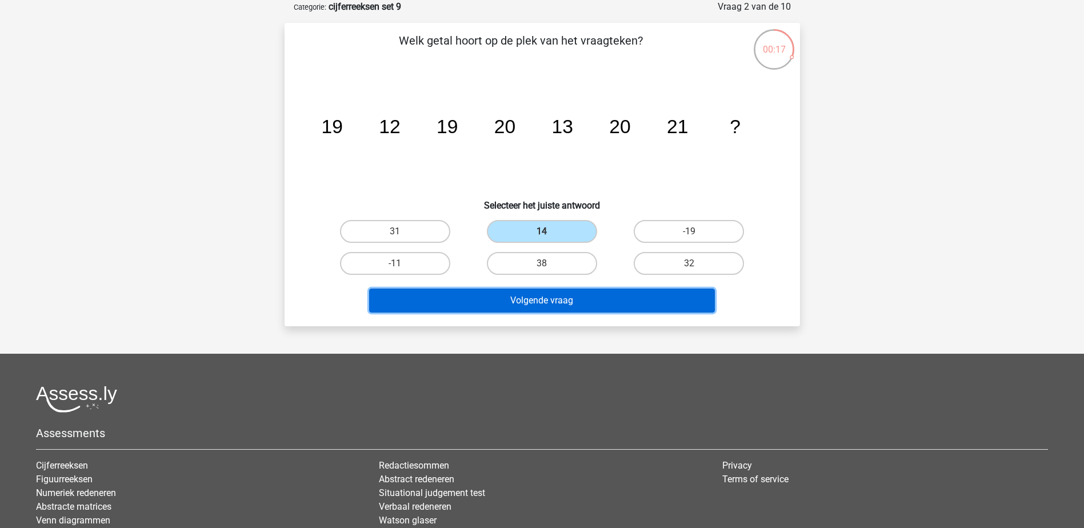
click at [581, 298] on button "Volgende vraag" at bounding box center [542, 301] width 346 height 24
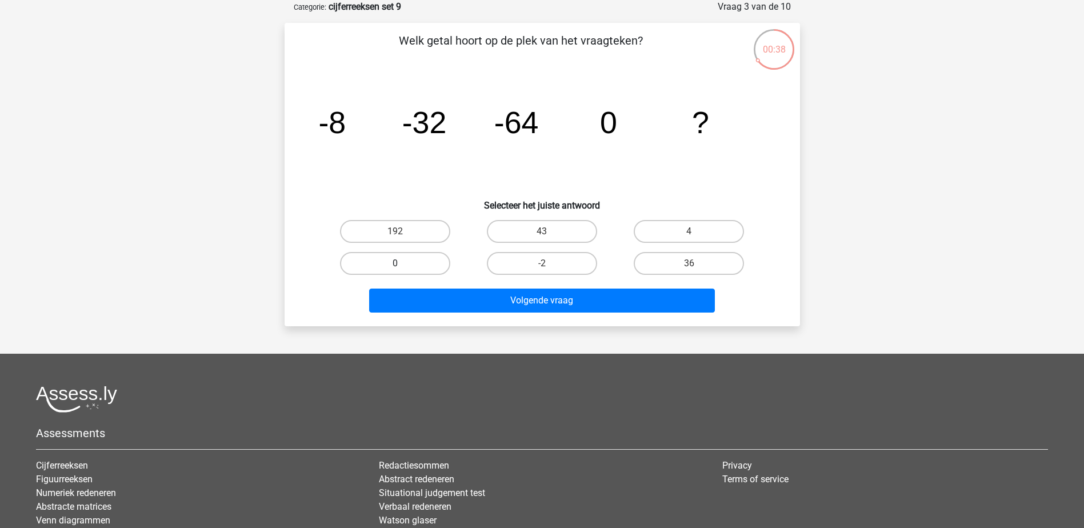
click at [434, 262] on label "0" at bounding box center [395, 263] width 110 height 23
click at [402, 263] on input "0" at bounding box center [398, 266] width 7 height 7
radio input "true"
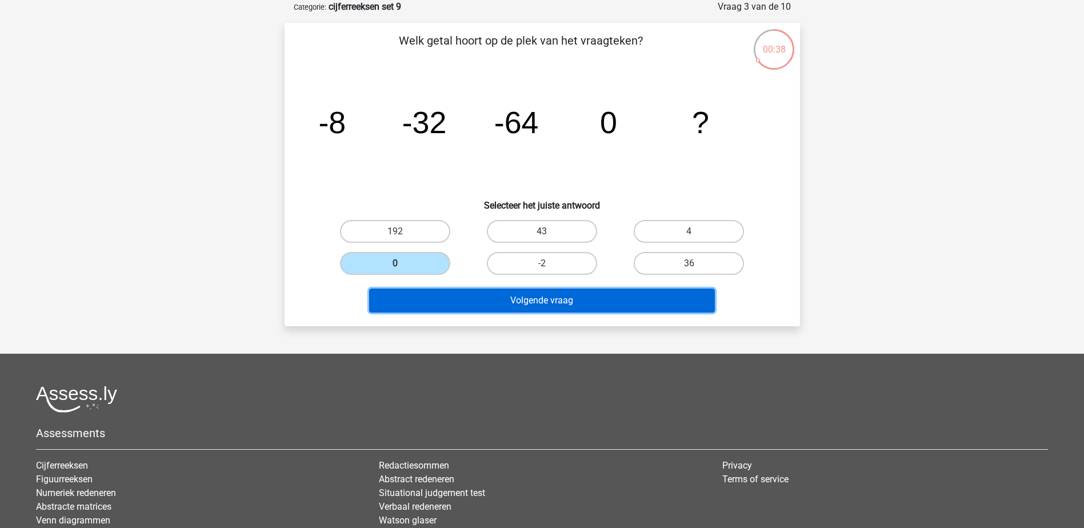
drag, startPoint x: 458, startPoint y: 299, endPoint x: 472, endPoint y: 296, distance: 13.6
click at [459, 299] on button "Volgende vraag" at bounding box center [542, 301] width 346 height 24
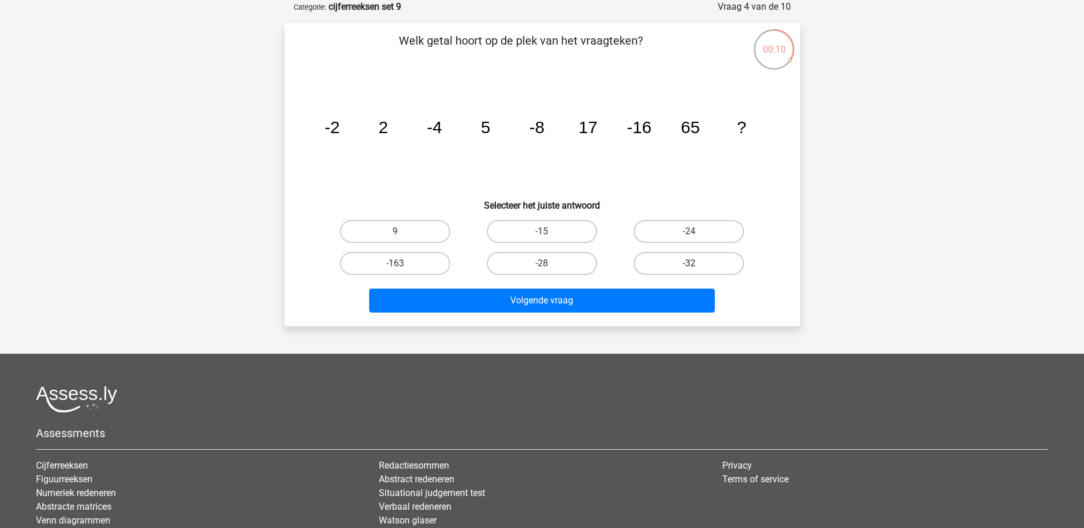
click at [683, 262] on label "-32" at bounding box center [689, 263] width 110 height 23
click at [689, 263] on input "-32" at bounding box center [692, 266] width 7 height 7
radio input "true"
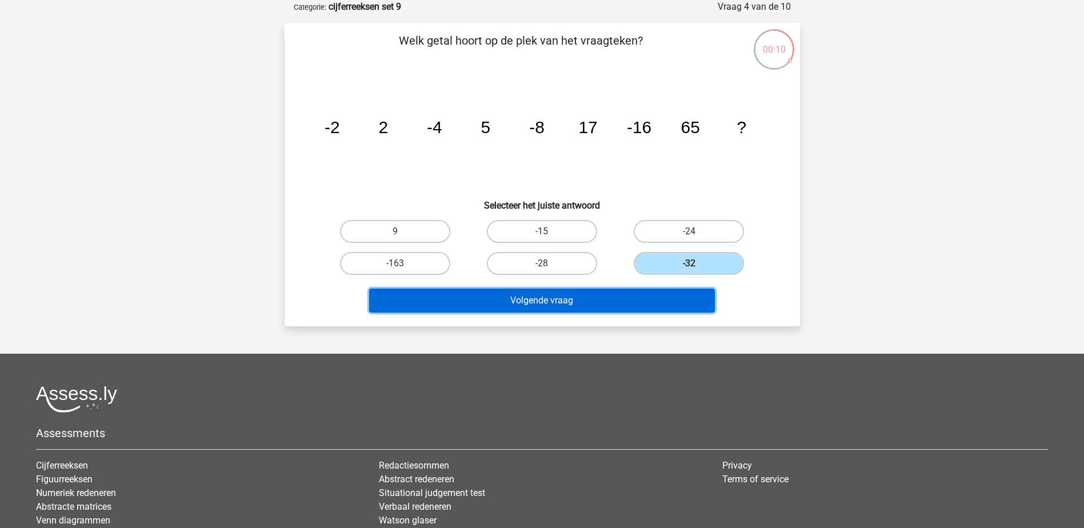
click at [669, 303] on button "Volgende vraag" at bounding box center [542, 301] width 346 height 24
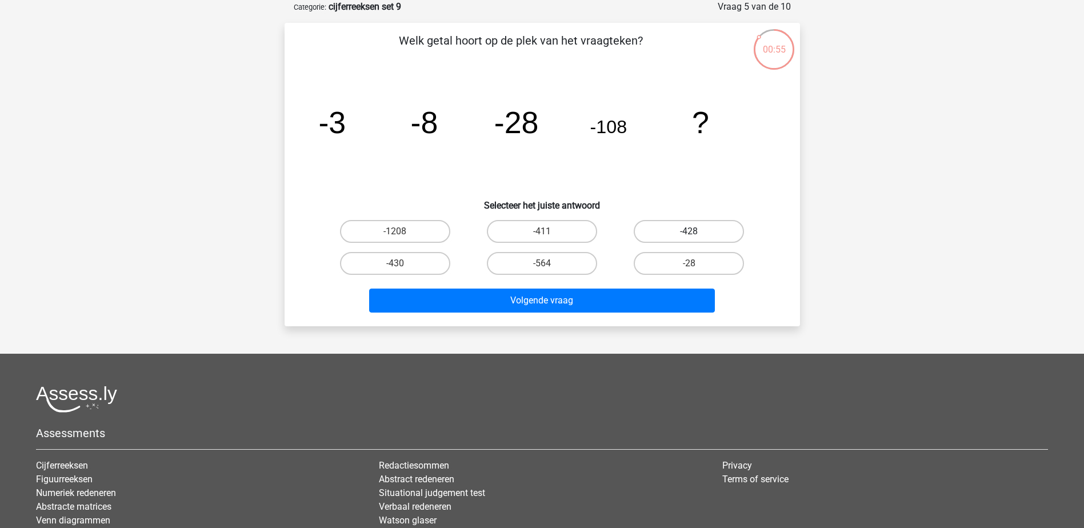
click at [705, 234] on label "-428" at bounding box center [689, 231] width 110 height 23
click at [697, 234] on input "-428" at bounding box center [692, 234] width 7 height 7
radio input "true"
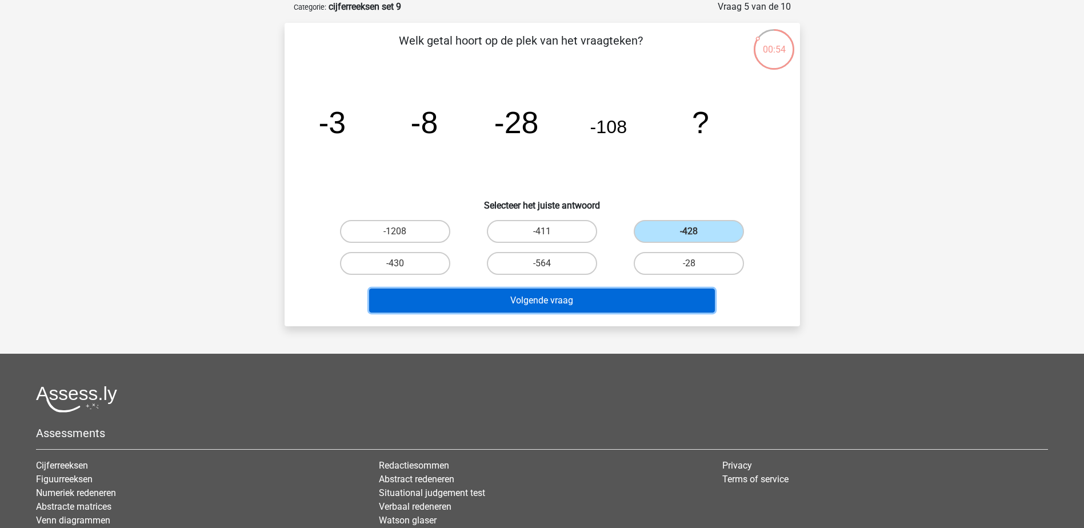
click at [693, 297] on button "Volgende vraag" at bounding box center [542, 301] width 346 height 24
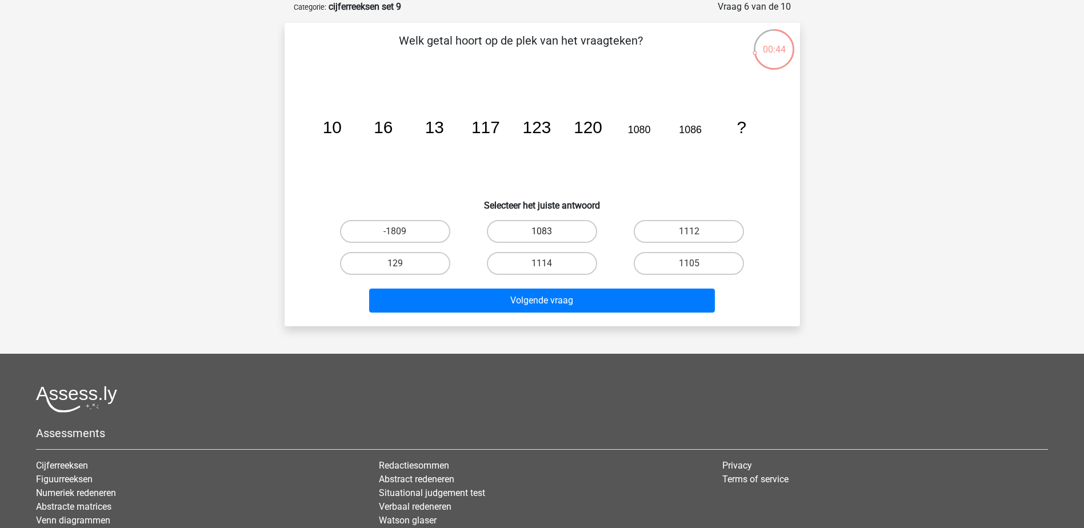
click at [573, 232] on label "1083" at bounding box center [542, 231] width 110 height 23
click at [549, 232] on input "1083" at bounding box center [545, 234] width 7 height 7
radio input "true"
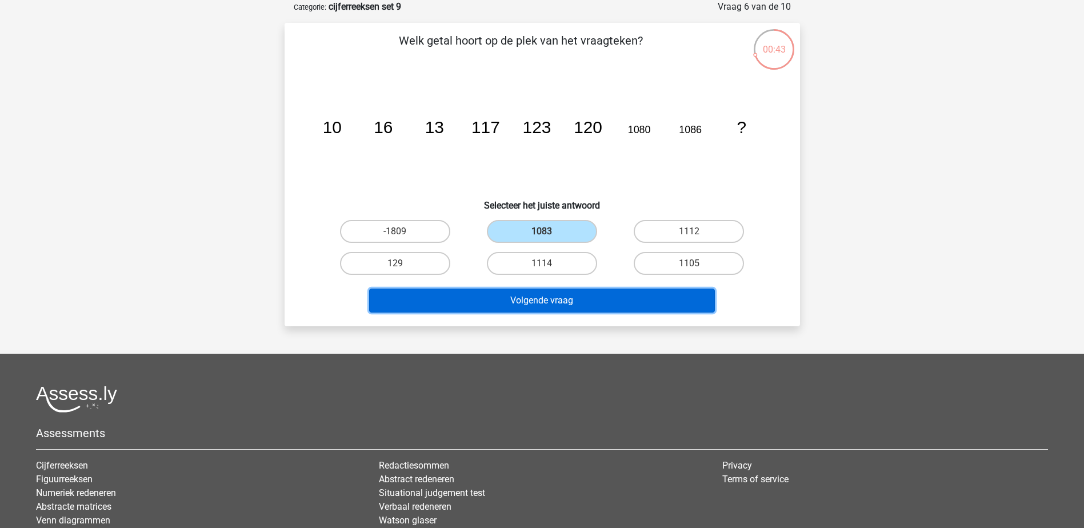
click at [605, 293] on button "Volgende vraag" at bounding box center [542, 301] width 346 height 24
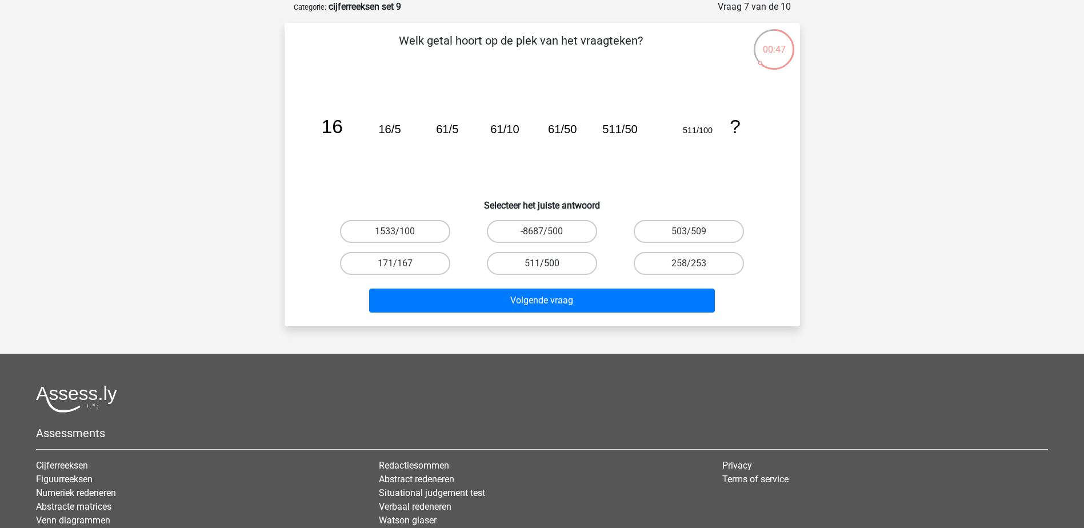
click at [586, 270] on label "511/500" at bounding box center [542, 263] width 110 height 23
click at [549, 270] on input "511/500" at bounding box center [545, 266] width 7 height 7
radio input "true"
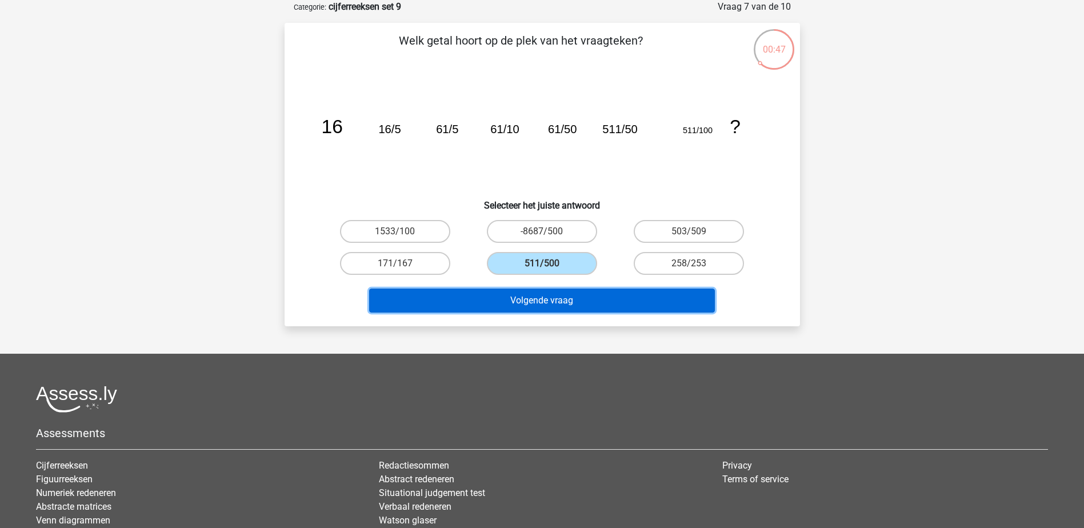
click at [587, 297] on button "Volgende vraag" at bounding box center [542, 301] width 346 height 24
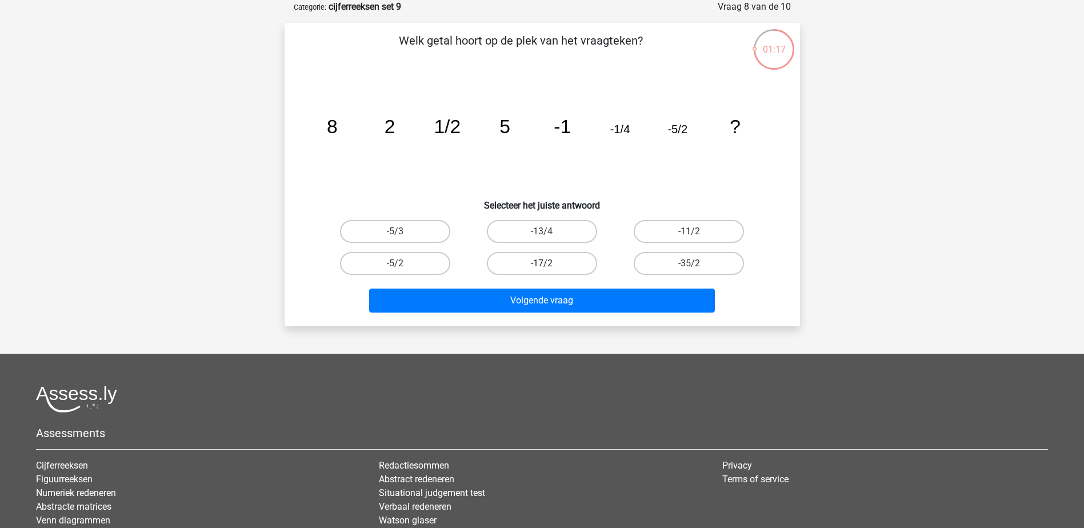
click at [582, 259] on label "-17/2" at bounding box center [542, 263] width 110 height 23
click at [549, 263] on input "-17/2" at bounding box center [545, 266] width 7 height 7
radio input "true"
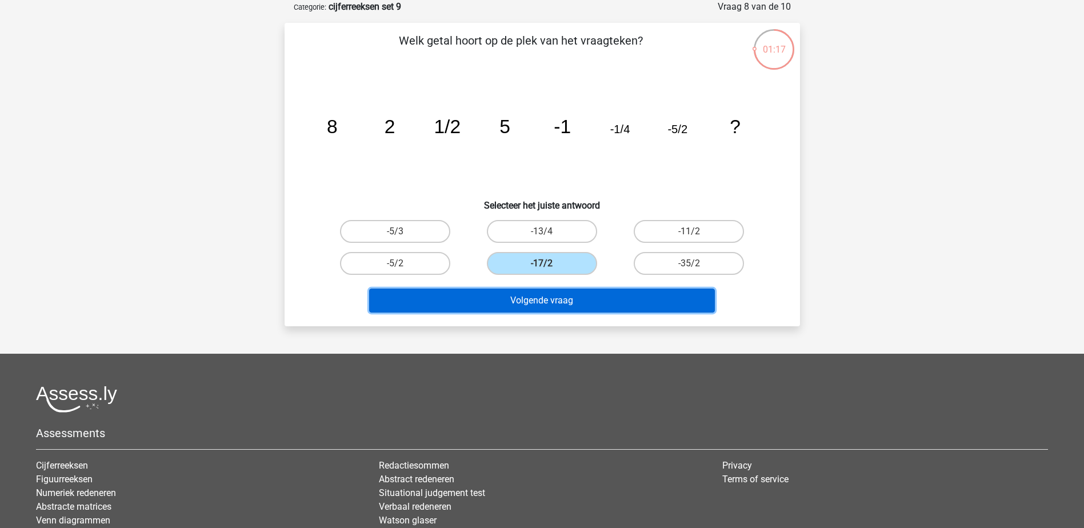
click at [585, 293] on button "Volgende vraag" at bounding box center [542, 301] width 346 height 24
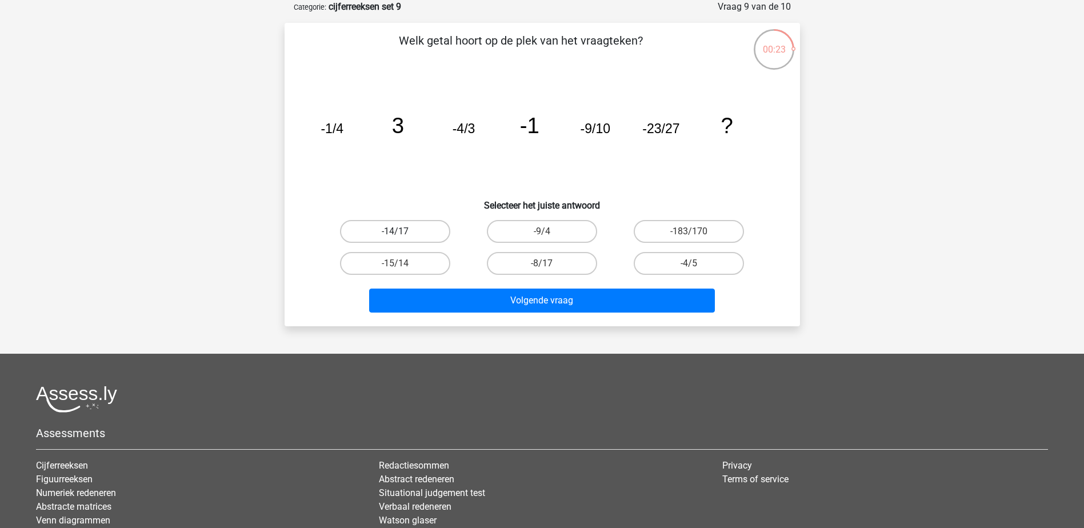
click at [424, 231] on label "-14/17" at bounding box center [395, 231] width 110 height 23
click at [402, 231] on input "-14/17" at bounding box center [398, 234] width 7 height 7
radio input "true"
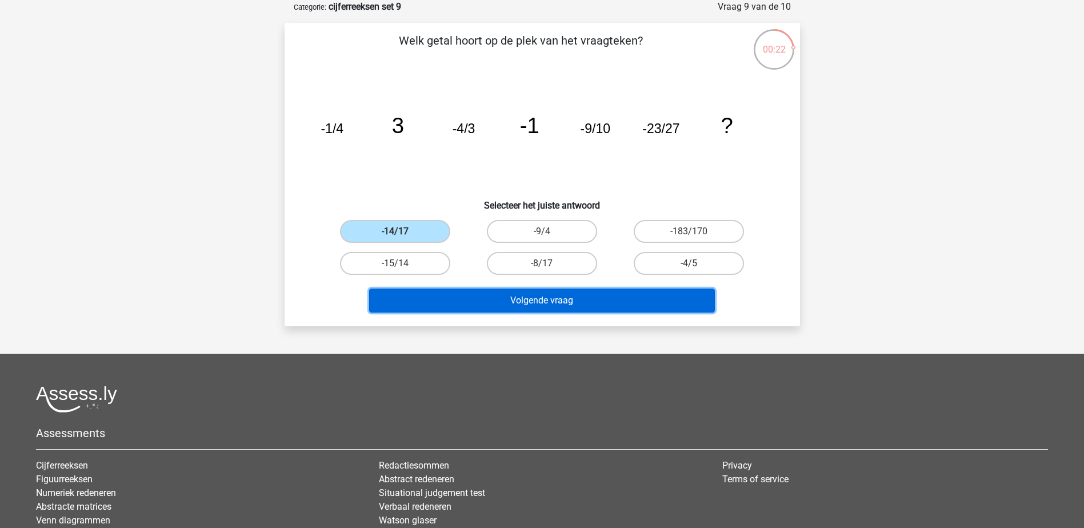
click at [509, 307] on button "Volgende vraag" at bounding box center [542, 301] width 346 height 24
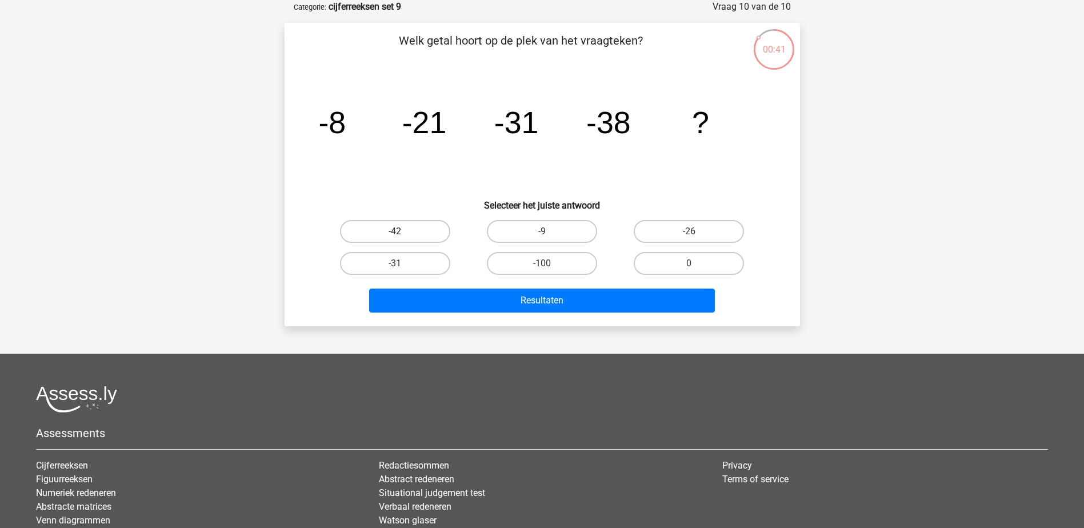
click at [429, 232] on label "-42" at bounding box center [395, 231] width 110 height 23
click at [402, 232] on input "-42" at bounding box center [398, 234] width 7 height 7
radio input "true"
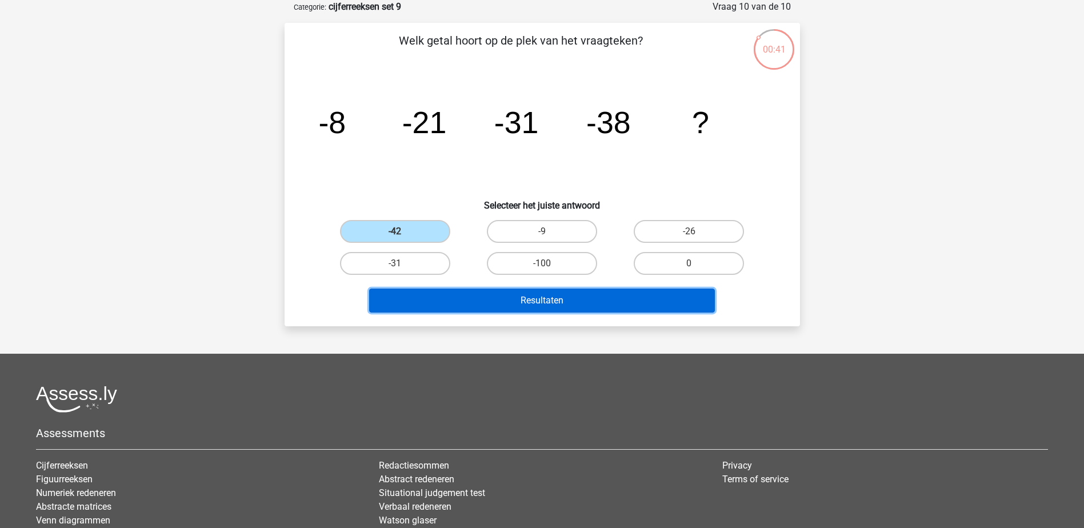
click at [502, 308] on button "Resultaten" at bounding box center [542, 301] width 346 height 24
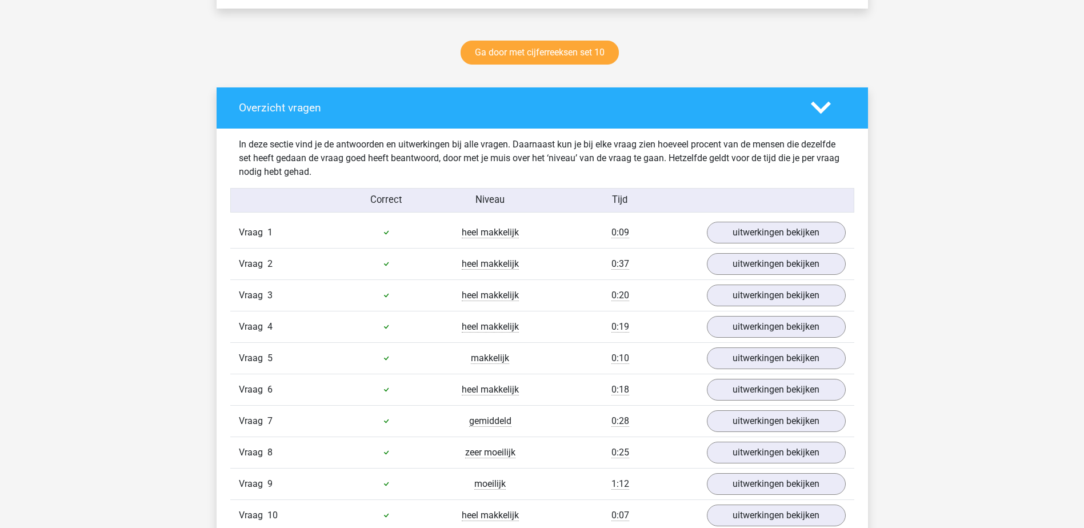
scroll to position [629, 0]
